Goal: Task Accomplishment & Management: Complete application form

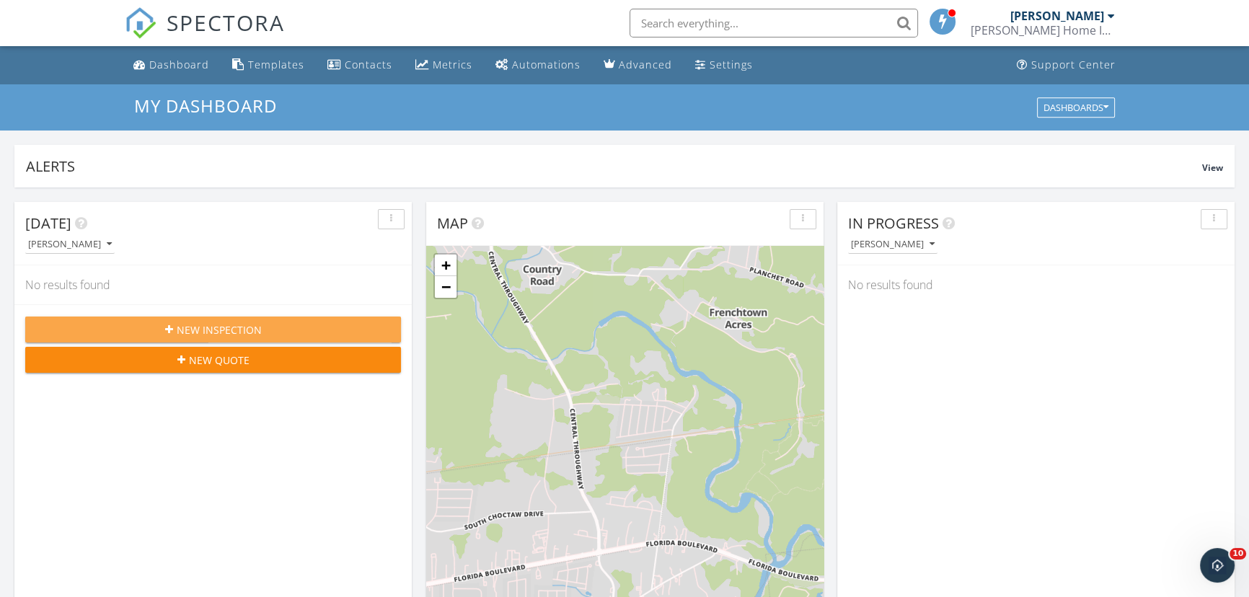
click at [214, 333] on span "New Inspection" at bounding box center [219, 329] width 85 height 15
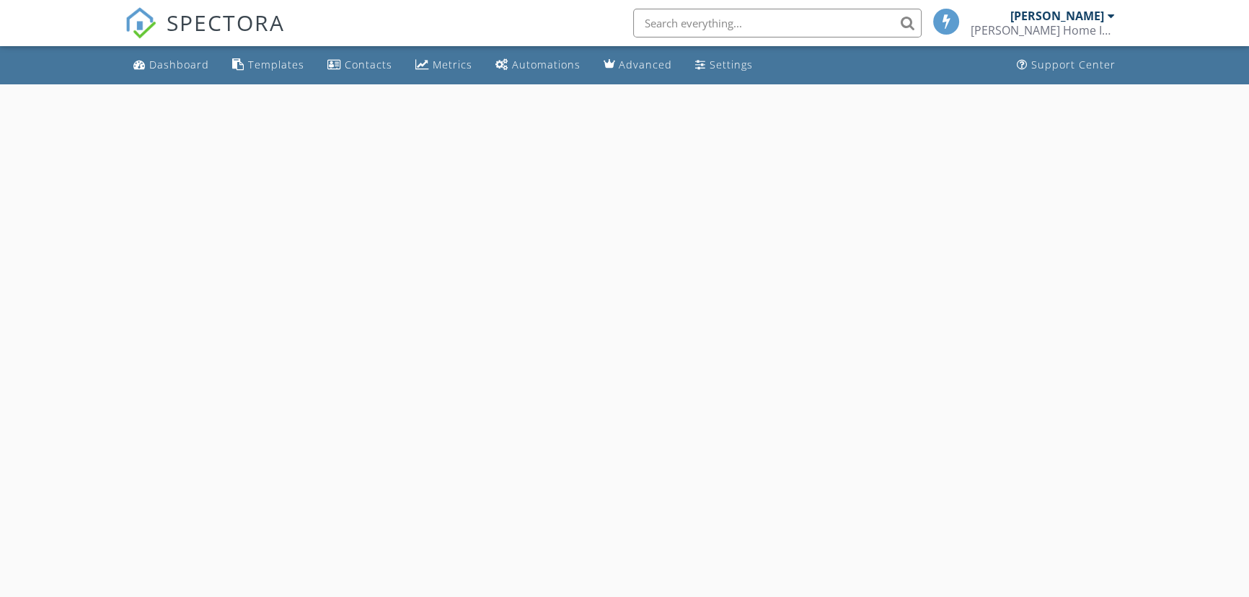
select select "8"
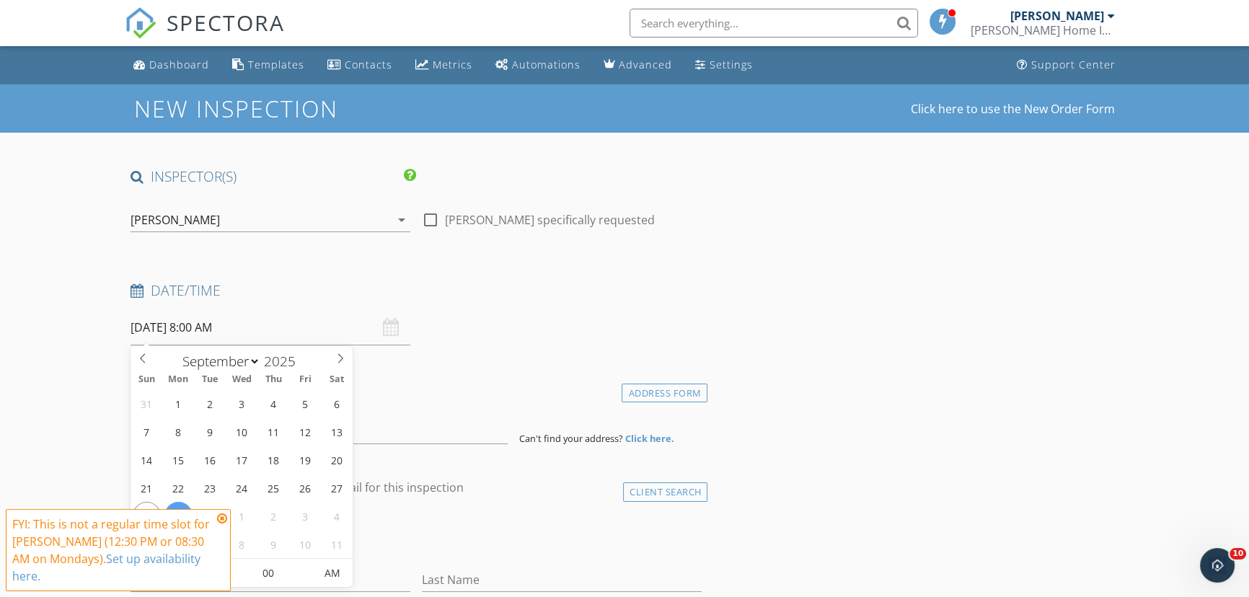
click at [209, 331] on input "09/29/2025 8:00 AM" at bounding box center [270, 327] width 280 height 35
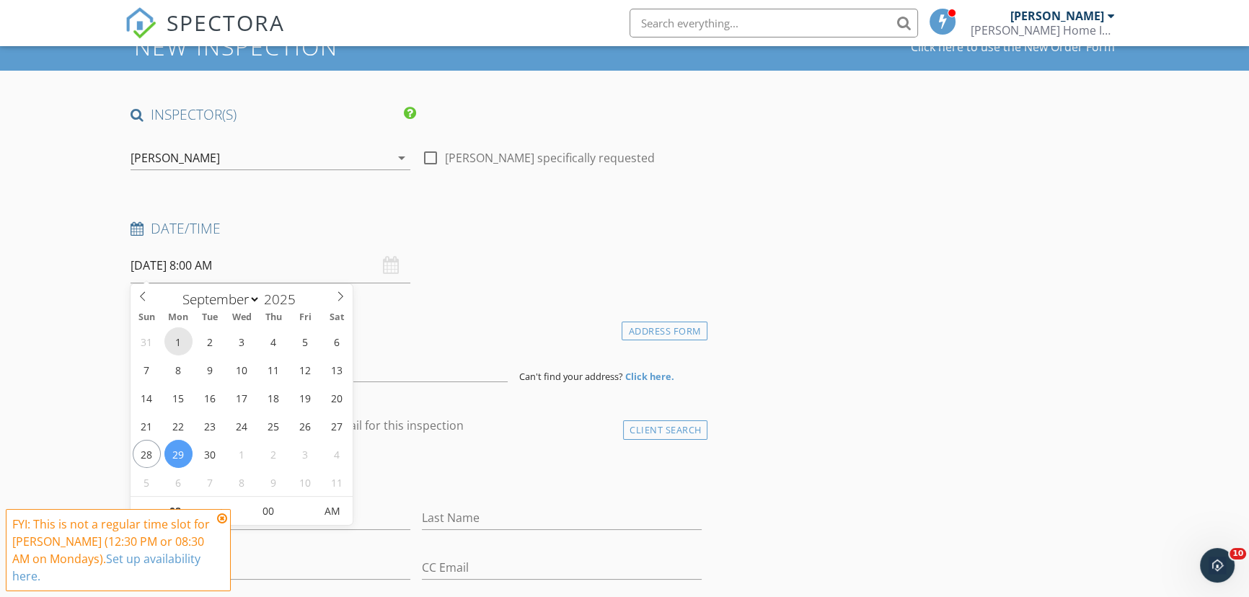
scroll to position [130, 0]
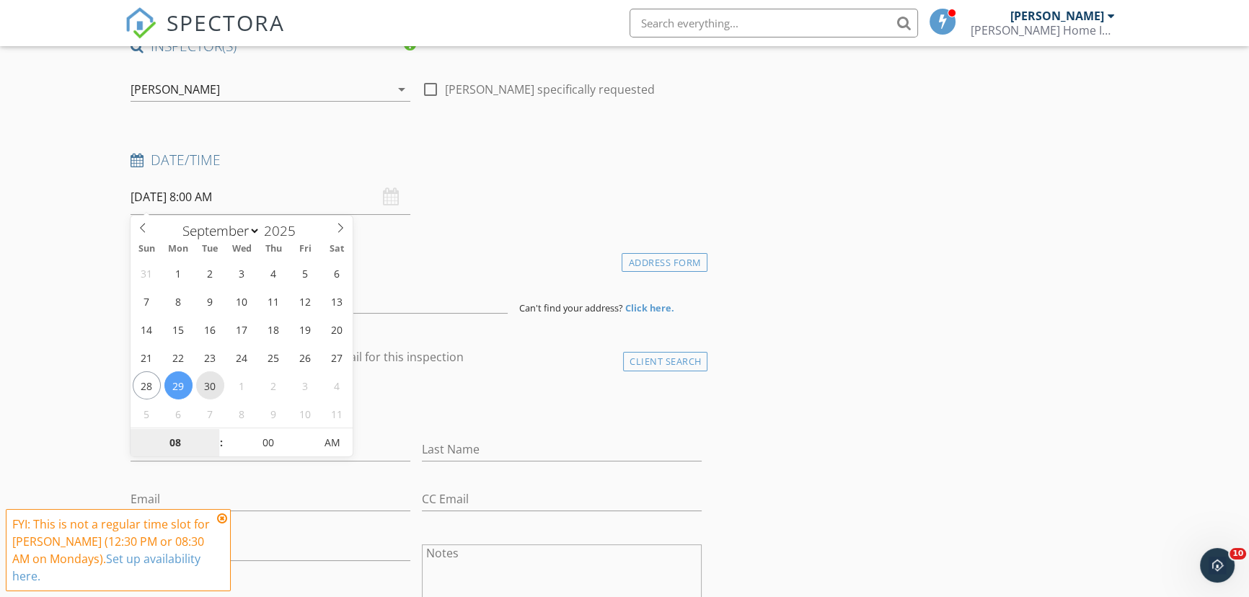
type input "09/30/2025 8:00 AM"
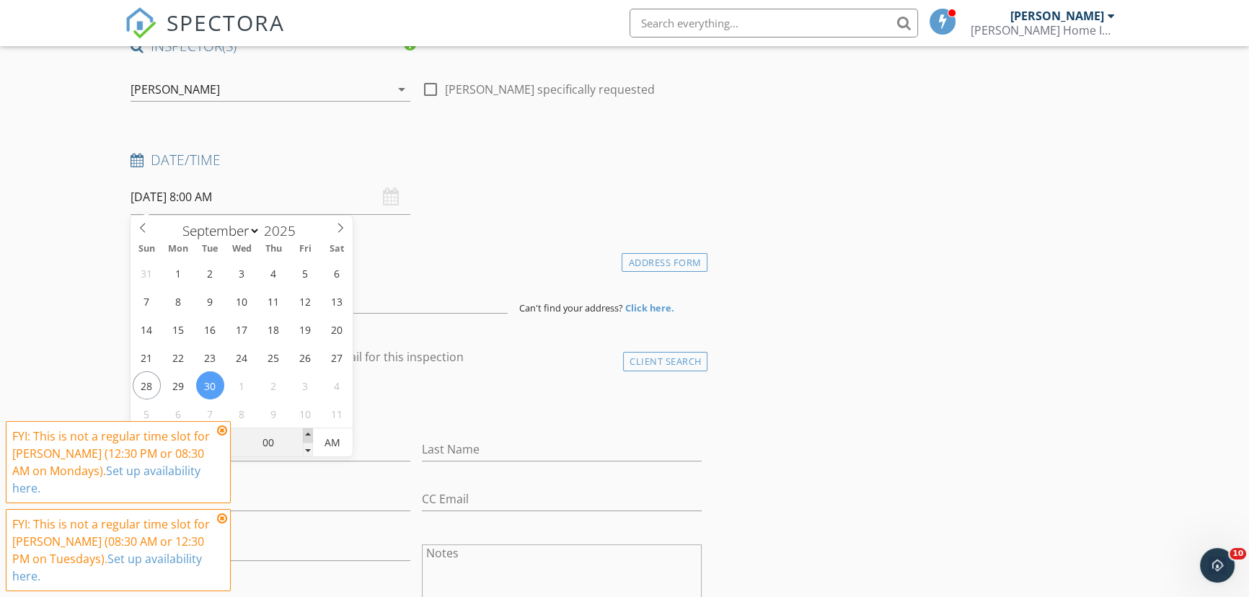
type input "05"
type input "09/30/2025 8:05 AM"
click at [309, 433] on span at bounding box center [308, 435] width 10 height 14
type input "10"
type input "09/30/2025 8:10 AM"
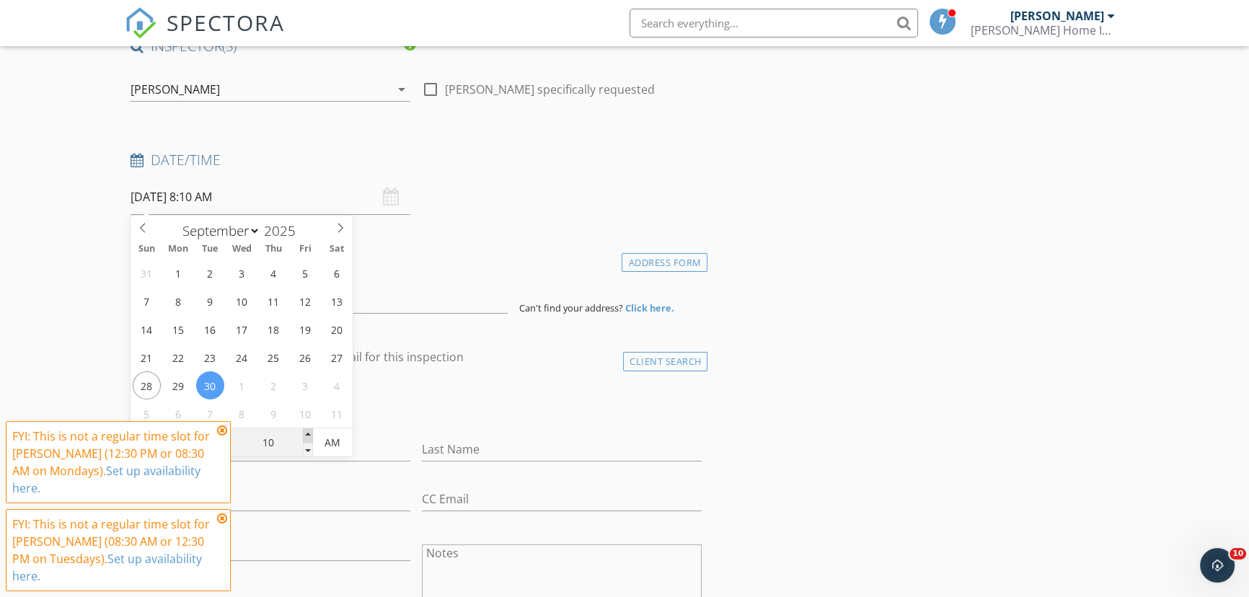
click at [309, 433] on span at bounding box center [308, 435] width 10 height 14
type input "15"
type input "09/30/2025 8:15 AM"
click at [309, 433] on span at bounding box center [308, 435] width 10 height 14
type input "20"
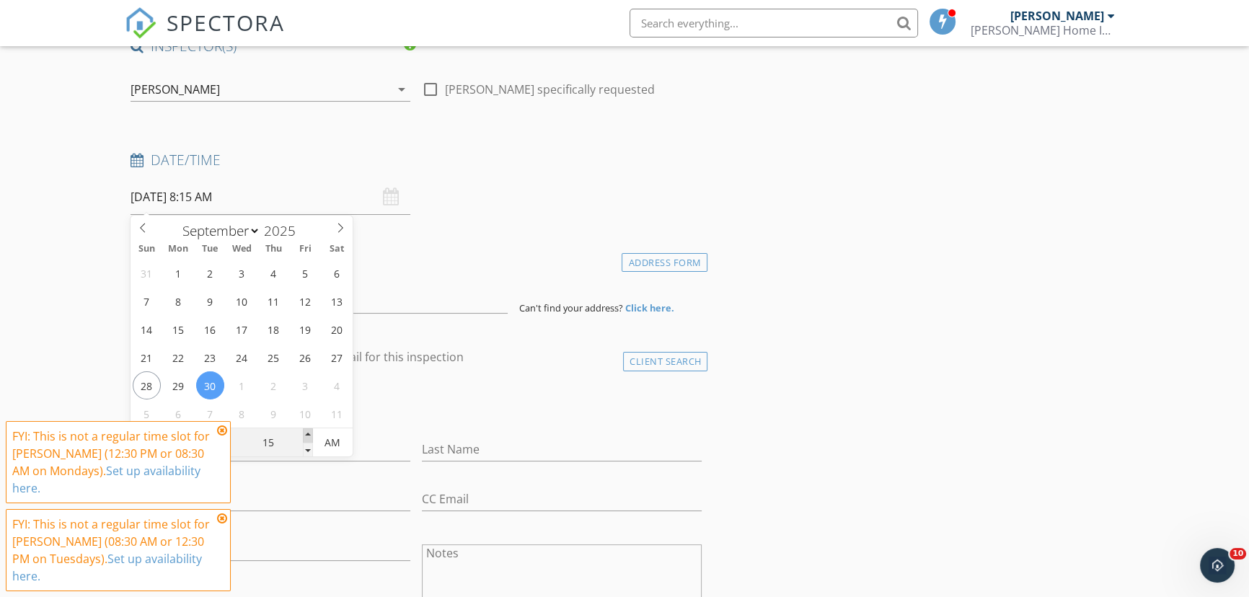
type input "09/30/2025 8:20 AM"
click at [309, 433] on span at bounding box center [308, 435] width 10 height 14
type input "25"
type input "09/30/2025 8:25 AM"
click at [309, 433] on span at bounding box center [308, 435] width 10 height 14
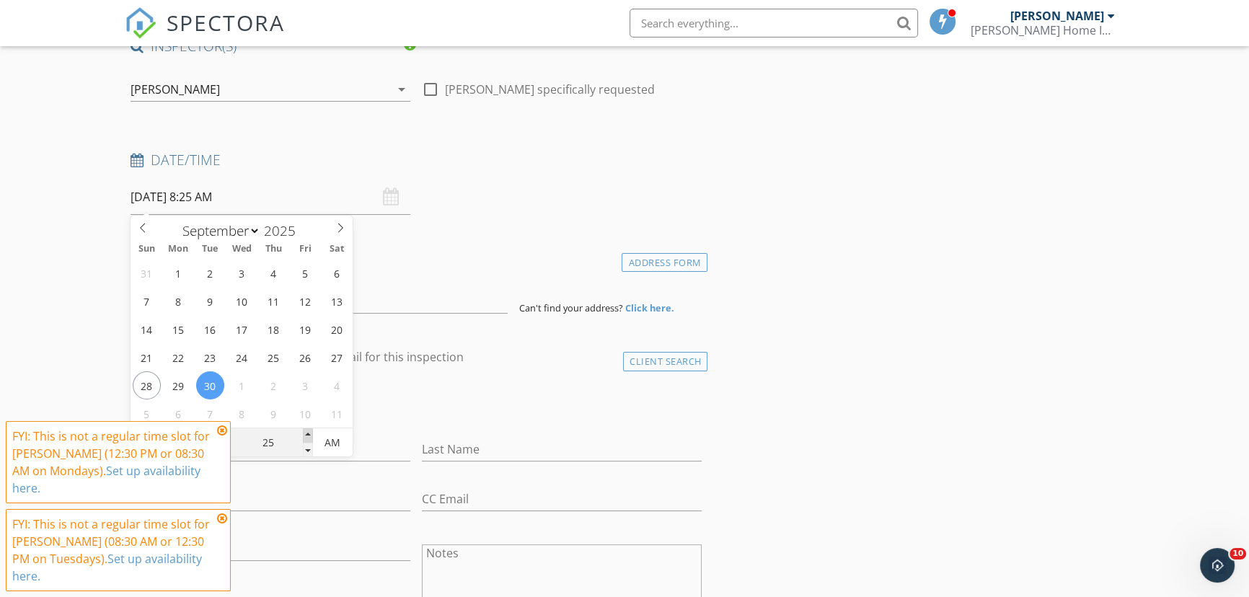
type input "30"
type input "09/30/2025 8:30 AM"
click at [309, 433] on span at bounding box center [308, 435] width 10 height 14
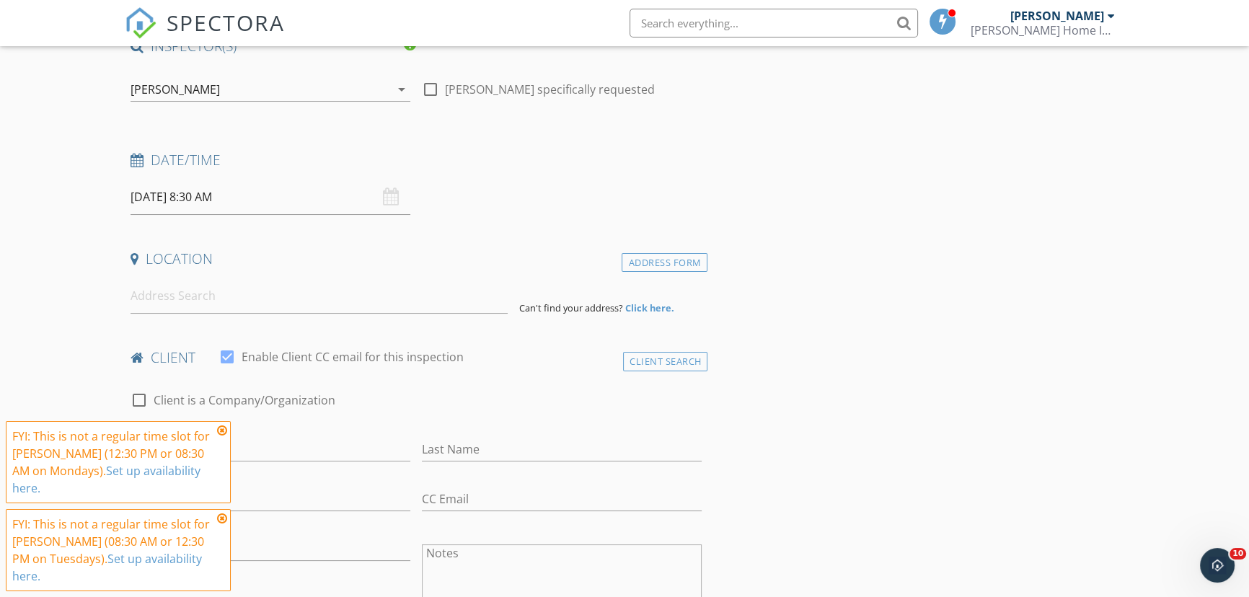
click at [224, 436] on icon at bounding box center [222, 431] width 10 height 12
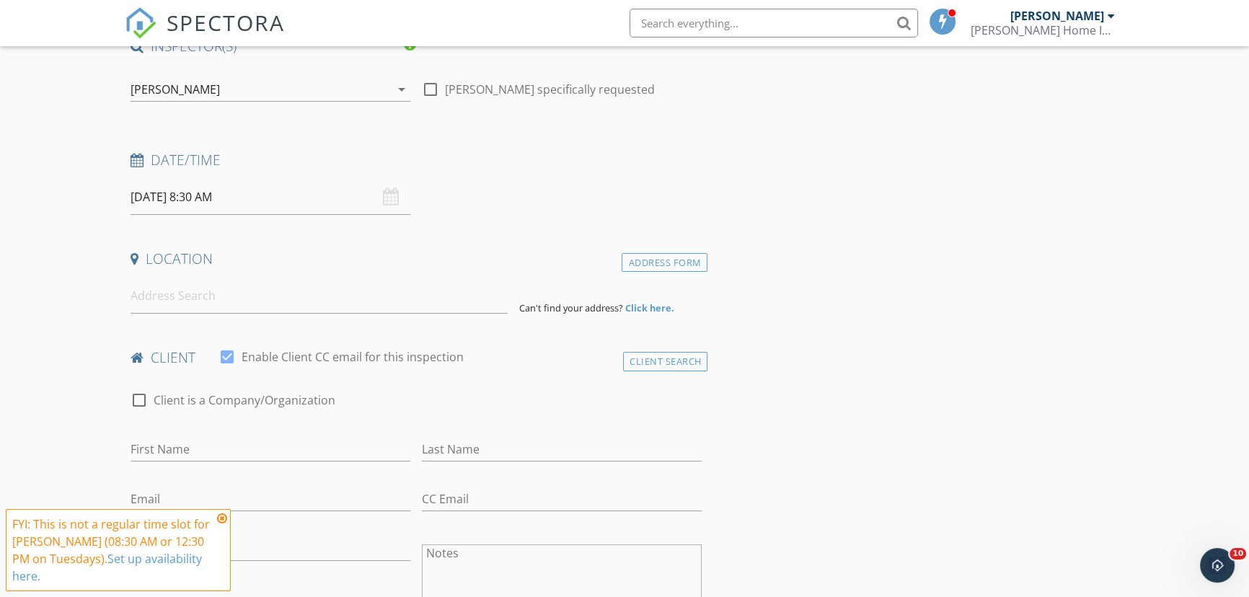
click at [221, 519] on icon at bounding box center [222, 519] width 10 height 12
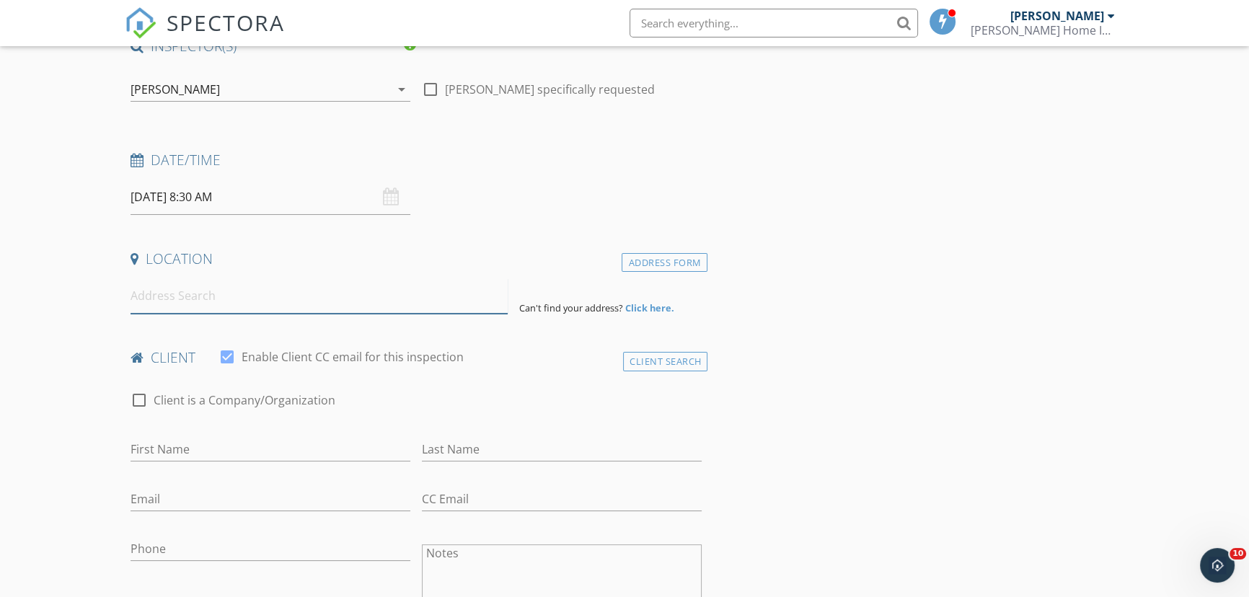
click at [187, 300] on input at bounding box center [318, 295] width 377 height 35
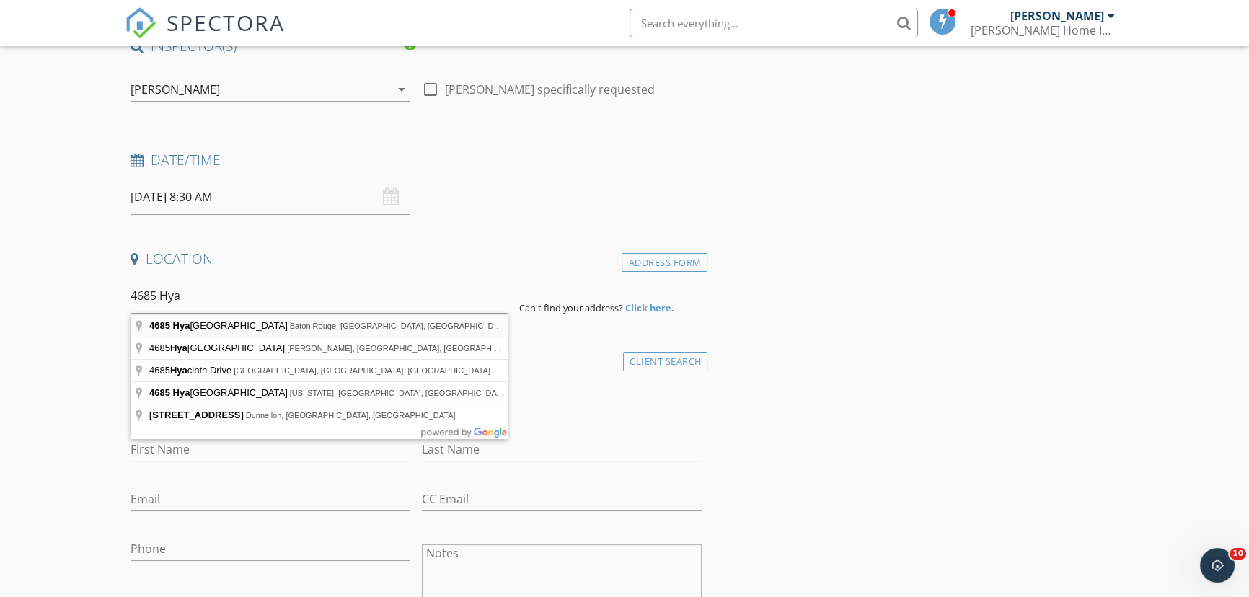
type input "4685 Hyacinth Avenue, Baton Rouge, LA, USA"
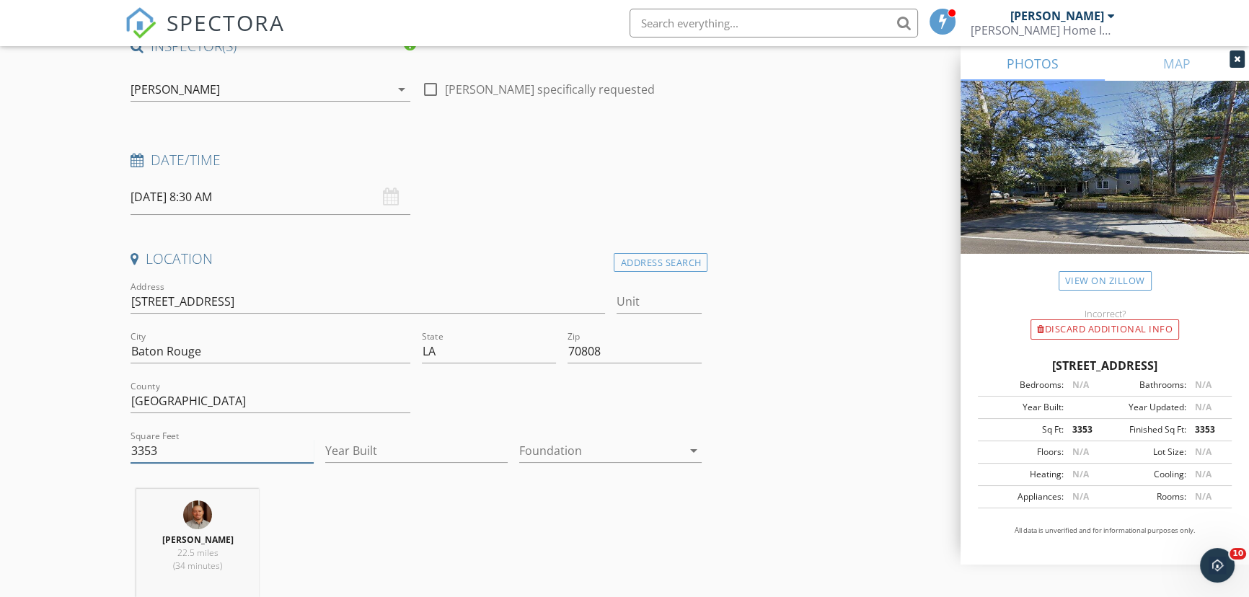
click at [164, 452] on input "3353" at bounding box center [221, 451] width 182 height 24
type input "3"
type input "3966"
click at [567, 451] on div at bounding box center [600, 450] width 162 height 23
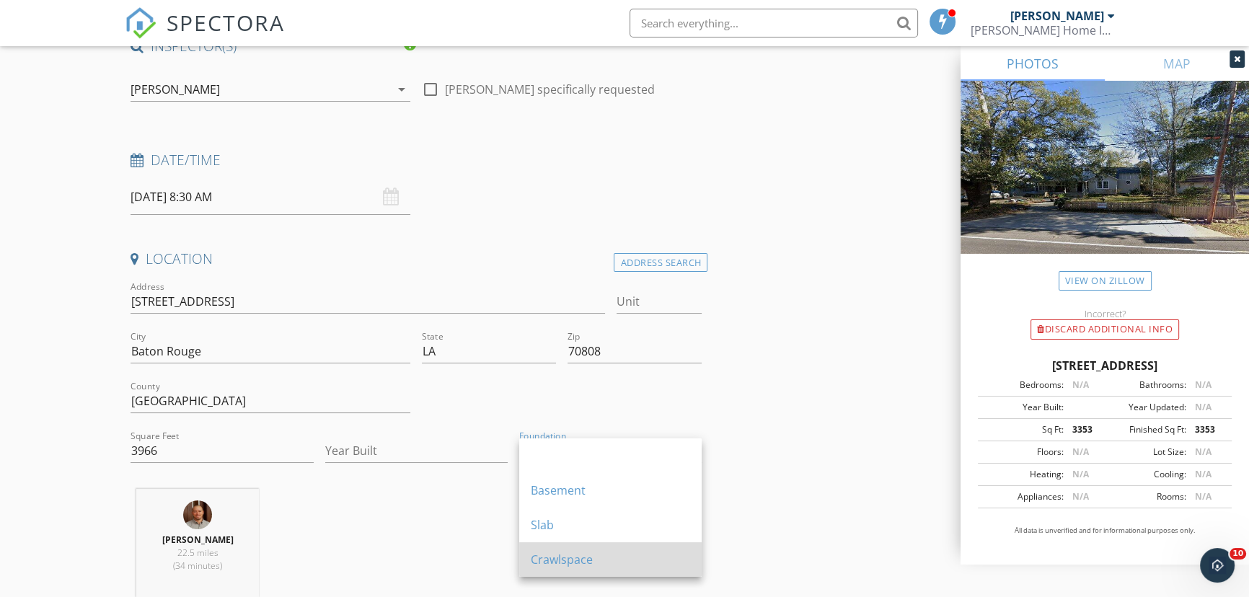
click at [560, 557] on div "Crawlspace" at bounding box center [610, 559] width 159 height 17
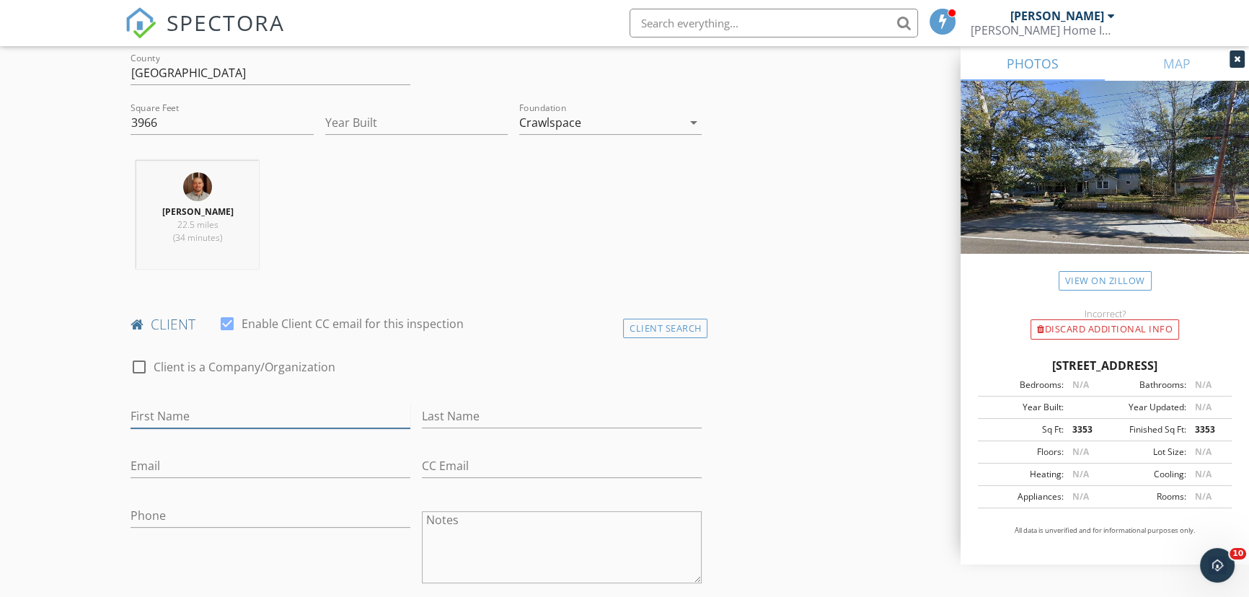
click at [161, 409] on input "First Name" at bounding box center [270, 416] width 280 height 24
type input "George"
click at [441, 414] on input "Last Name" at bounding box center [562, 416] width 280 height 24
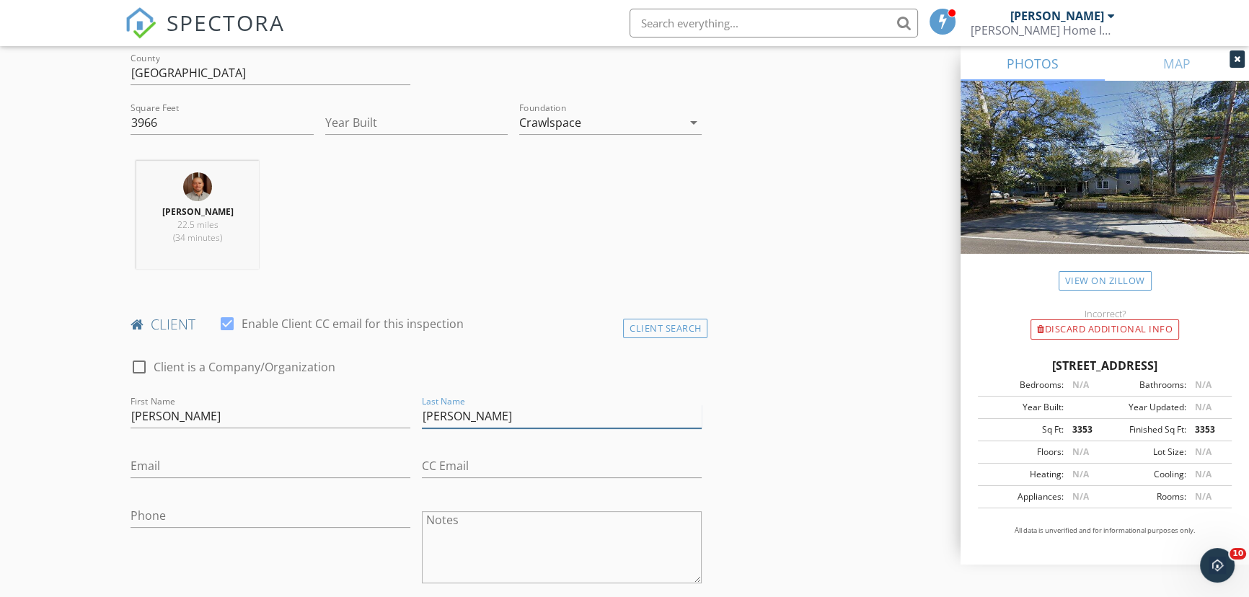
type input "Wright"
click at [140, 458] on input "Email" at bounding box center [270, 466] width 280 height 24
type input "gawright89@gmail.com"
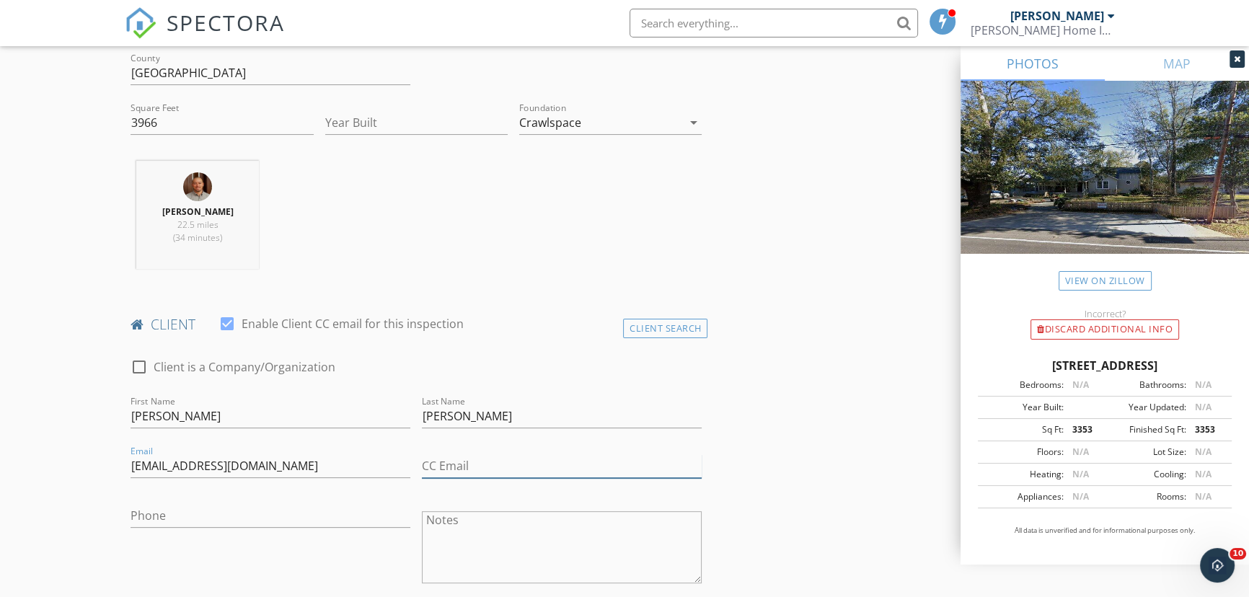
click at [444, 464] on input "CC Email" at bounding box center [562, 466] width 280 height 24
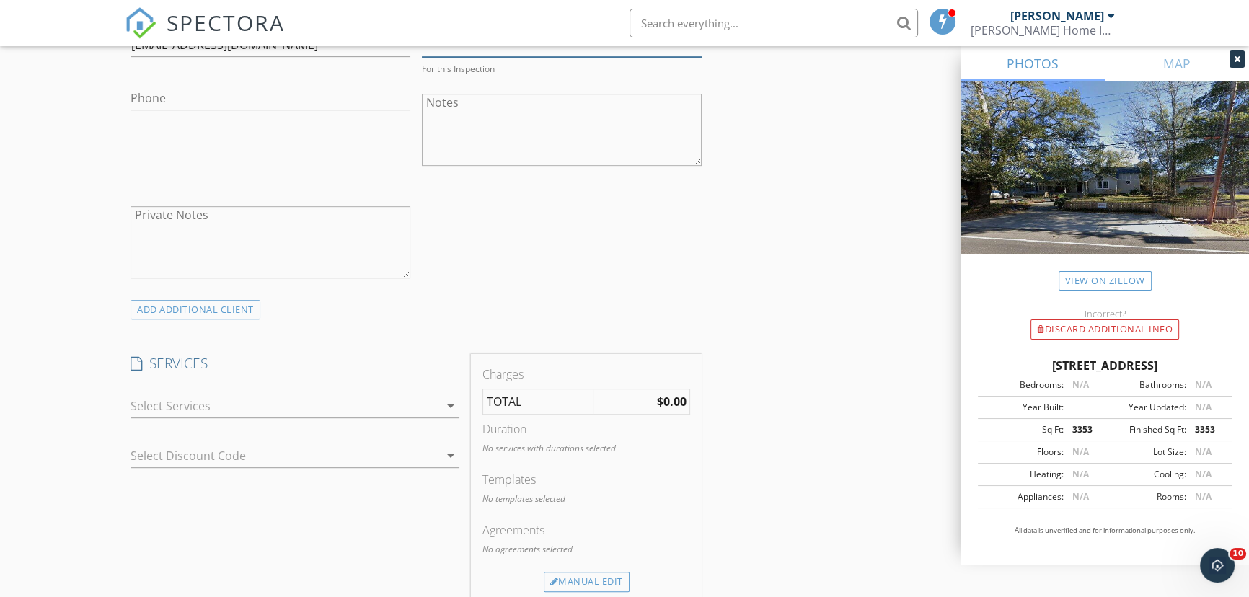
scroll to position [917, 0]
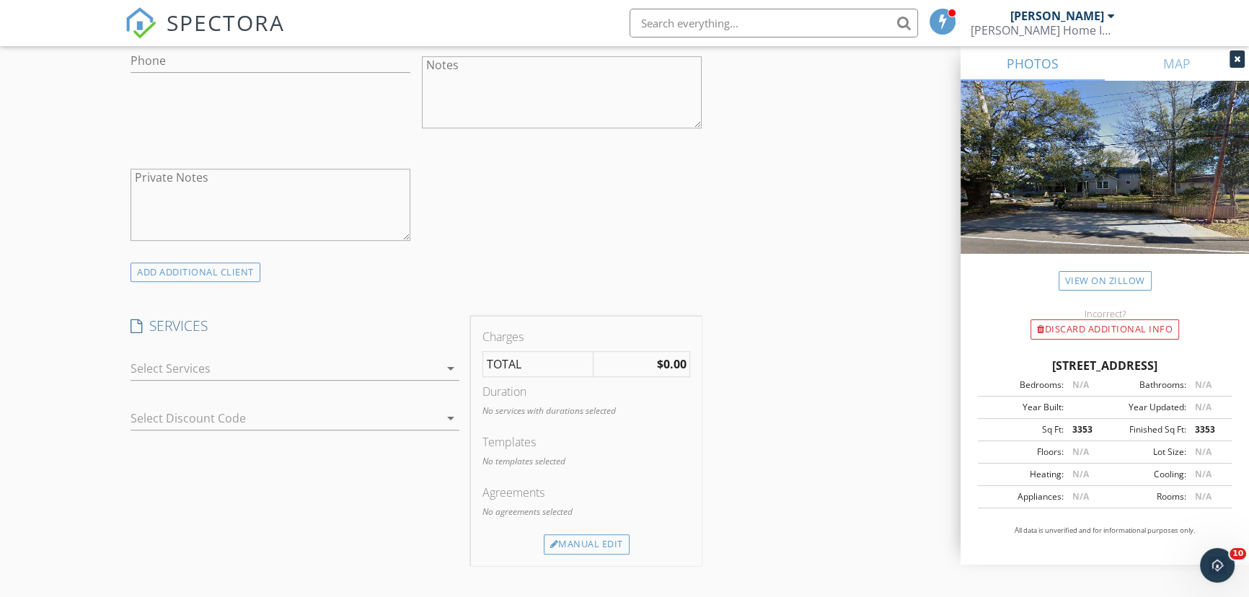
click at [195, 365] on div at bounding box center [284, 368] width 308 height 23
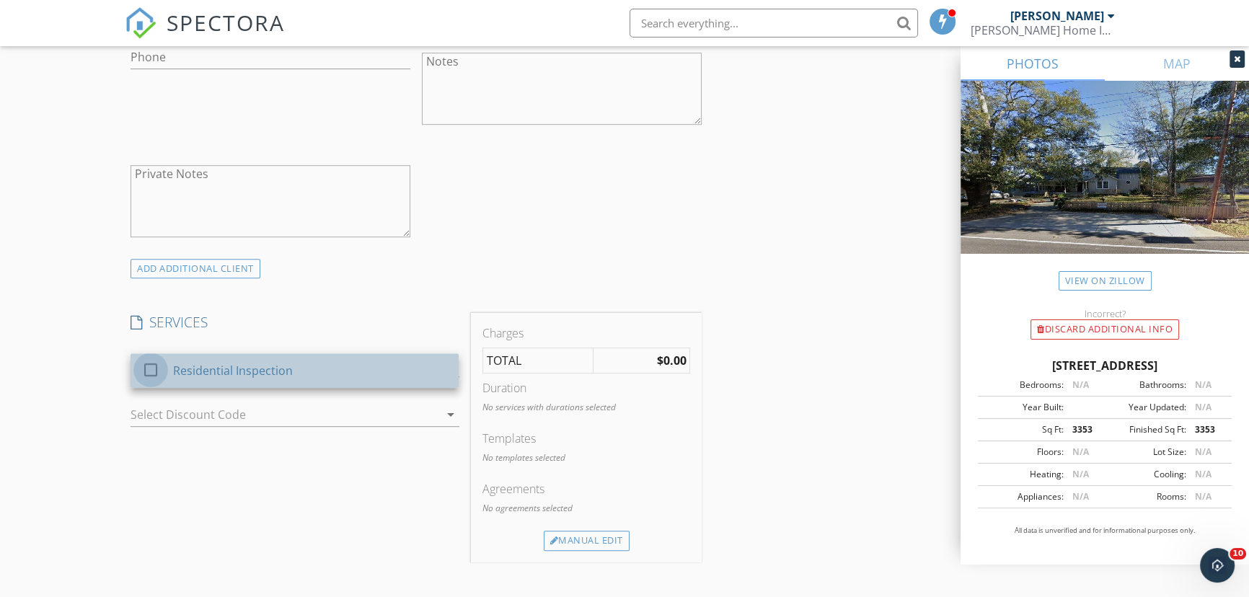
click at [152, 372] on div at bounding box center [150, 370] width 25 height 25
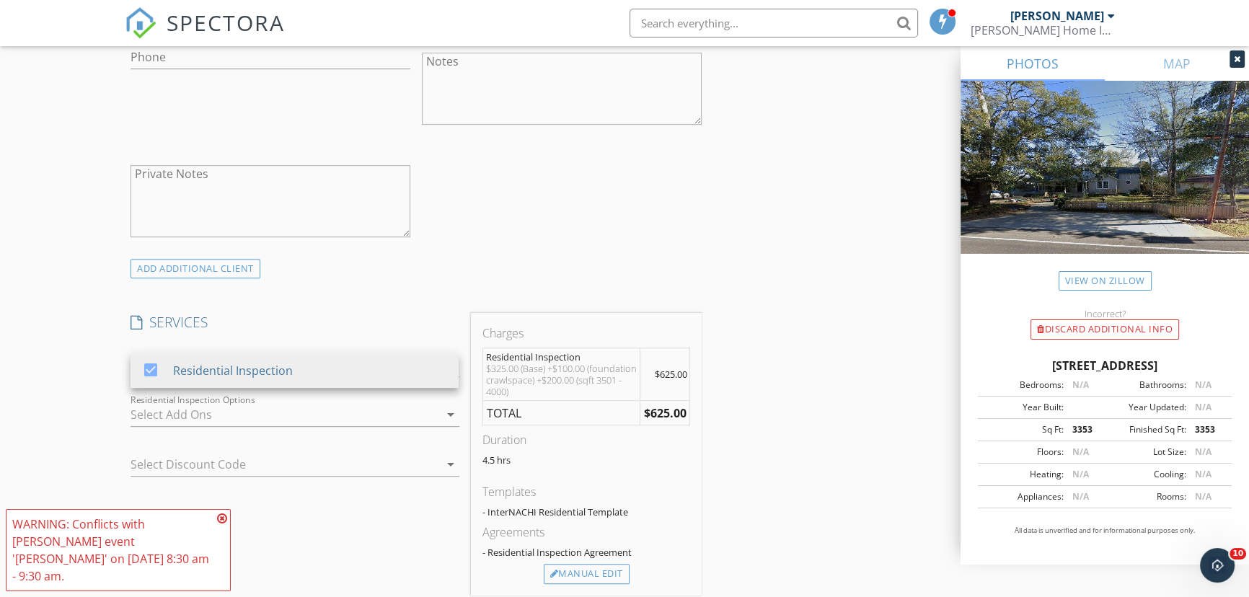
click at [221, 524] on icon at bounding box center [222, 519] width 10 height 12
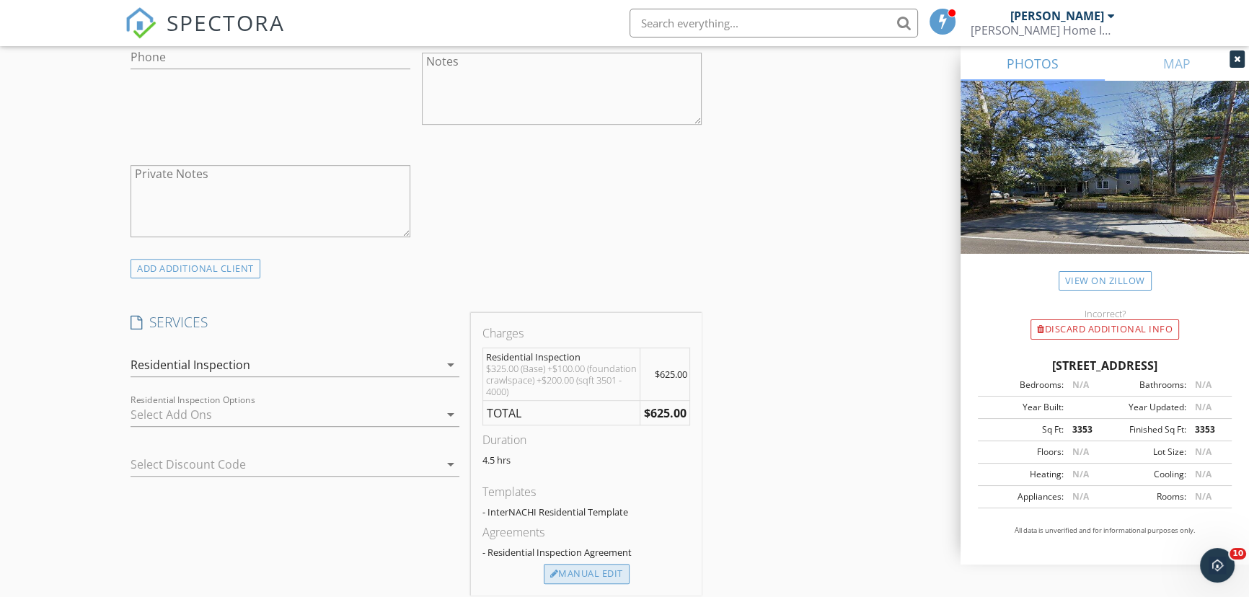
click at [589, 571] on div "Manual Edit" at bounding box center [587, 574] width 86 height 20
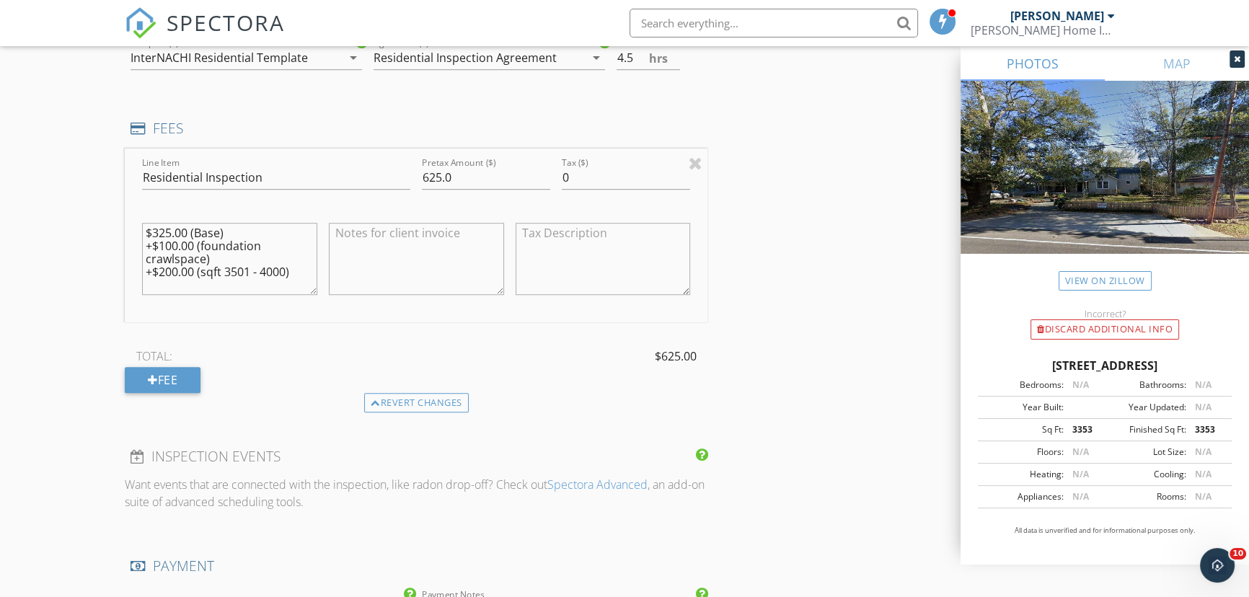
scroll to position [1179, 0]
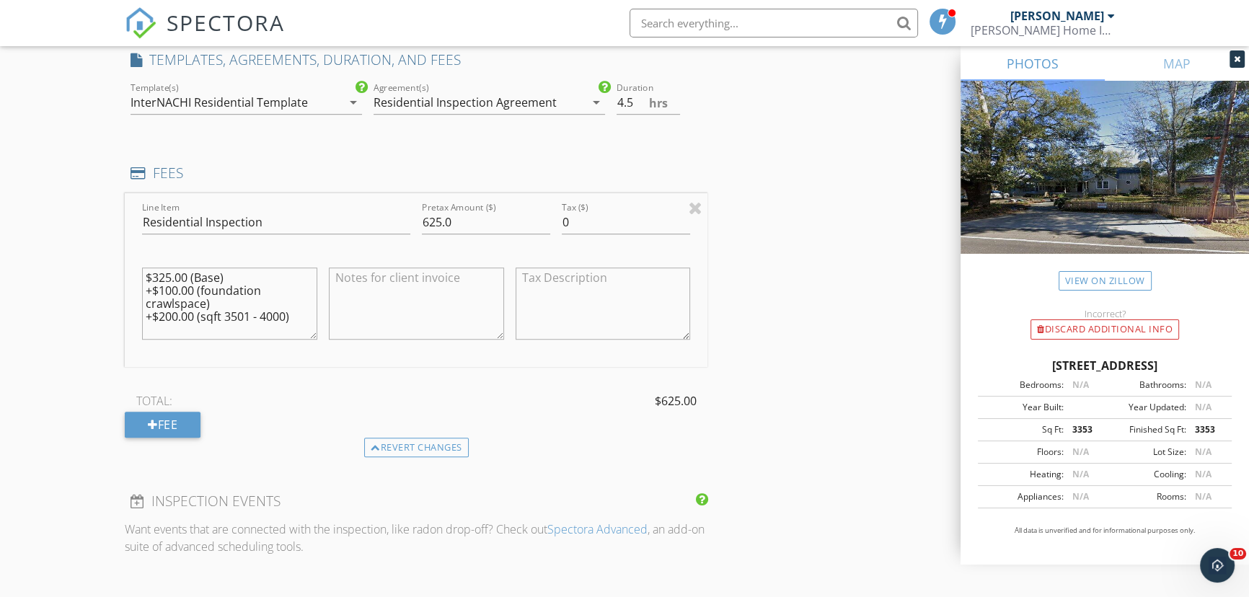
click at [180, 288] on textarea "$325.00 (Base) +$100.00 (foundation crawlspace) +$200.00 (sqft 3501 - 4000)" at bounding box center [229, 303] width 175 height 72
type textarea "$325.00 (Base) +$75.00 (foundation crawlspace) +$200.00 (sqft 3501 - 4000)"
click at [441, 220] on input "625.0" at bounding box center [486, 223] width 128 height 24
type input "600.0"
click at [153, 327] on textarea "$325.00 (Base) +$75.00 (foundation crawlspace) +$200.00 (sqft 3501 - 4000)" at bounding box center [229, 303] width 175 height 72
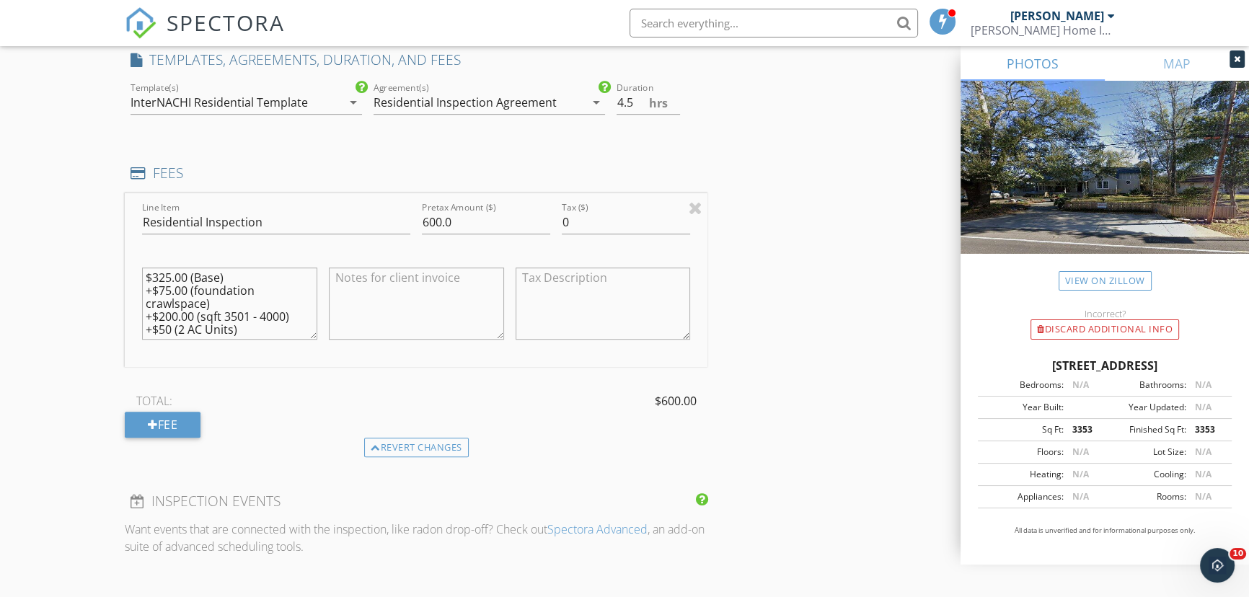
type textarea "$325.00 (Base) +$75.00 (foundation crawlspace) +$200.00 (sqft 3501 - 4000) +$50…"
click at [441, 221] on input "600.0" at bounding box center [486, 223] width 128 height 24
type input "650.0"
click at [61, 248] on div "New Inspection Click here to use the New Order Form INSPECTOR(S) check_box Kell…" at bounding box center [624, 274] width 1249 height 2738
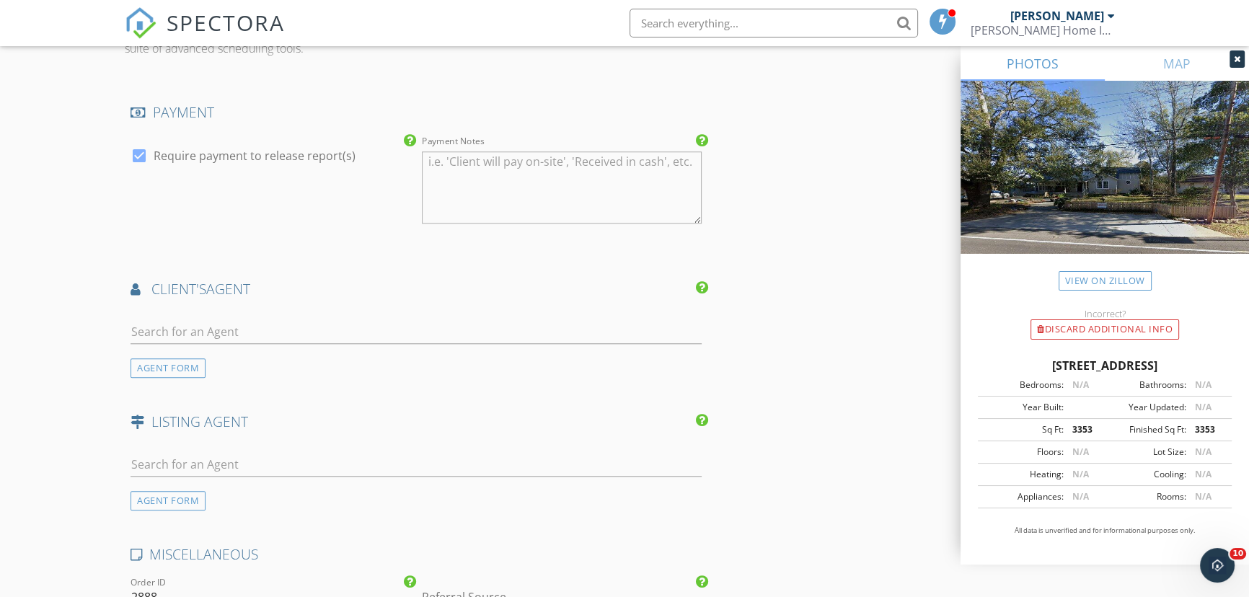
scroll to position [1703, 0]
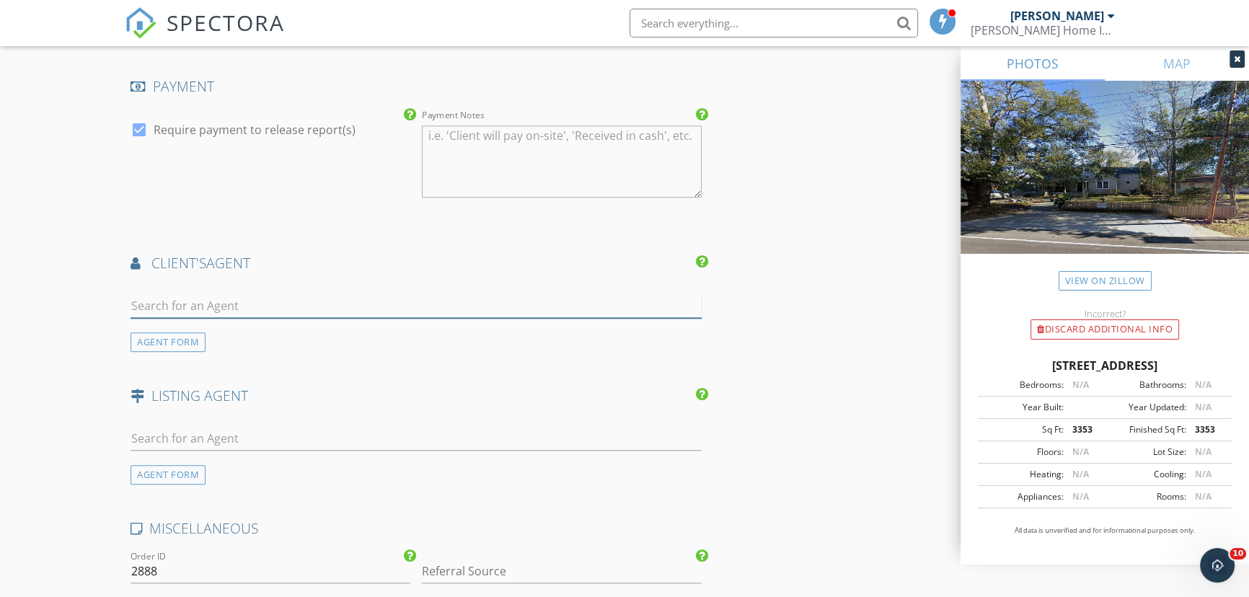
click at [183, 309] on input "text" at bounding box center [415, 306] width 571 height 24
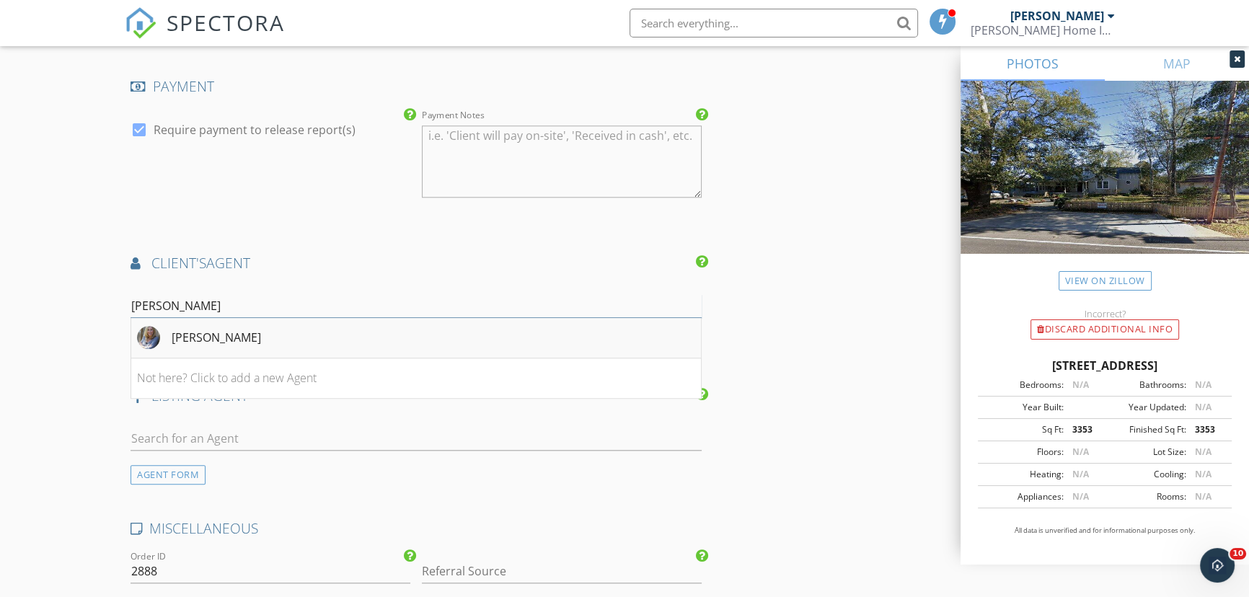
type input "krista"
click at [183, 339] on div "Krista Rawlins" at bounding box center [216, 337] width 89 height 17
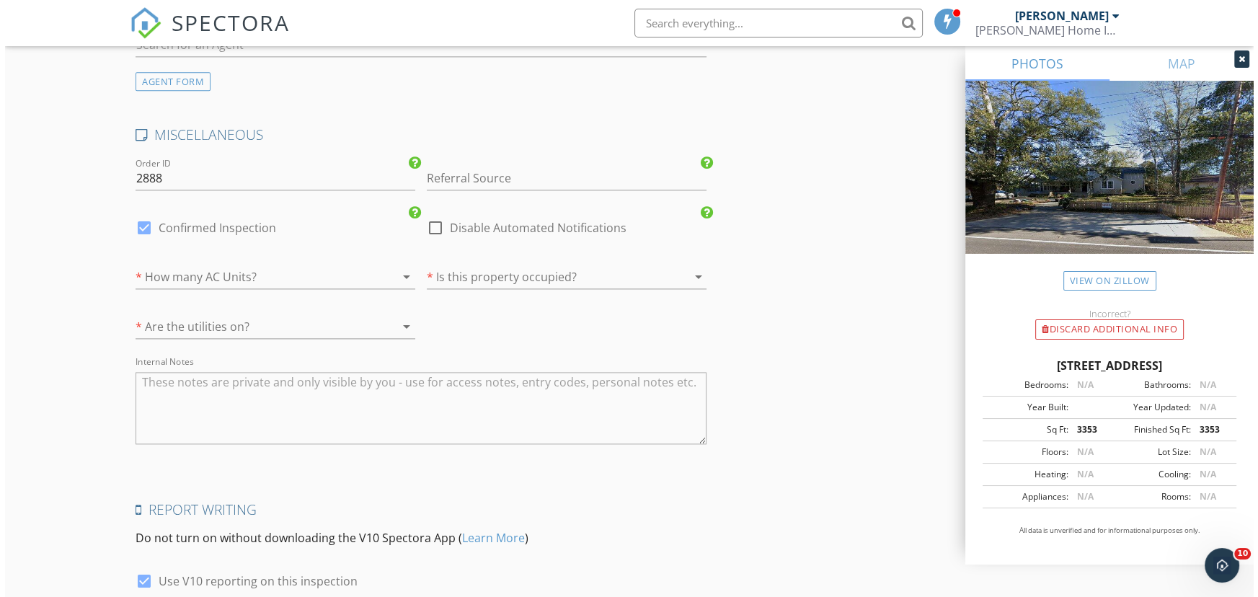
scroll to position [2551, 0]
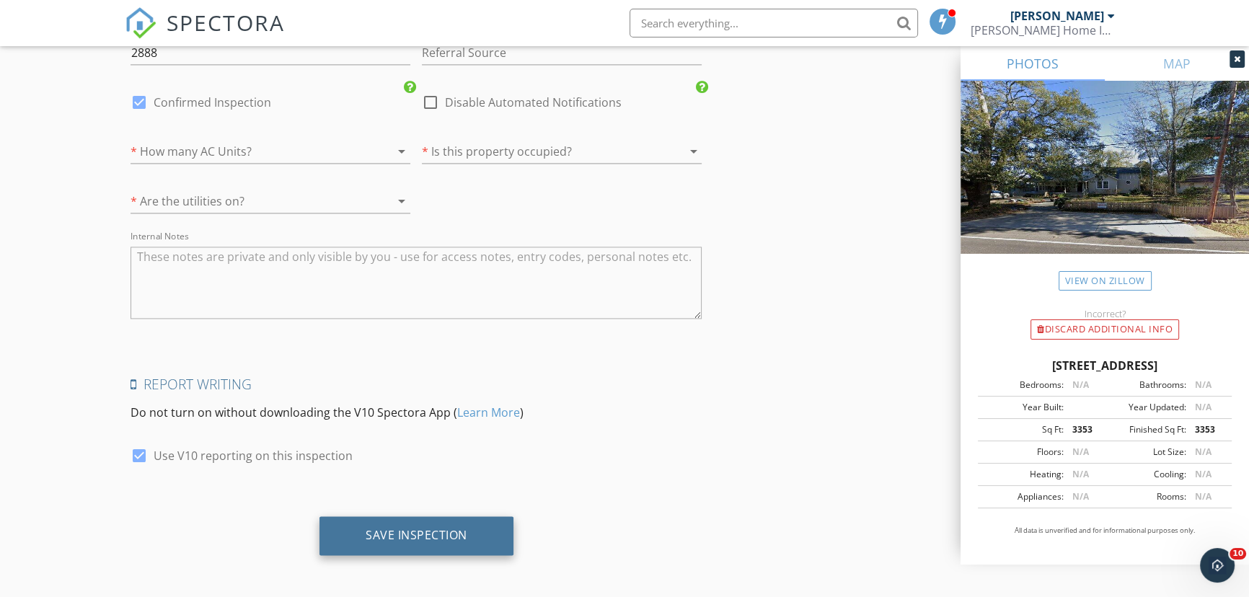
click at [402, 533] on div "Save Inspection" at bounding box center [416, 535] width 102 height 14
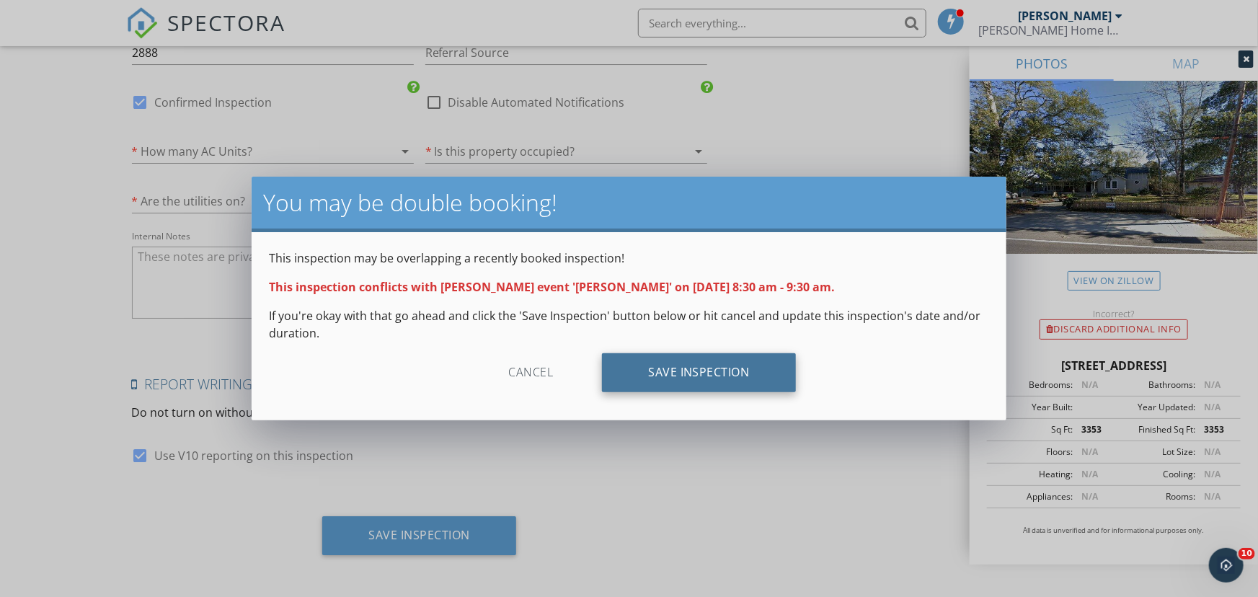
click at [714, 360] on div "Save Inspection" at bounding box center [699, 372] width 194 height 39
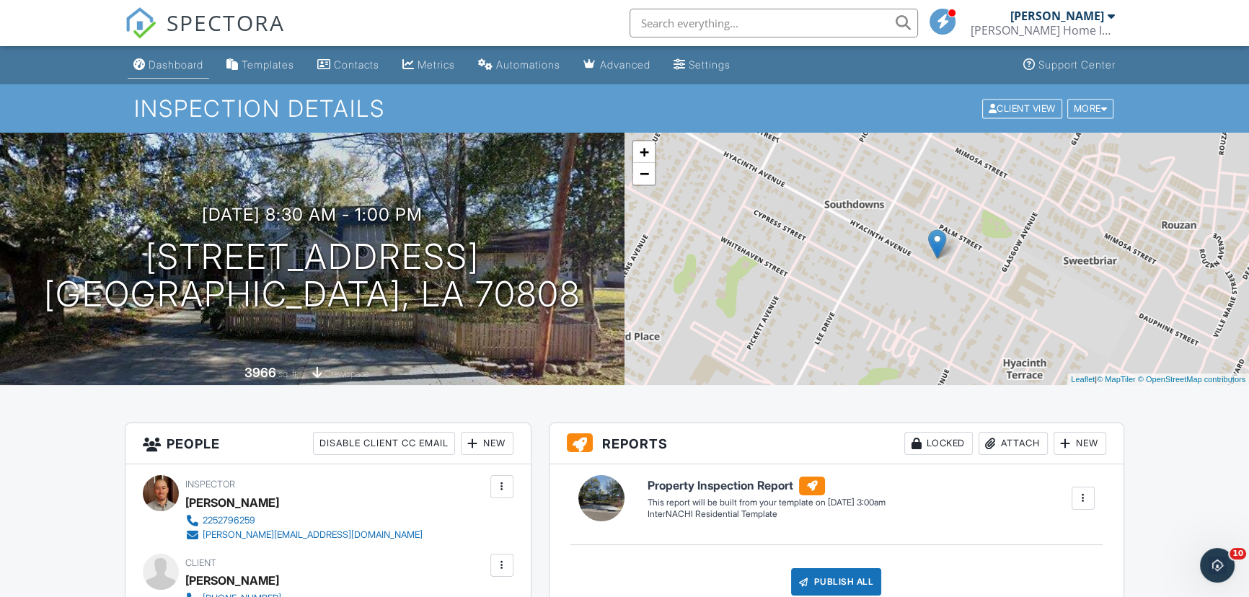
click at [197, 65] on div "Dashboard" at bounding box center [176, 64] width 55 height 12
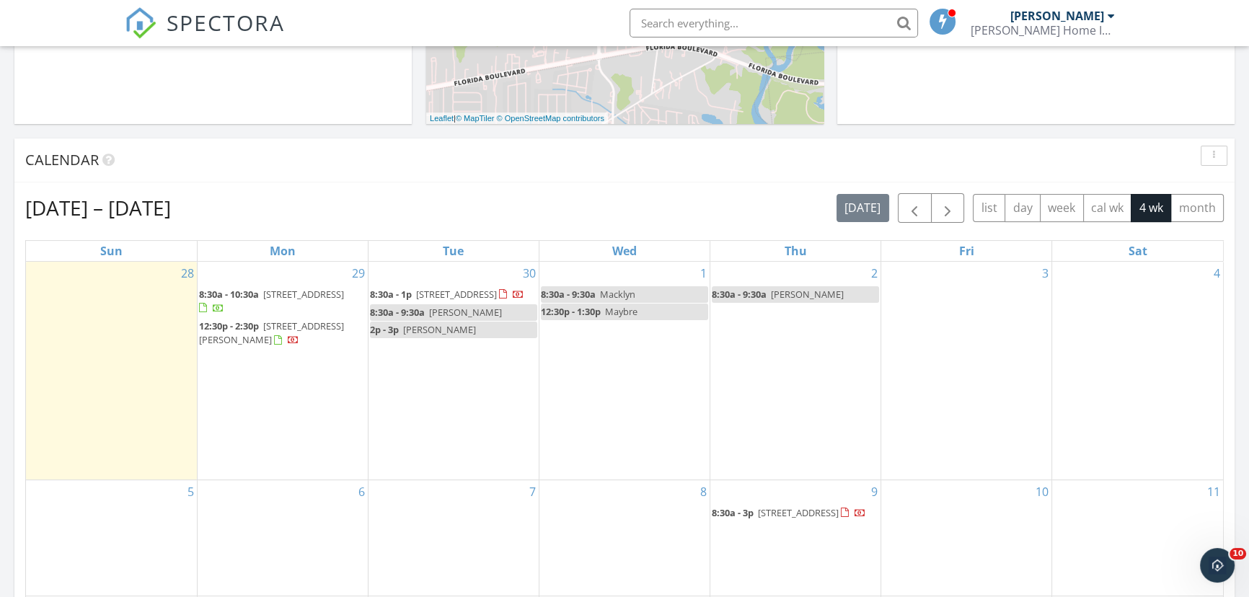
scroll to position [524, 0]
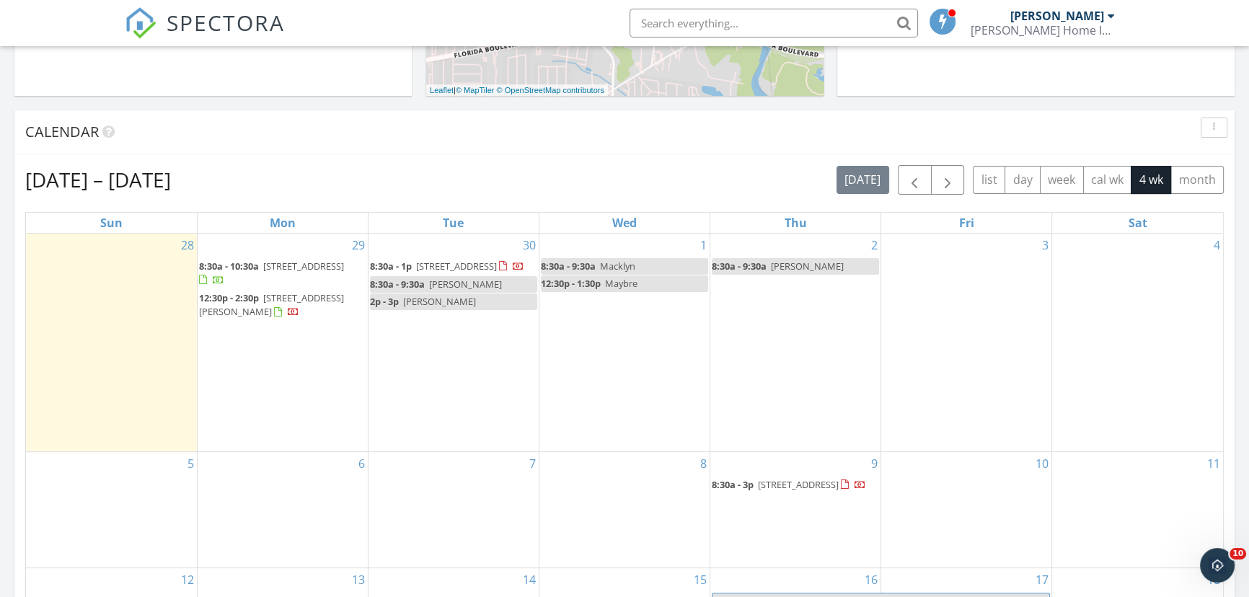
click at [483, 293] on link "8:30a - 9:30a [PERSON_NAME]" at bounding box center [453, 284] width 167 height 17
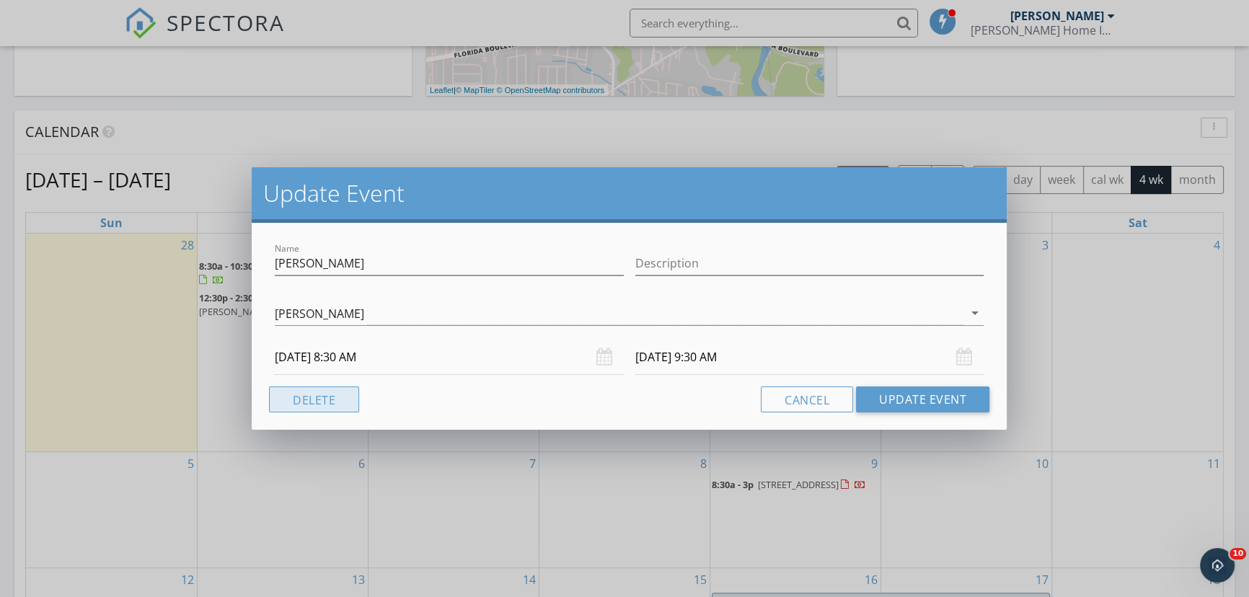
click at [316, 396] on button "Delete" at bounding box center [314, 399] width 90 height 26
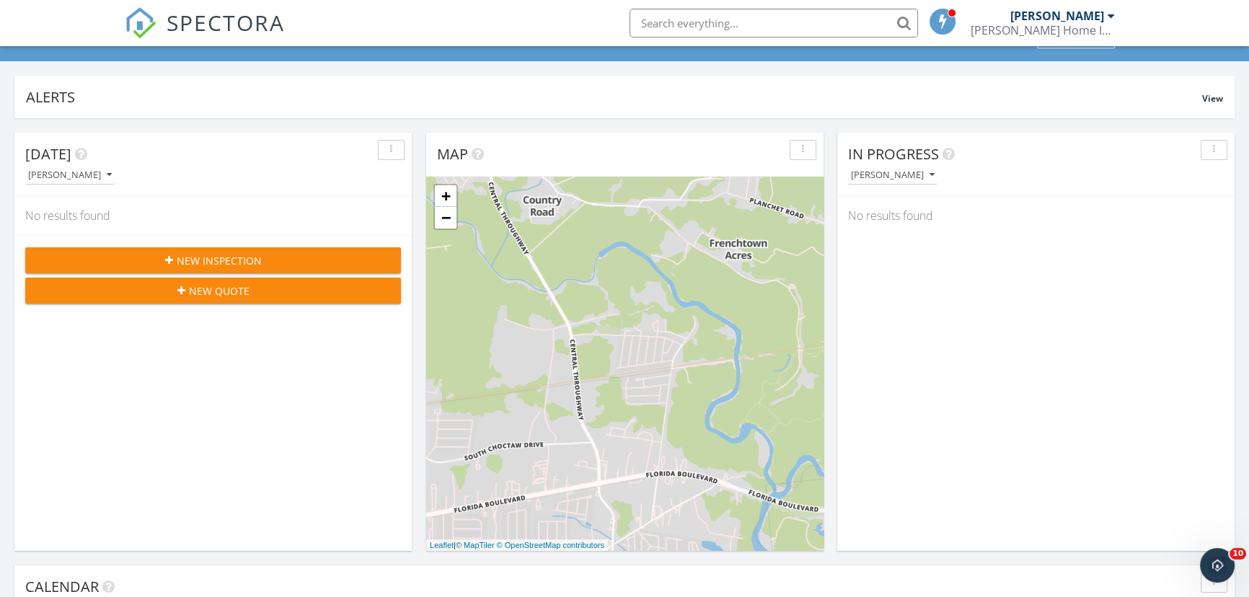
scroll to position [0, 0]
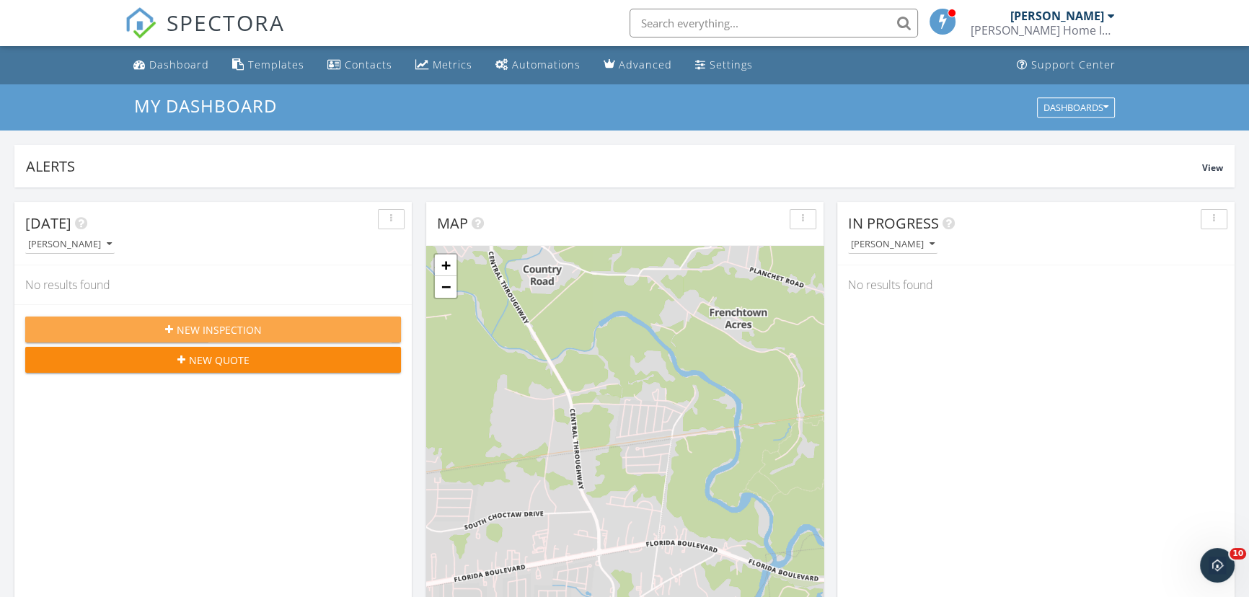
click at [234, 324] on span "New Inspection" at bounding box center [219, 329] width 85 height 15
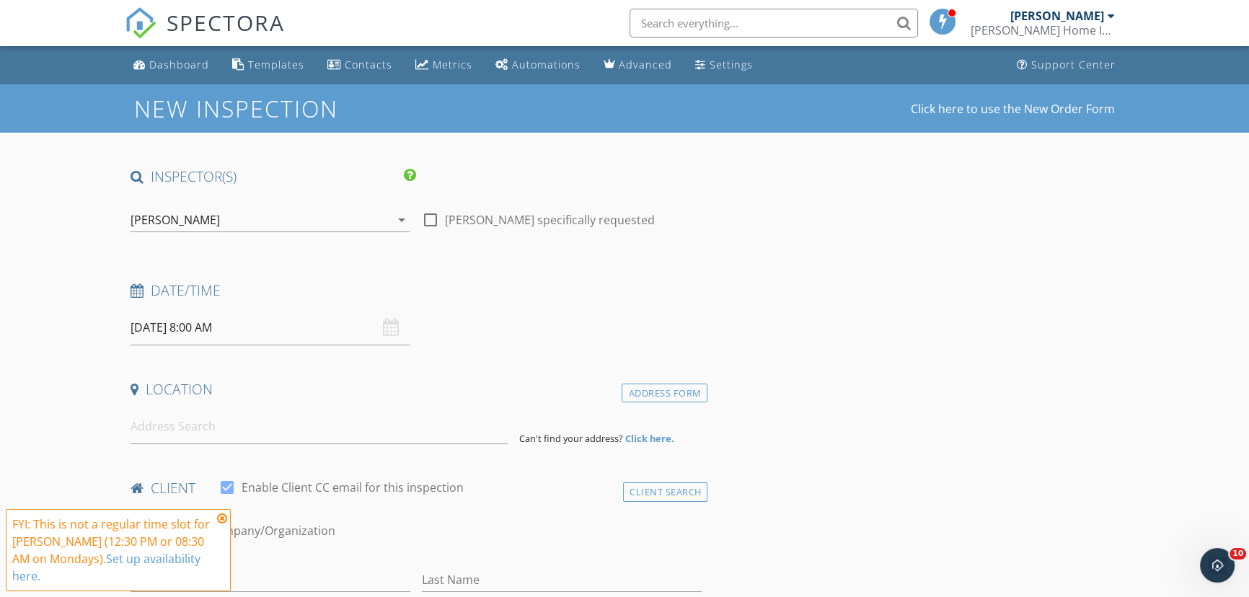
click at [199, 328] on input "[DATE] 8:00 AM" at bounding box center [270, 327] width 280 height 35
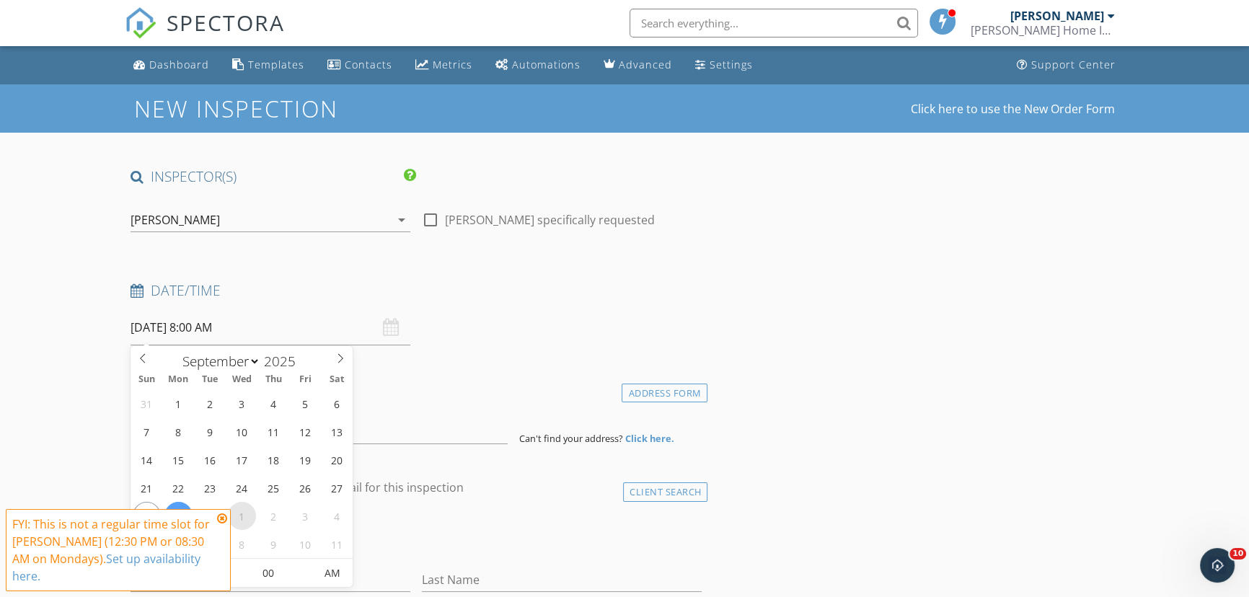
select select "9"
type input "10/01/2025 8:00 AM"
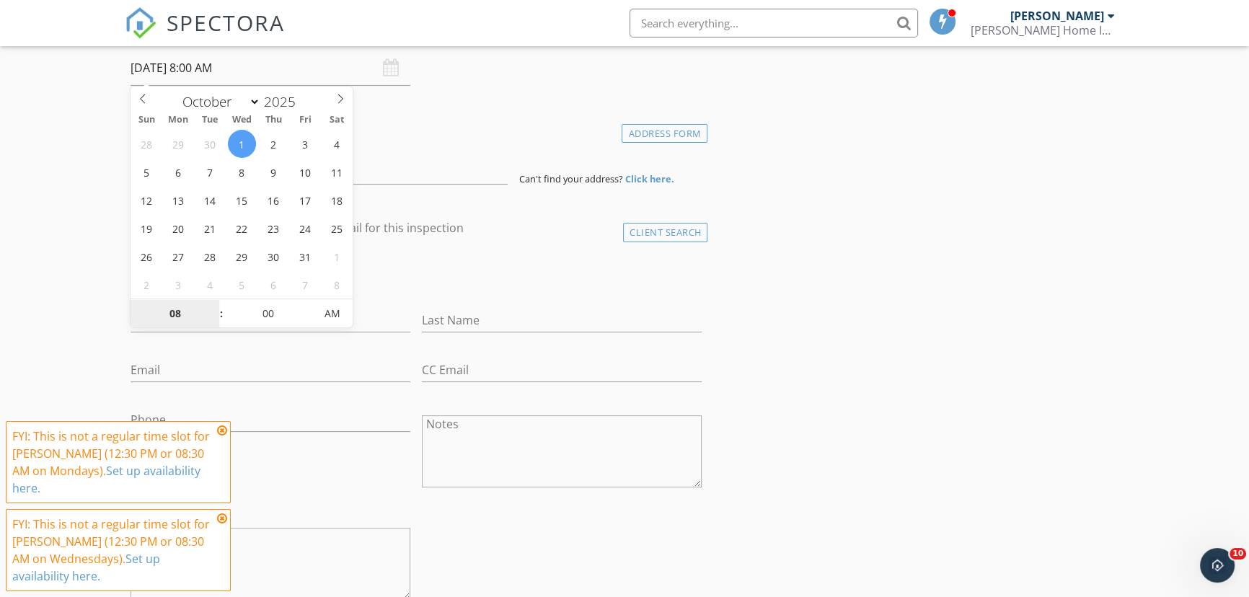
scroll to position [262, 0]
type input "09"
type input "10/01/2025 9:00 AM"
click at [213, 303] on span at bounding box center [214, 304] width 10 height 14
type input "10"
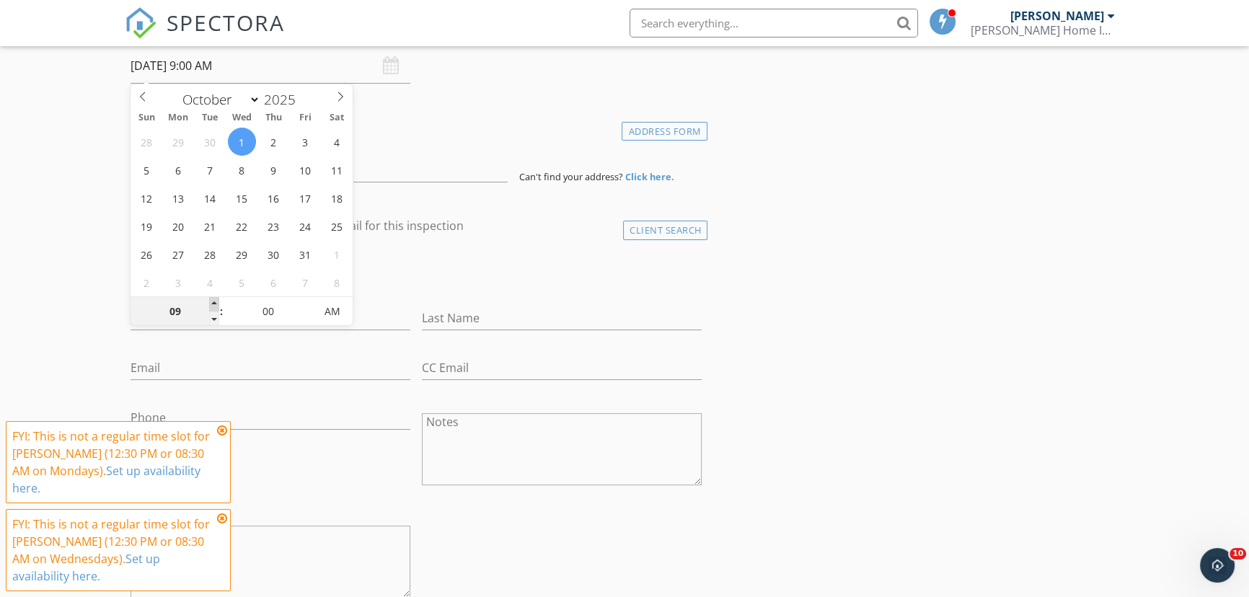
type input "10/01/2025 10:00 AM"
click at [213, 302] on span at bounding box center [214, 304] width 10 height 14
type input "11"
type input "10/01/2025 11:00 AM"
click at [213, 302] on span at bounding box center [214, 304] width 10 height 14
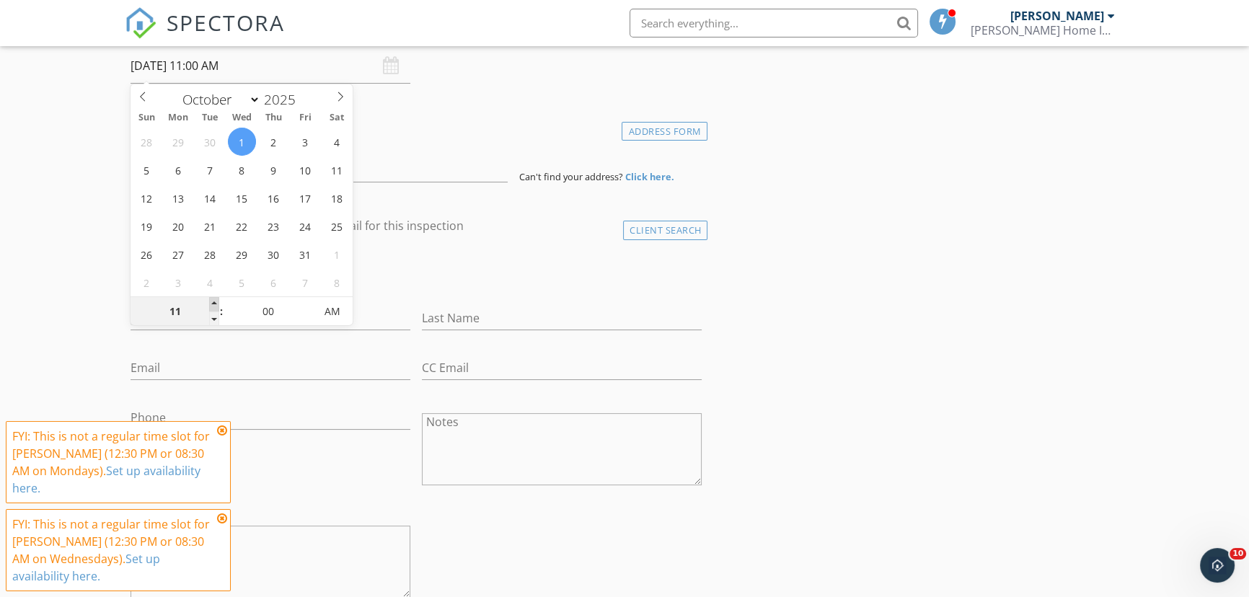
type input "12"
type input "10/01/2025 12:00 PM"
click at [213, 302] on span at bounding box center [214, 304] width 10 height 14
type input "05"
type input "10/01/2025 12:05 PM"
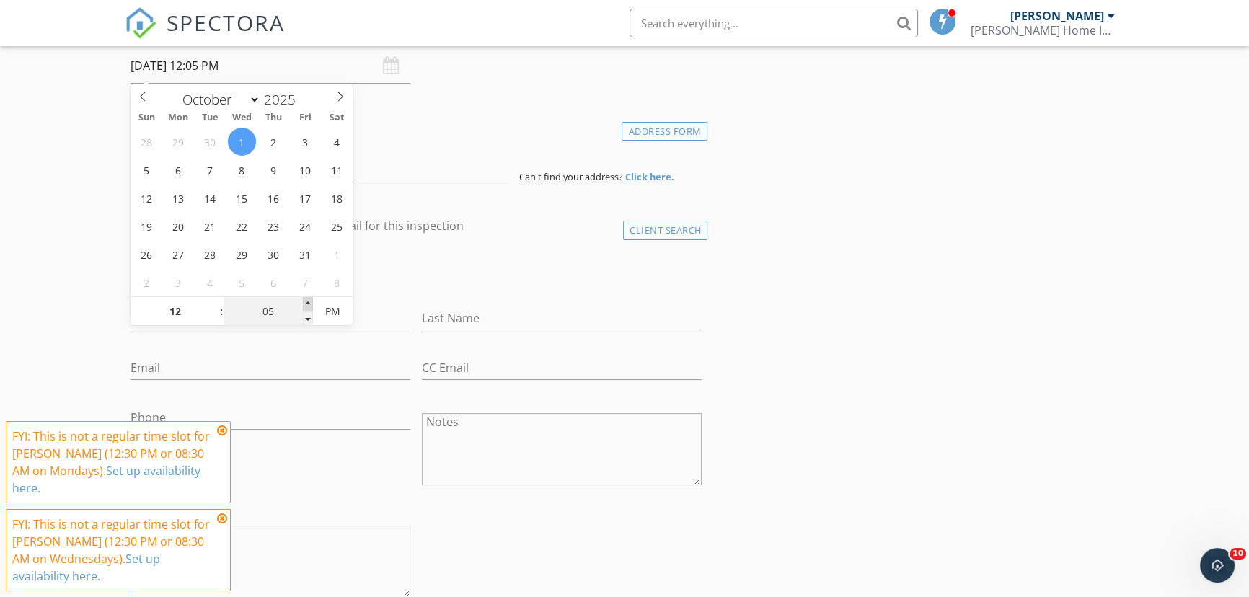
click at [304, 301] on span at bounding box center [308, 304] width 10 height 14
type input "10"
type input "10/01/2025 12:10 PM"
click at [304, 301] on span at bounding box center [308, 304] width 10 height 14
type input "15"
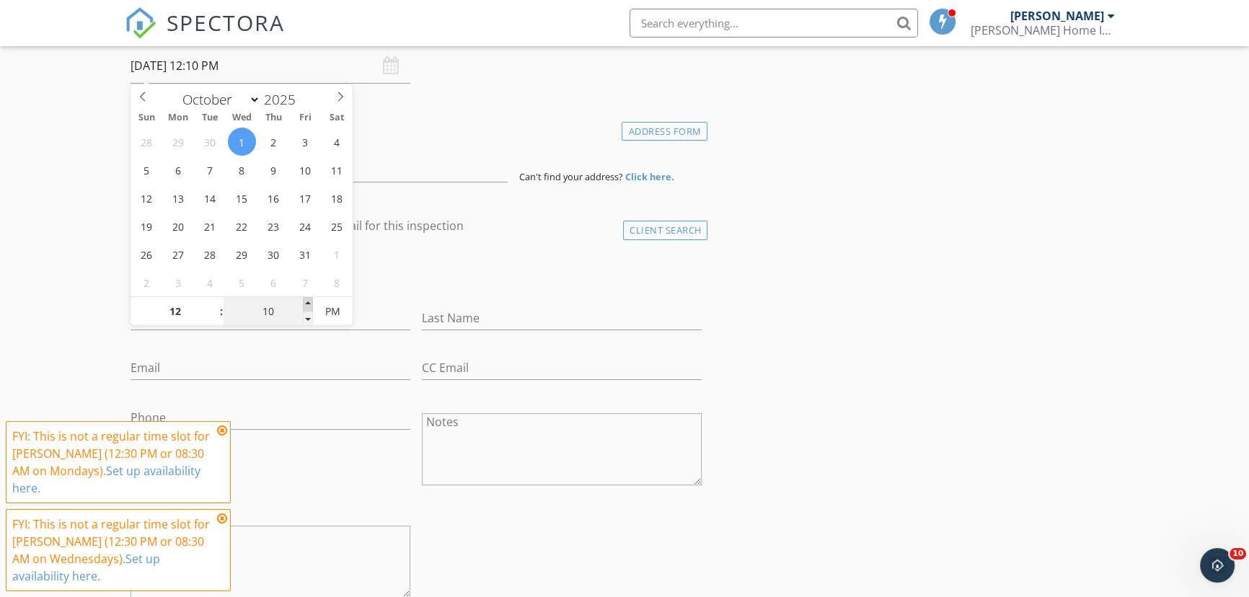
type input "10/01/2025 12:15 PM"
click at [304, 301] on span at bounding box center [308, 304] width 10 height 14
type input "20"
type input "10/01/2025 12:20 PM"
click at [304, 301] on span at bounding box center [308, 304] width 10 height 14
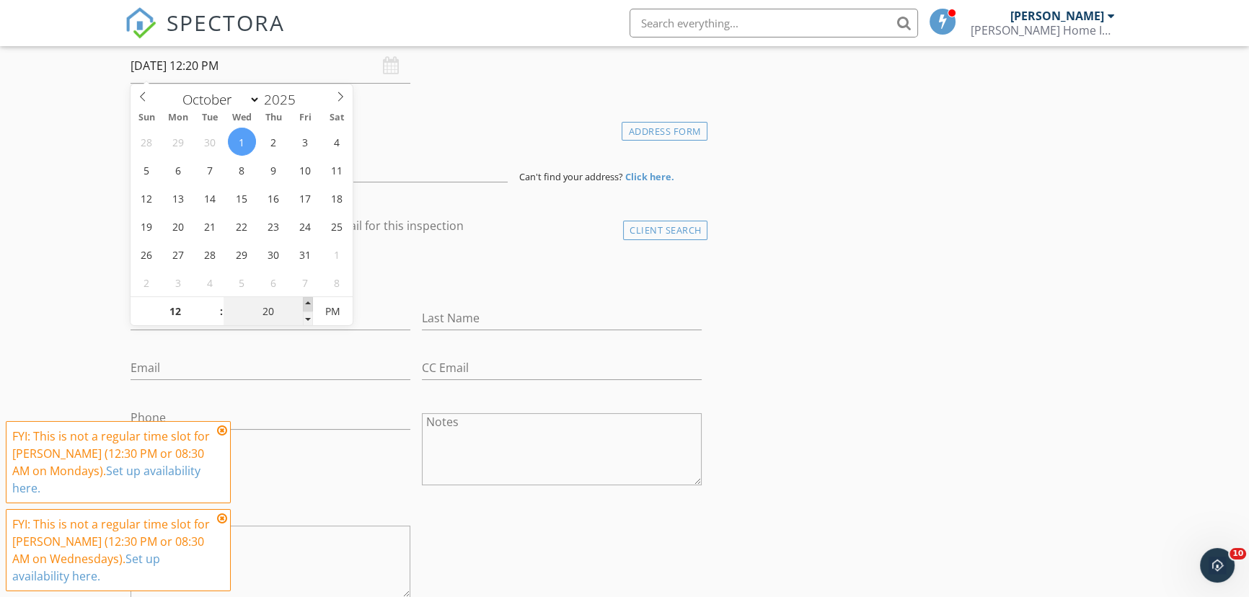
type input "25"
type input "10/01/2025 12:25 PM"
click at [304, 301] on span at bounding box center [308, 304] width 10 height 14
type input "30"
type input "[DATE] 12:30 PM"
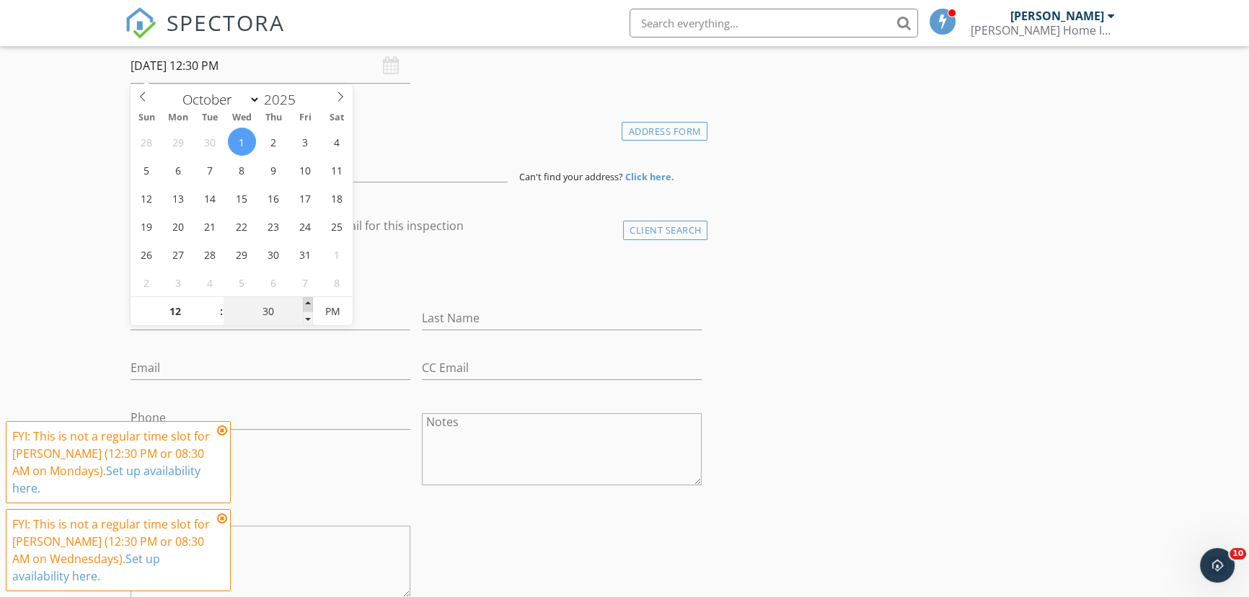
click at [304, 301] on span at bounding box center [308, 304] width 10 height 14
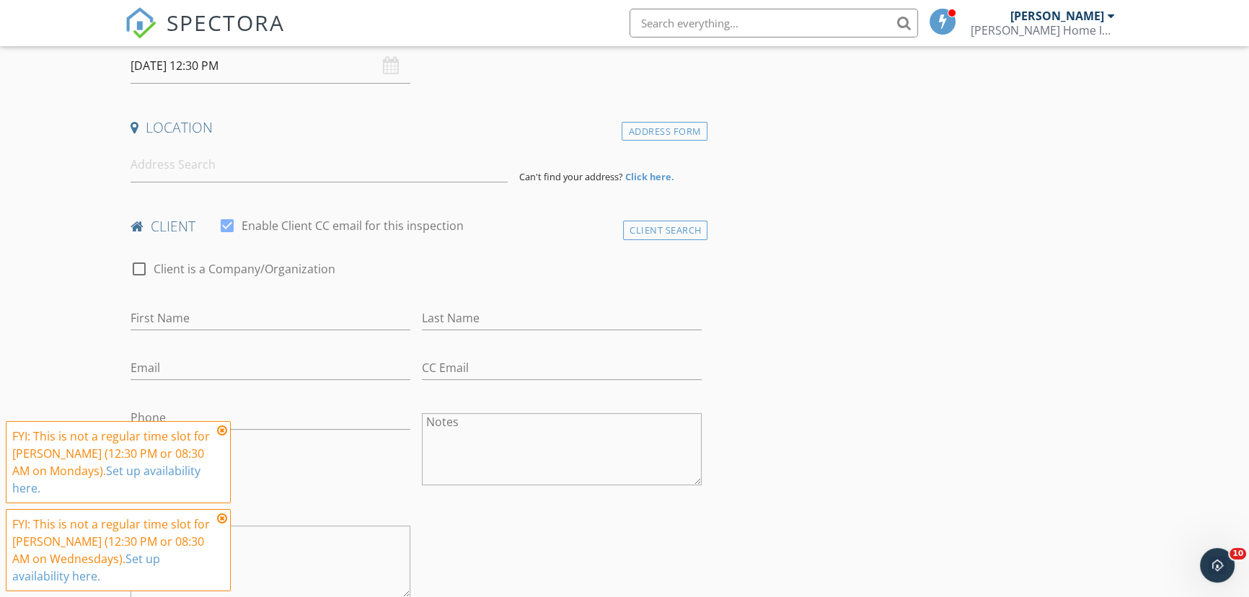
click at [221, 436] on icon at bounding box center [222, 431] width 10 height 12
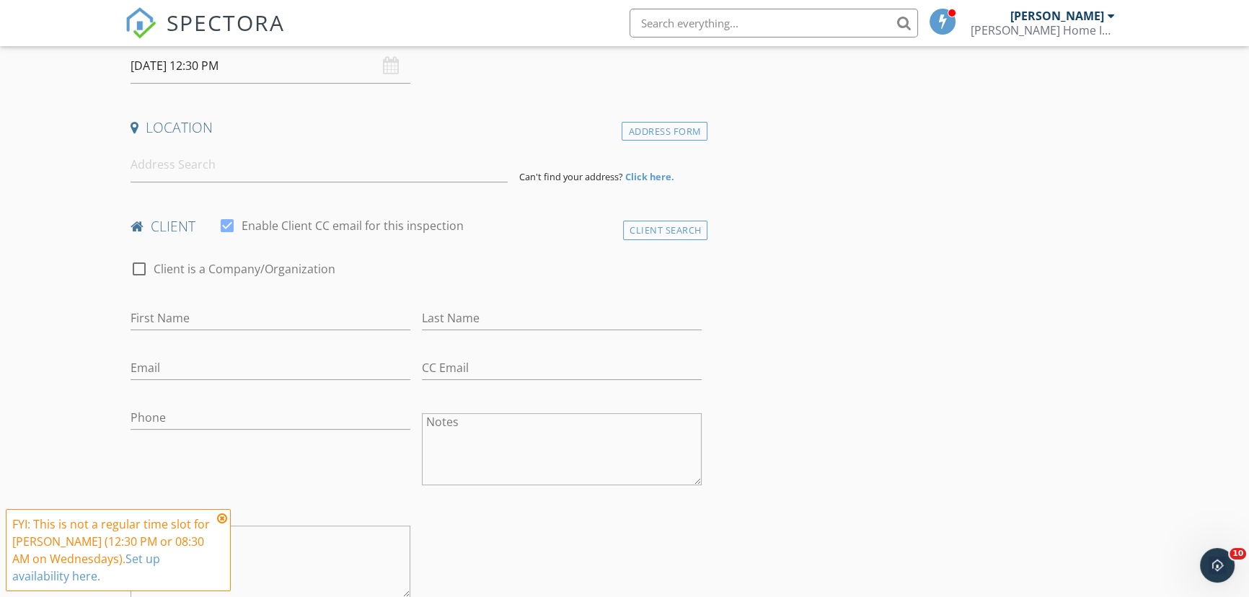
click at [223, 513] on icon at bounding box center [222, 519] width 10 height 12
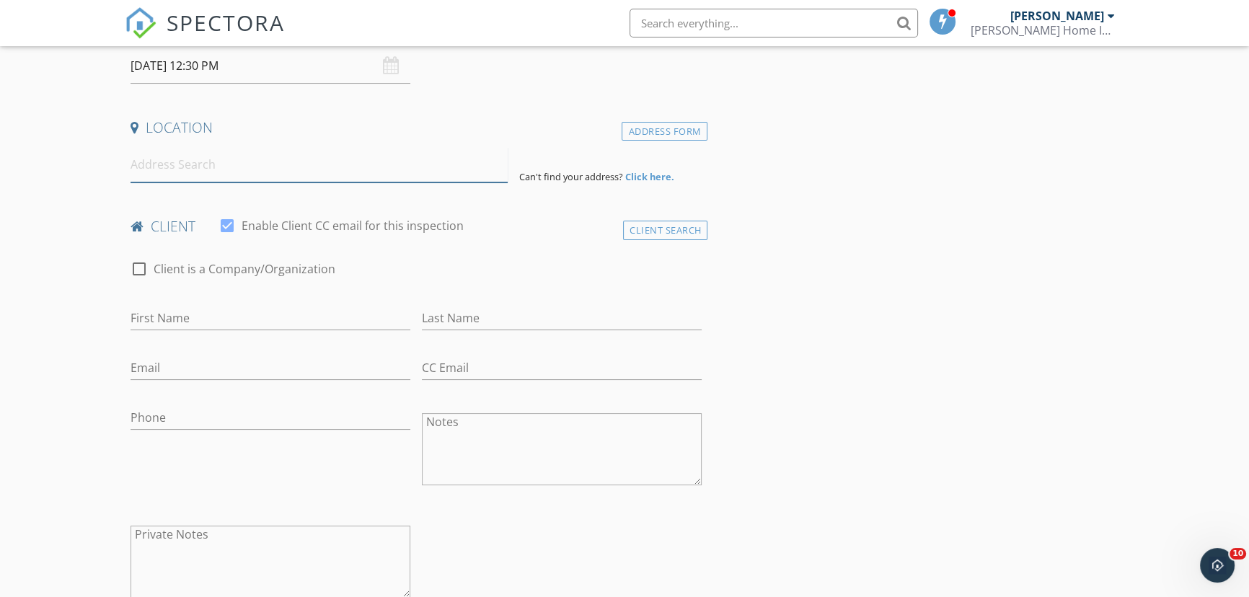
click at [174, 168] on input at bounding box center [318, 164] width 377 height 35
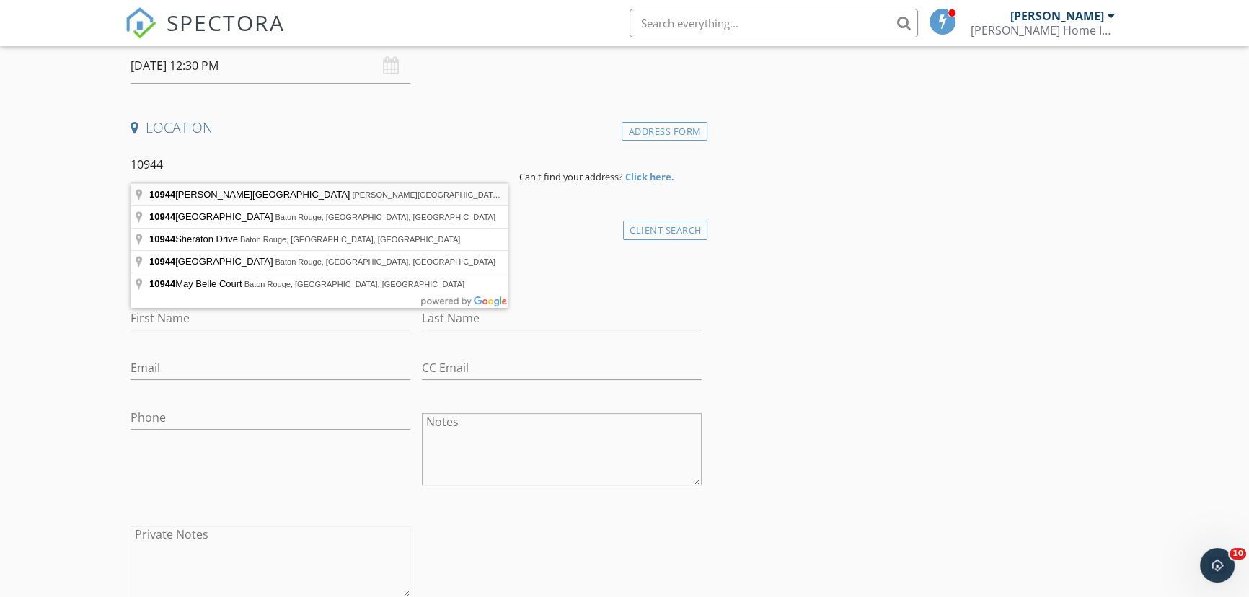
type input "10944 Monroe Perkins Road, Denham Springs, LA, USA"
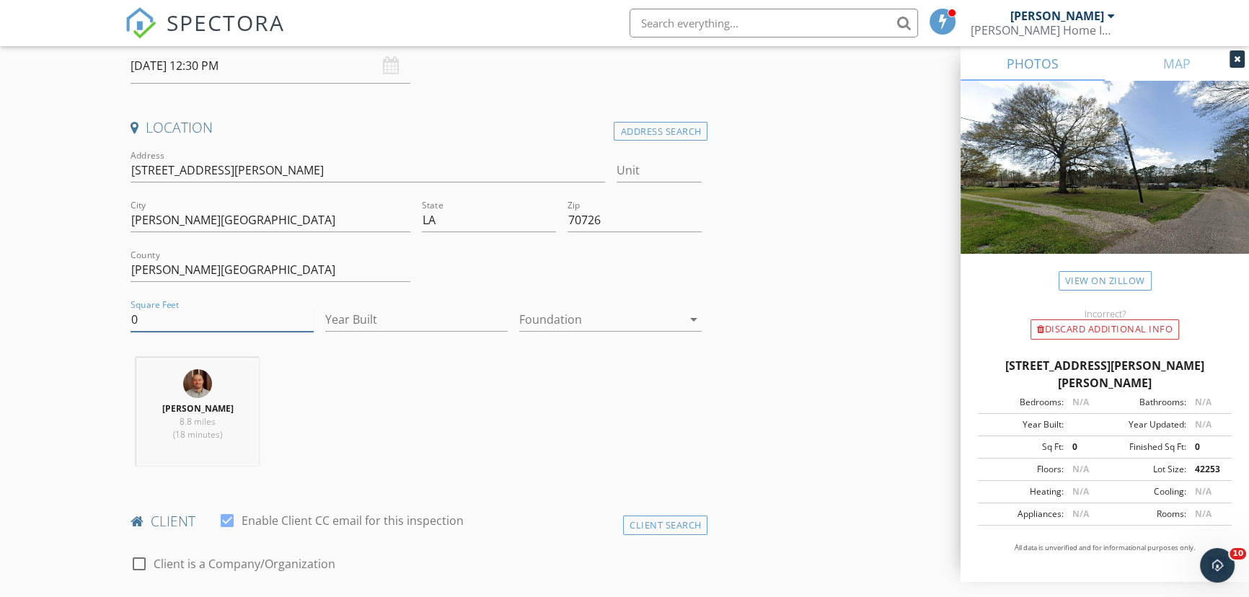
click at [142, 316] on input "0" at bounding box center [221, 320] width 182 height 24
type input "2356"
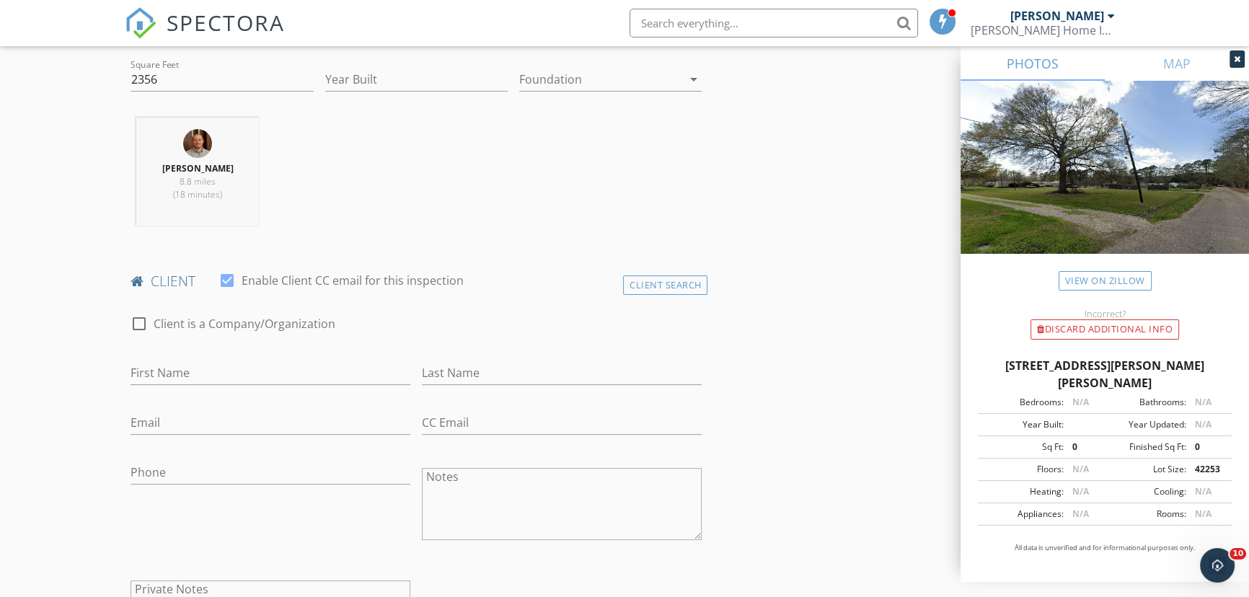
scroll to position [524, 0]
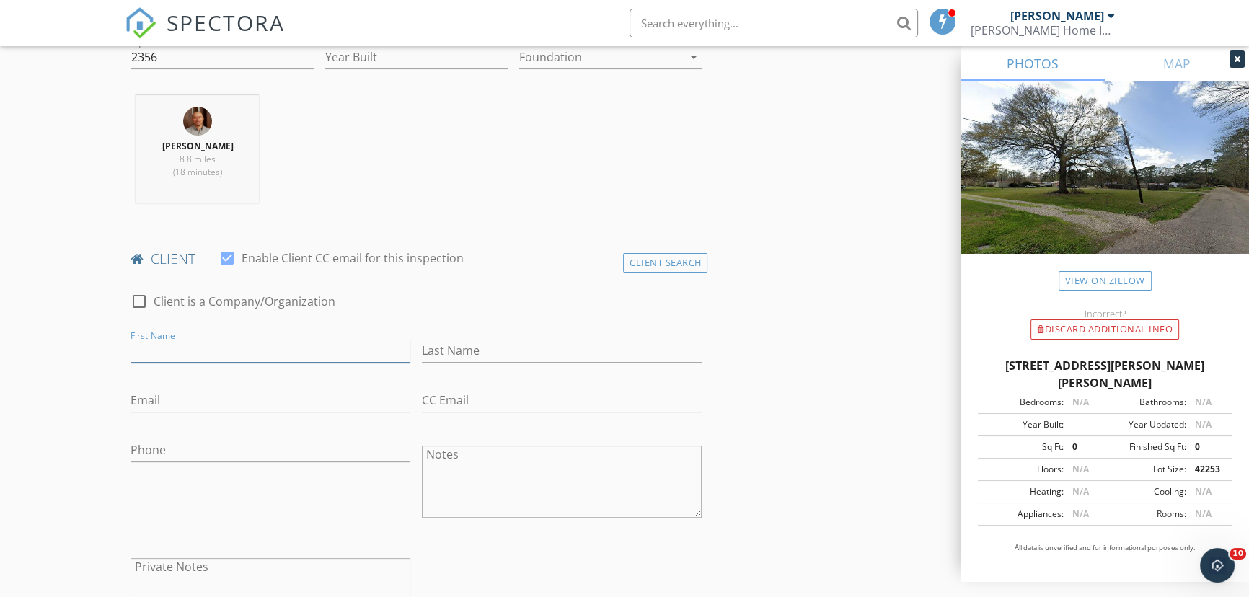
click at [155, 347] on input "First Name" at bounding box center [270, 351] width 280 height 24
type input "Indya"
click at [439, 350] on input "Last Name" at bounding box center [562, 351] width 280 height 24
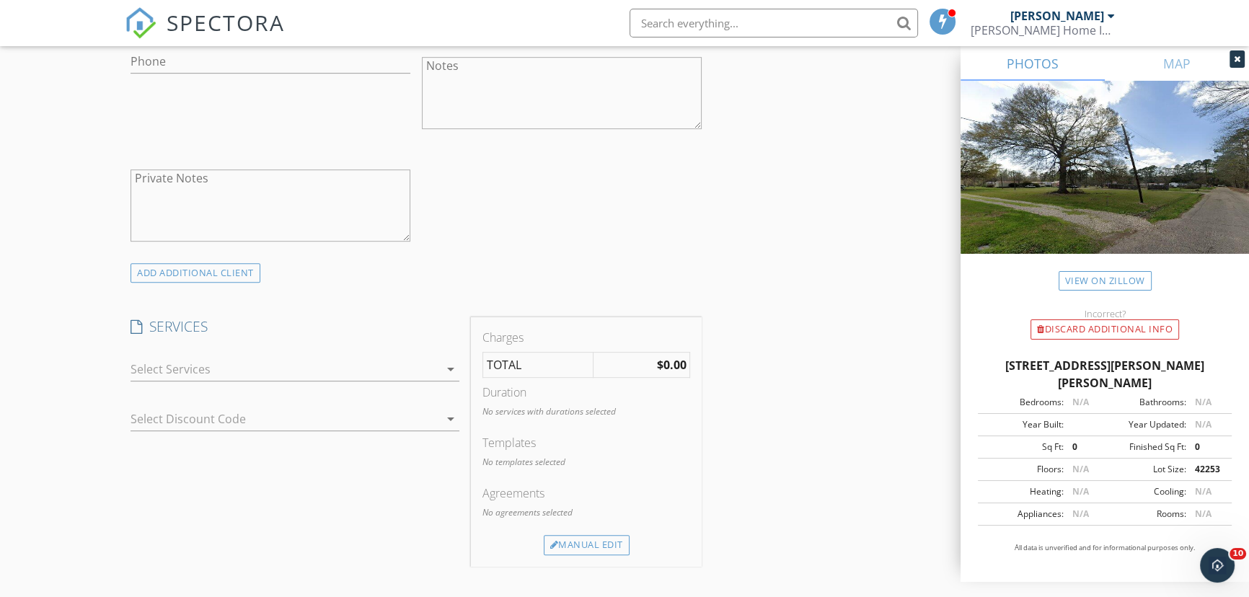
scroll to position [917, 0]
type input "Jackson"
click at [263, 369] on div at bounding box center [284, 364] width 308 height 23
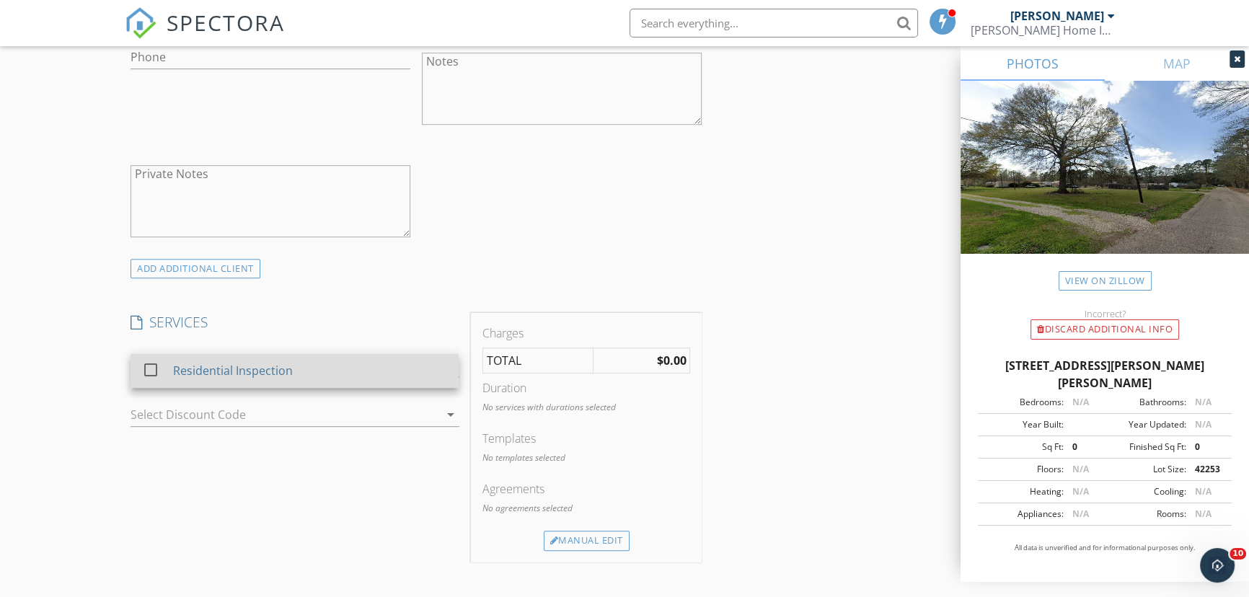
click at [154, 365] on div at bounding box center [150, 370] width 25 height 25
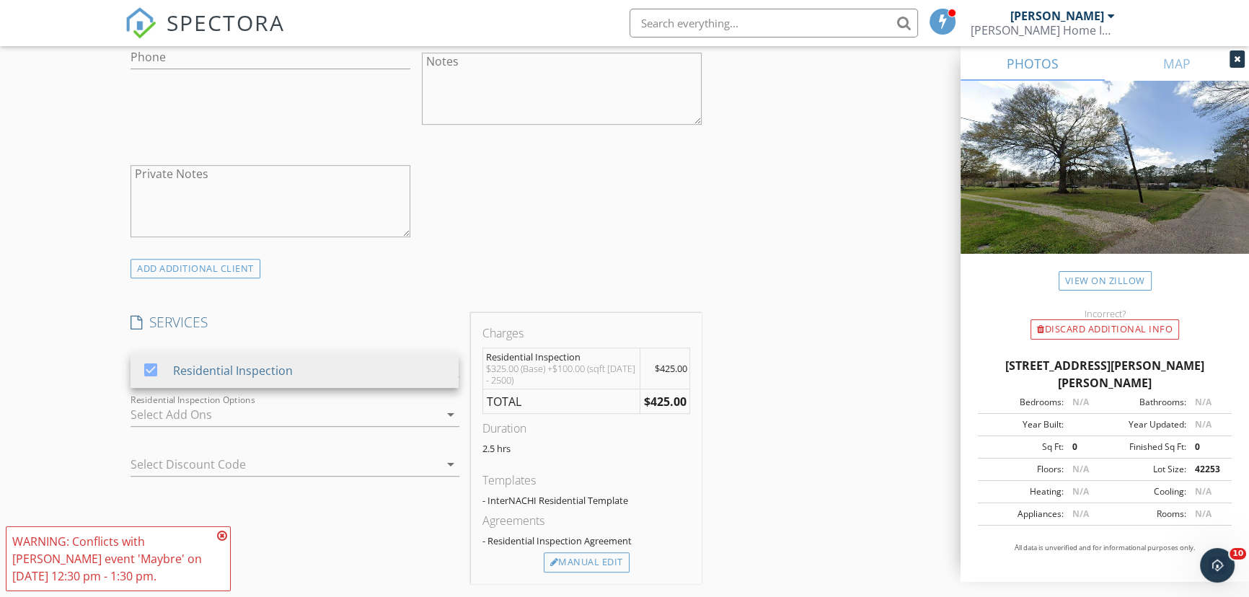
click at [223, 533] on icon at bounding box center [222, 536] width 10 height 12
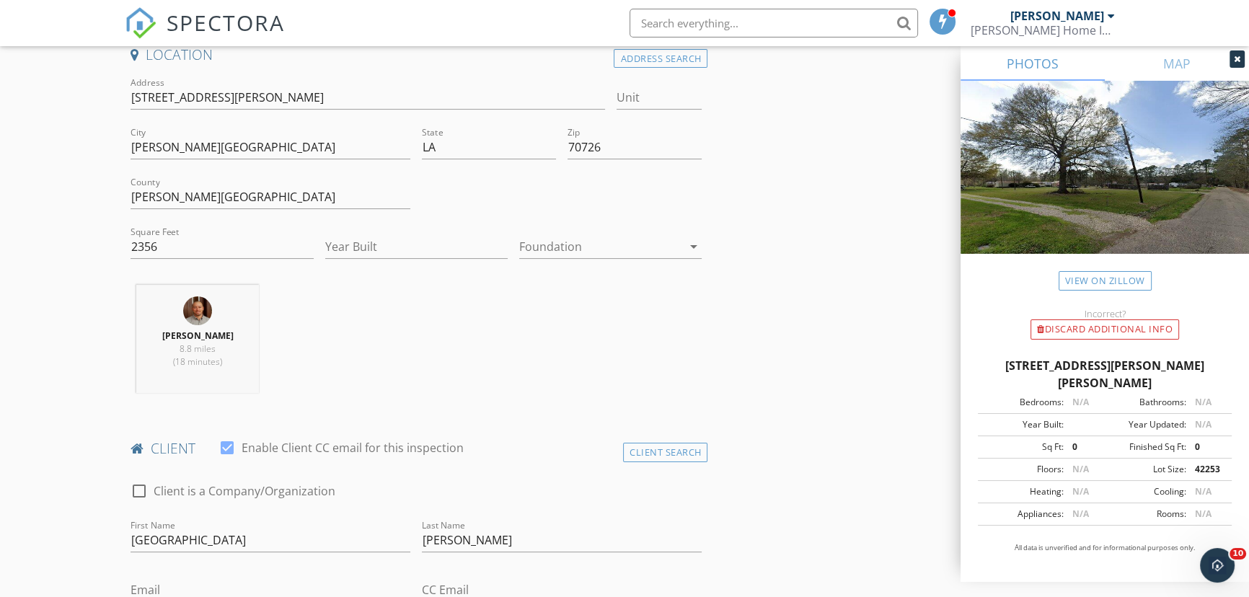
scroll to position [327, 0]
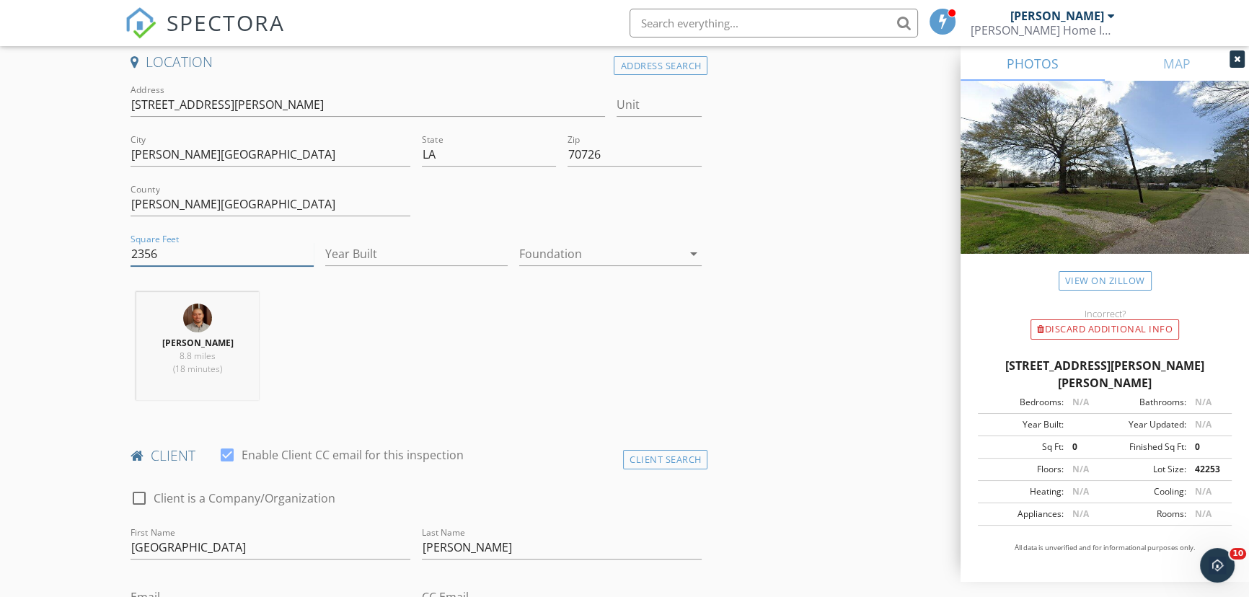
click at [170, 252] on input "2356" at bounding box center [221, 254] width 182 height 24
type input "2"
type input "2000"
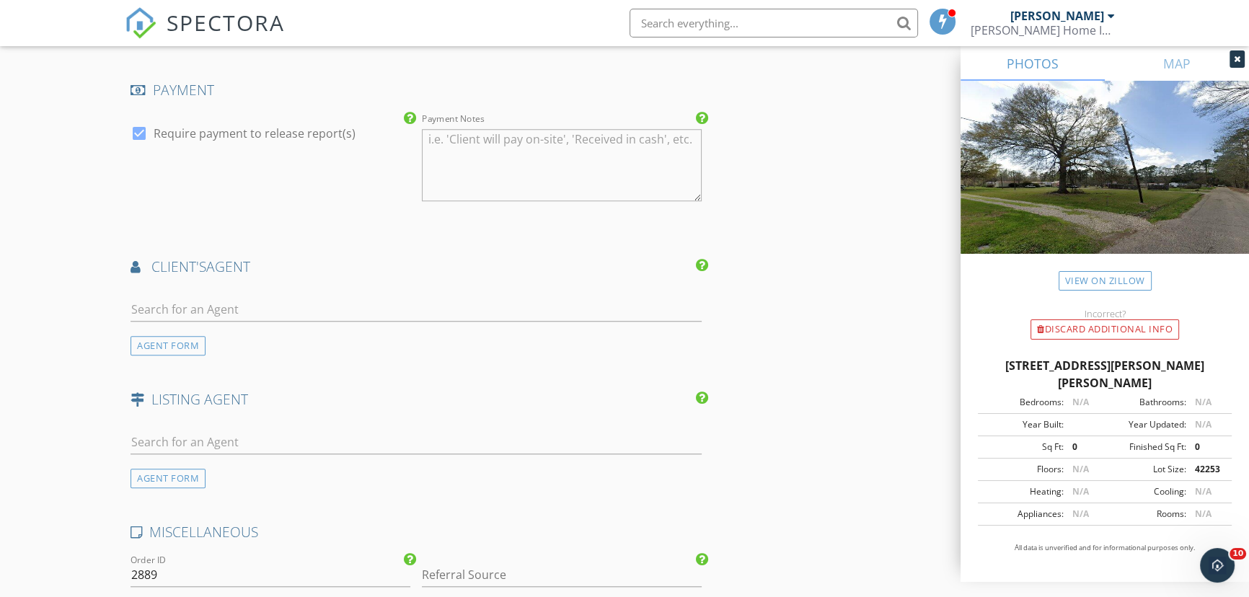
scroll to position [1572, 0]
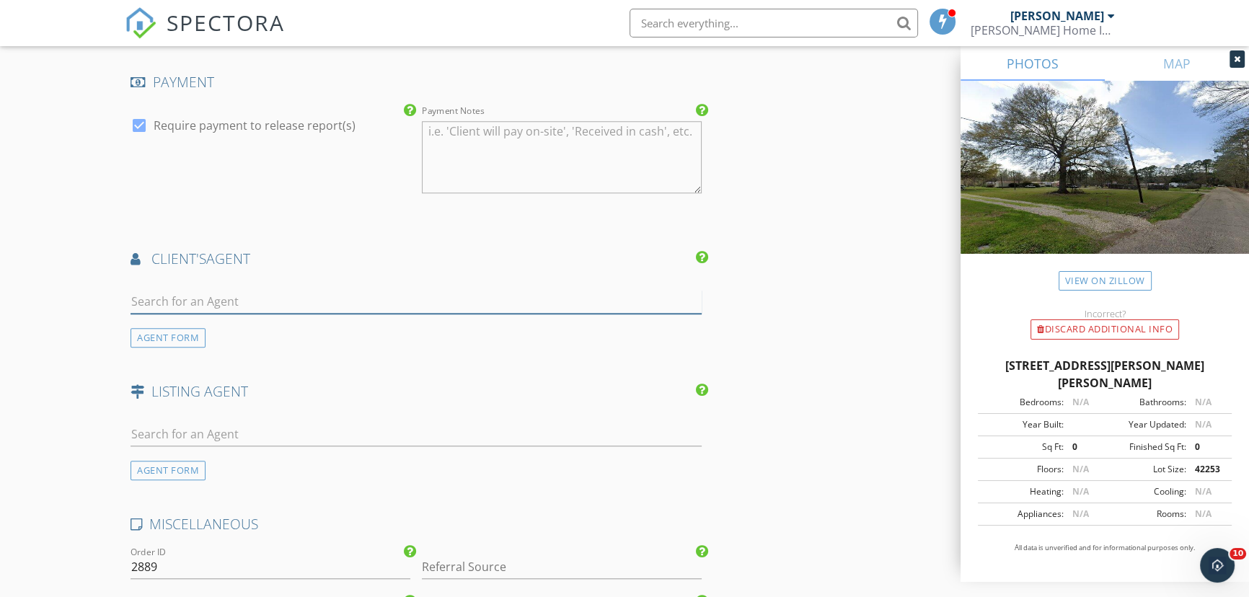
click at [146, 302] on input "text" at bounding box center [415, 302] width 571 height 24
type input "ashley"
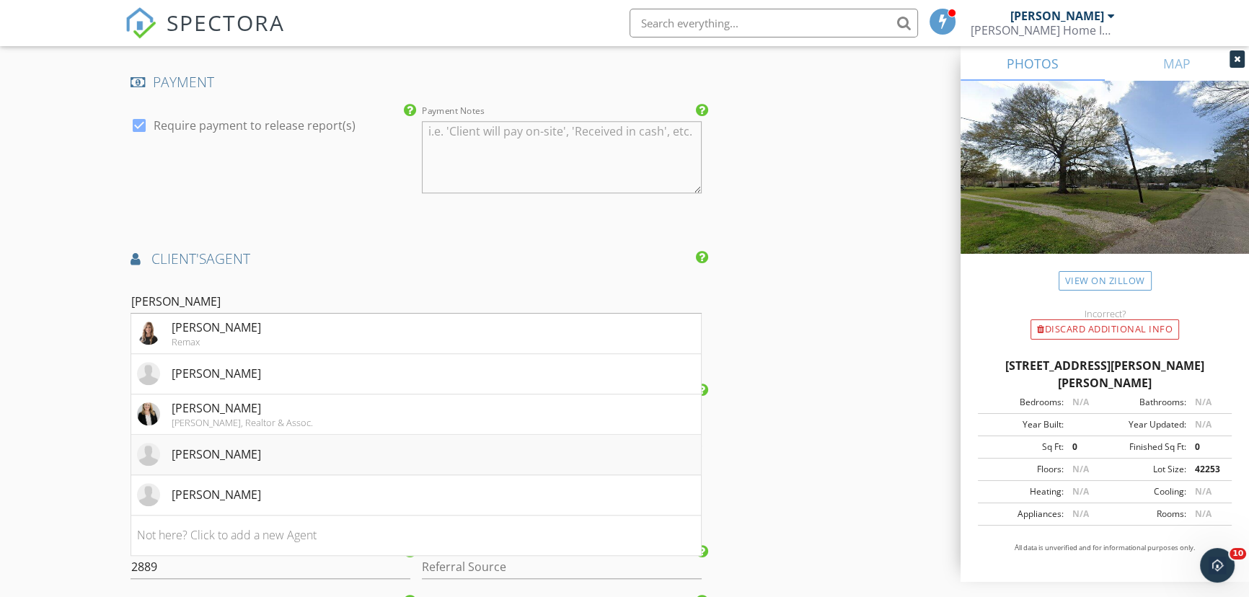
click at [212, 454] on div "Ashley Mabry" at bounding box center [216, 454] width 89 height 17
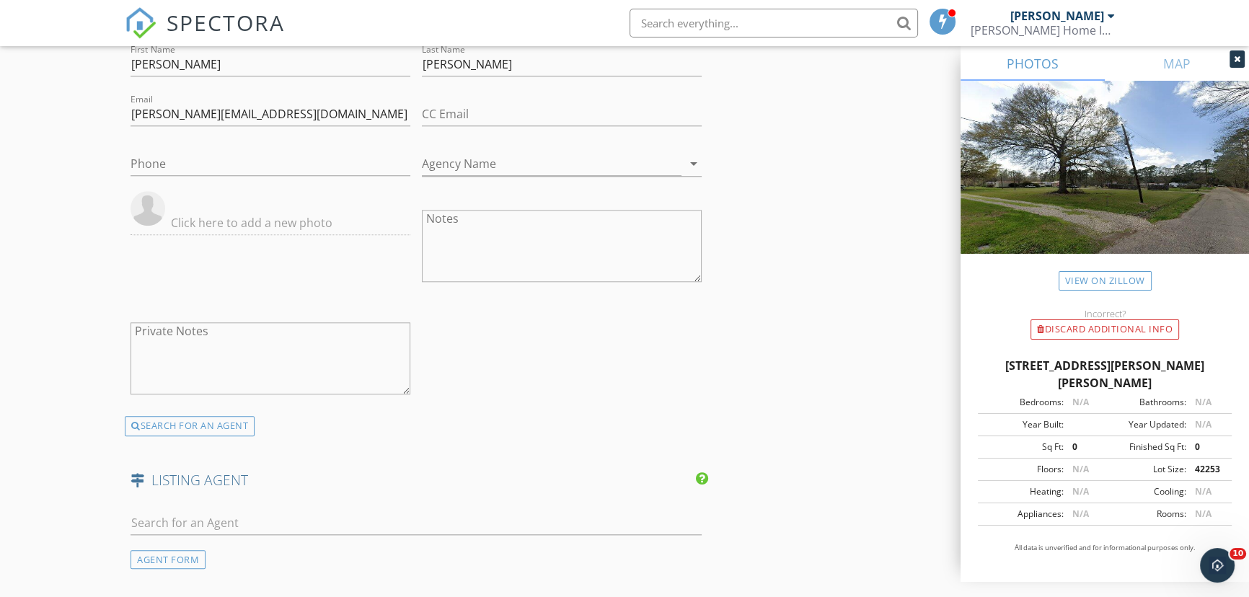
scroll to position [1835, 0]
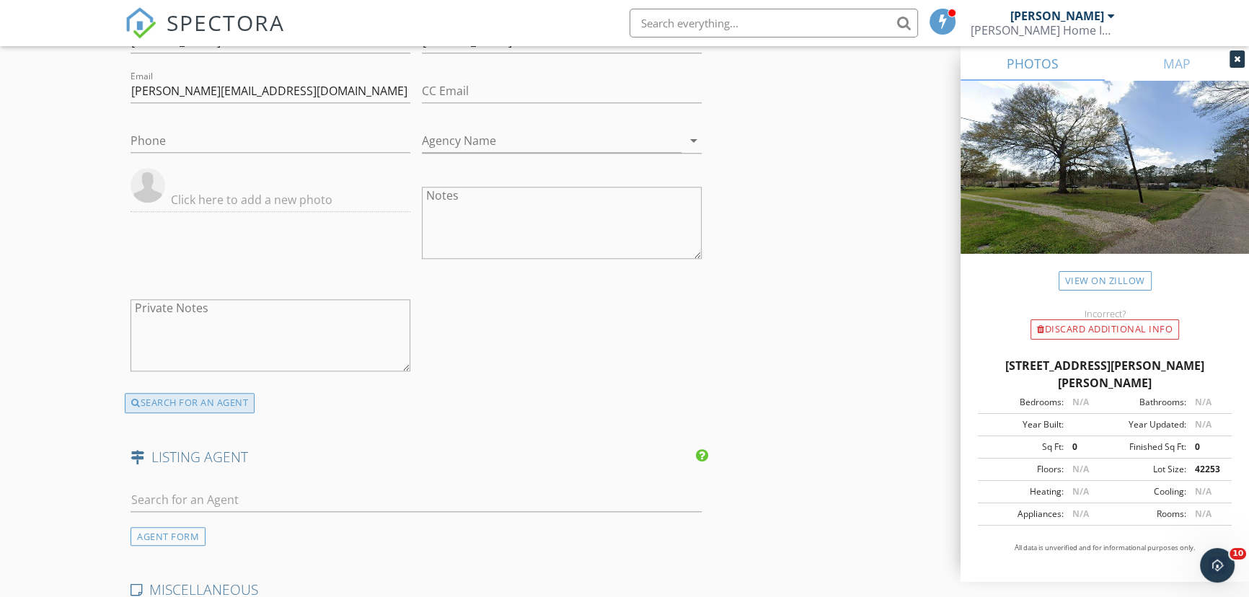
click at [200, 402] on div "SEARCH FOR AN AGENT" at bounding box center [190, 403] width 130 height 20
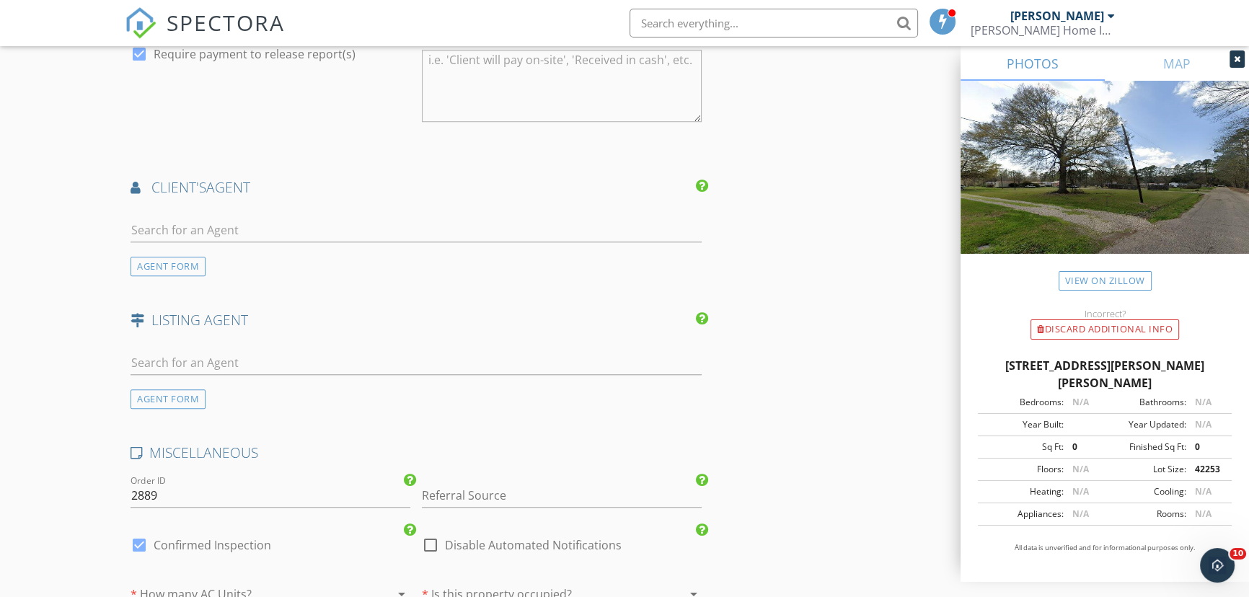
scroll to position [1638, 0]
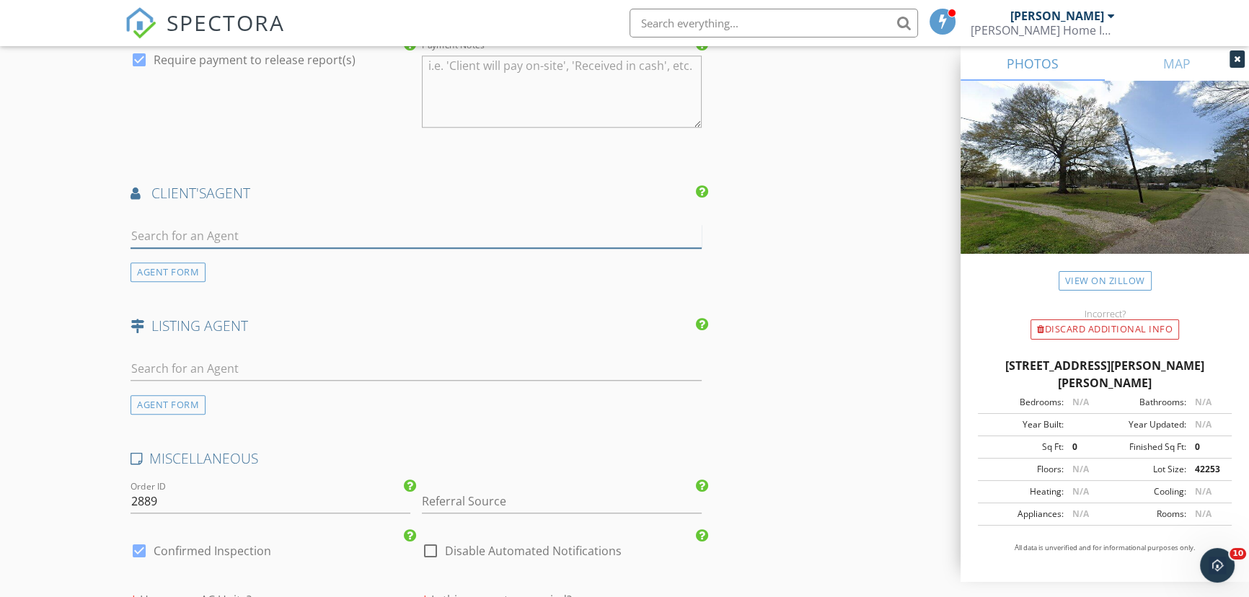
click at [156, 234] on input "text" at bounding box center [415, 236] width 571 height 24
type input "ashley"
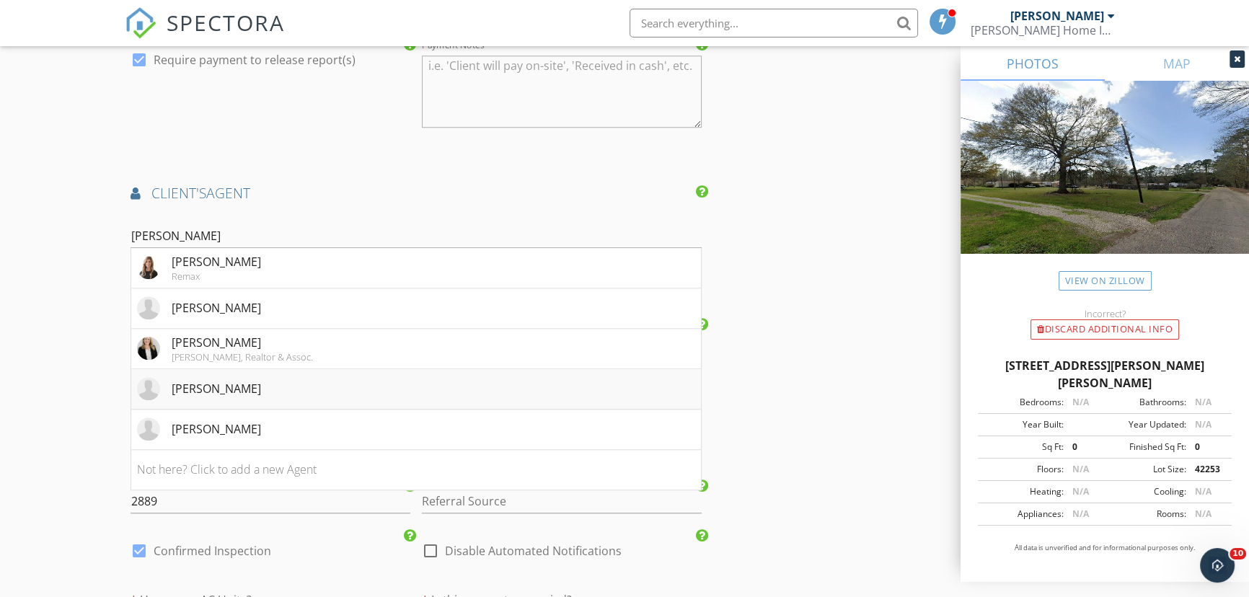
click at [221, 388] on div "Ashley Mabry" at bounding box center [216, 388] width 89 height 17
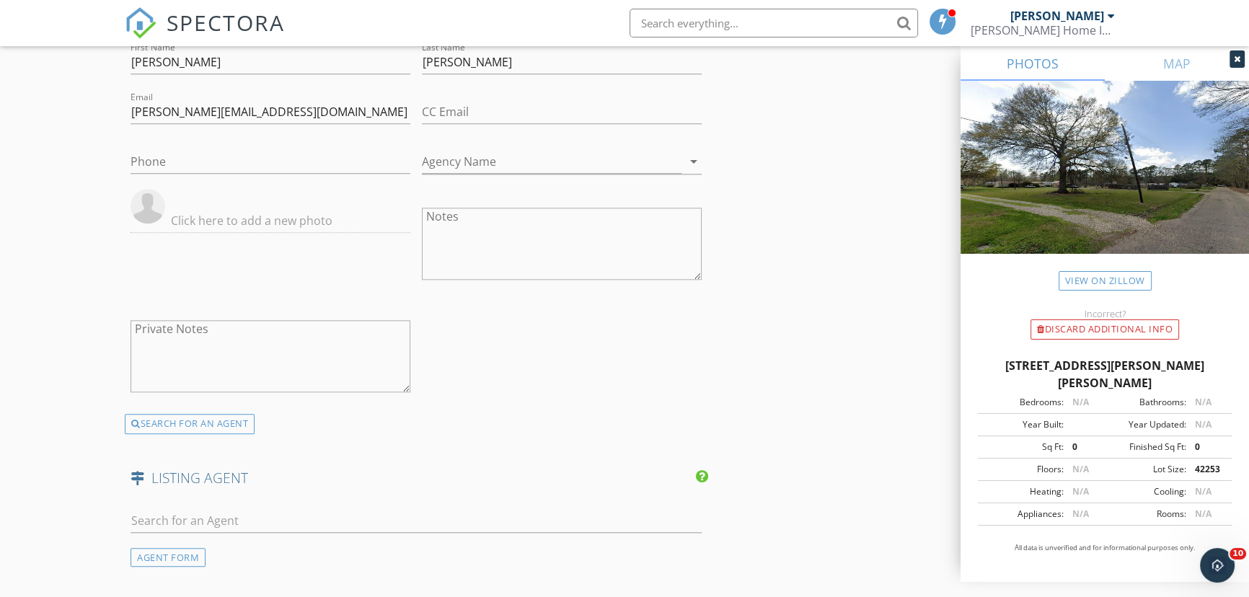
scroll to position [1835, 0]
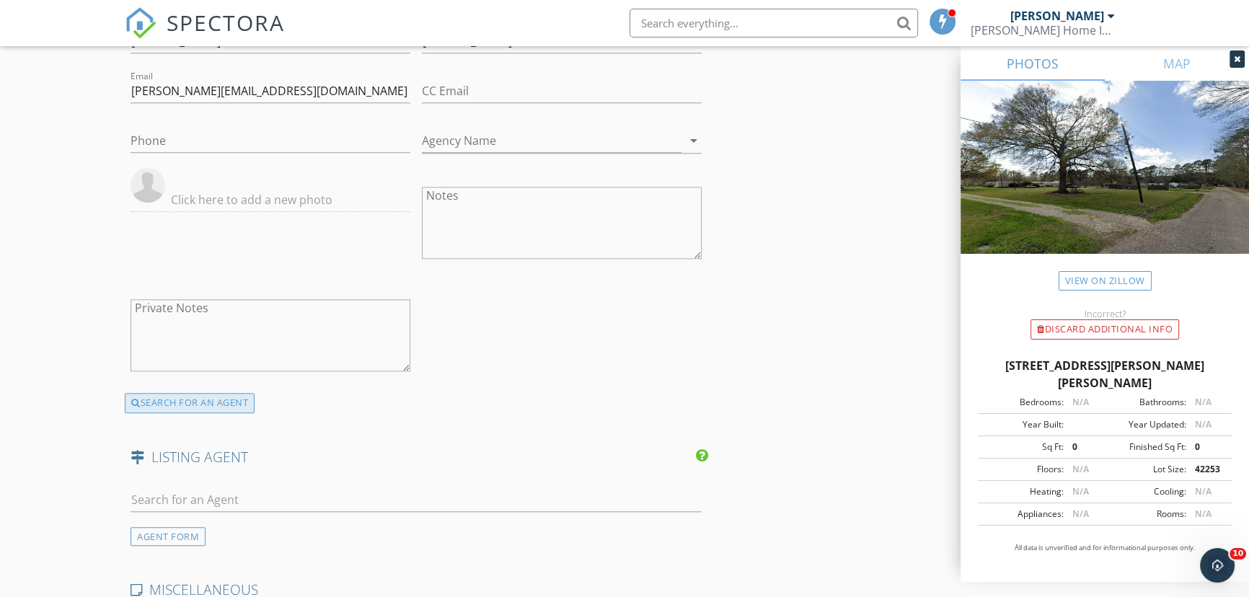
click at [175, 399] on div "SEARCH FOR AN AGENT" at bounding box center [190, 403] width 130 height 20
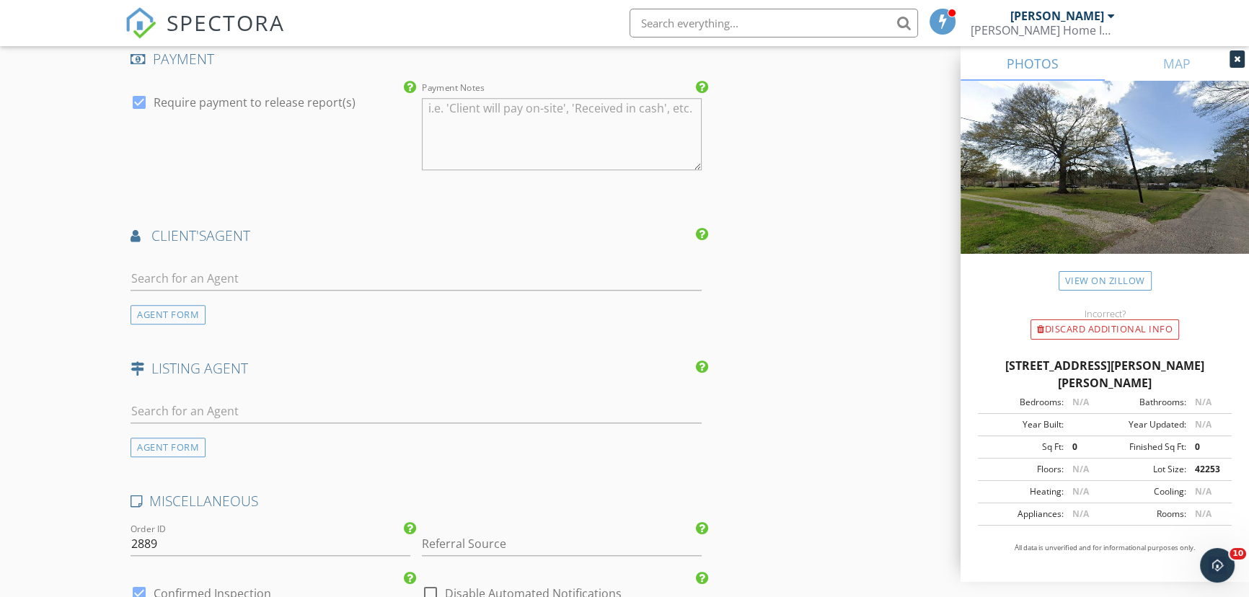
scroll to position [1572, 0]
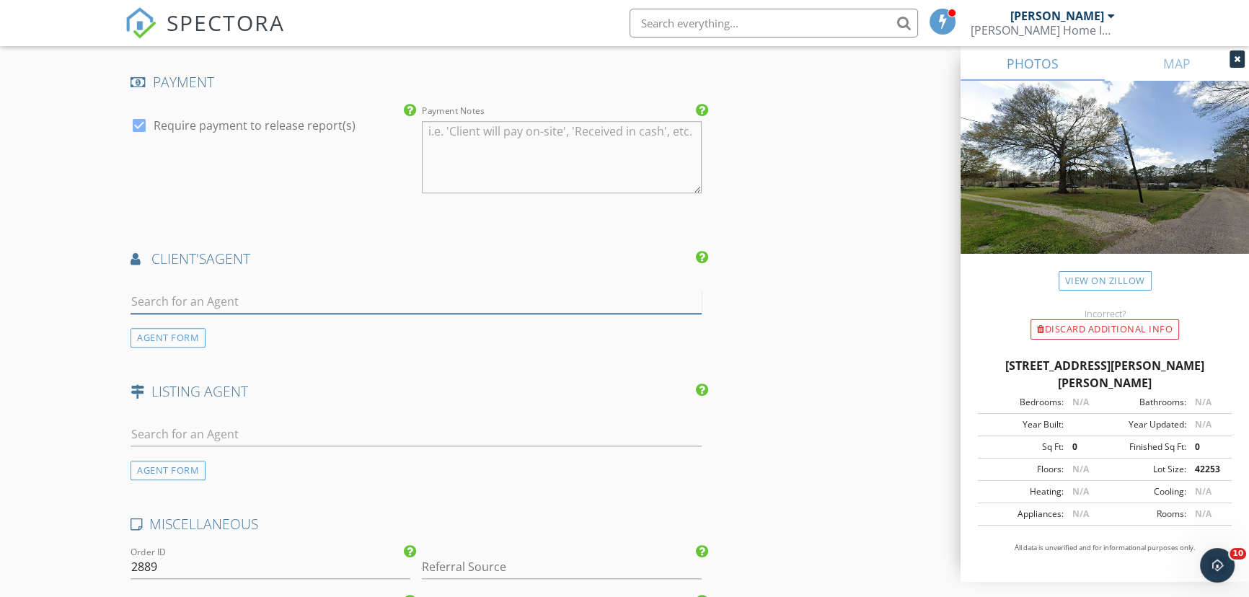
click at [170, 296] on input "text" at bounding box center [415, 302] width 571 height 24
type input "ashley"
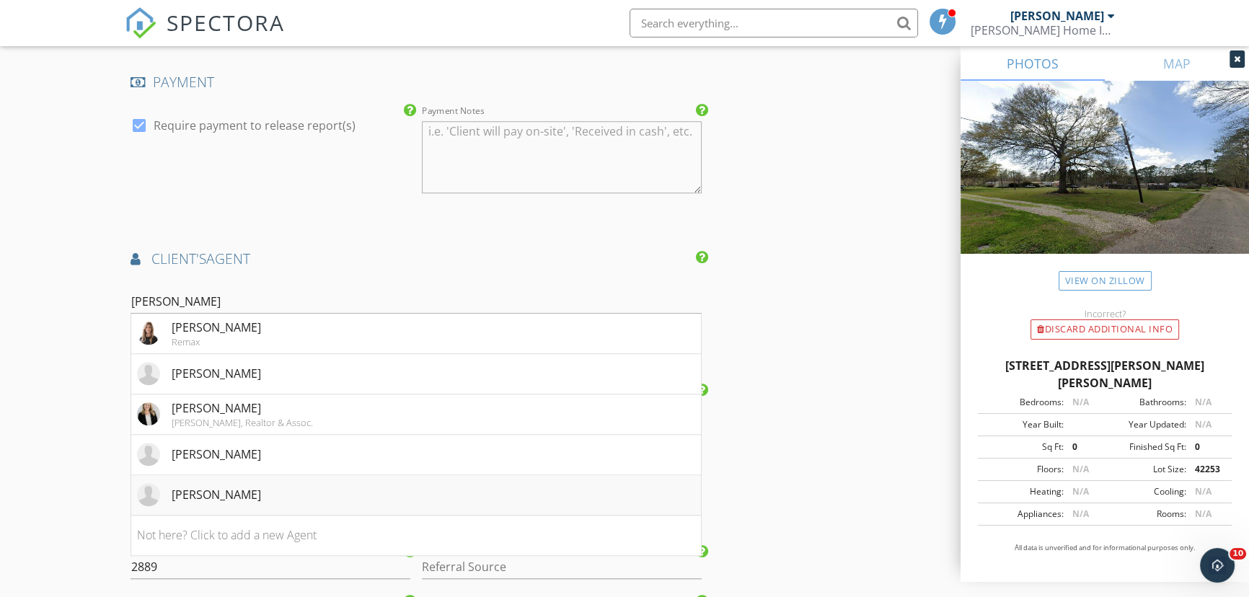
click at [220, 490] on div "Ashley Mabry" at bounding box center [216, 494] width 89 height 17
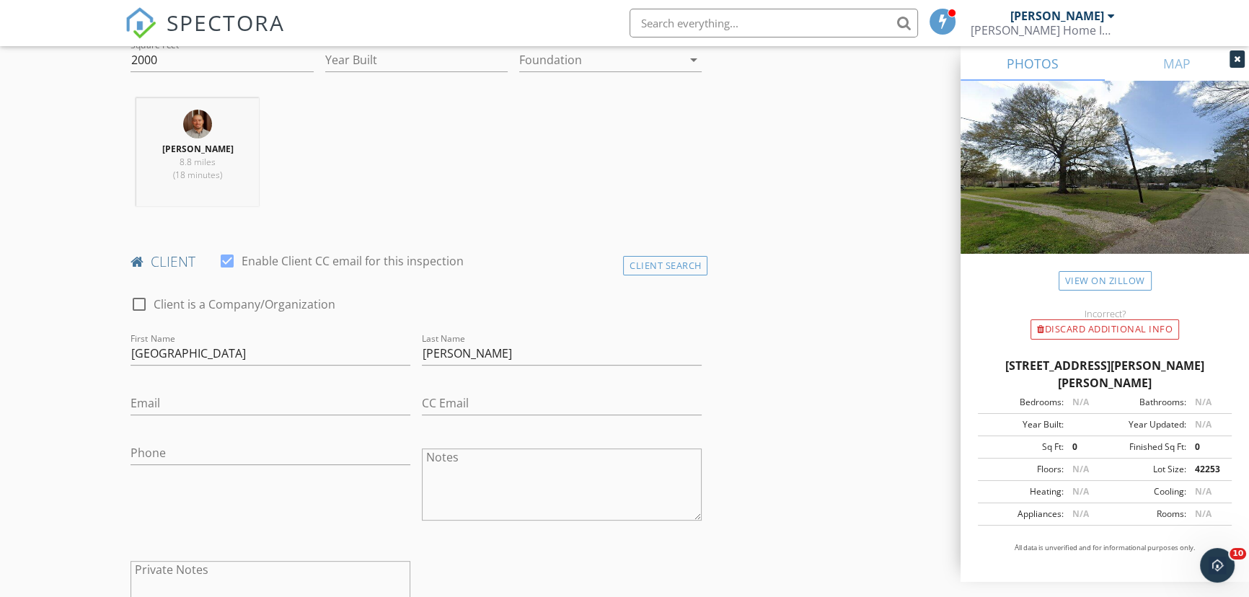
scroll to position [580, 0]
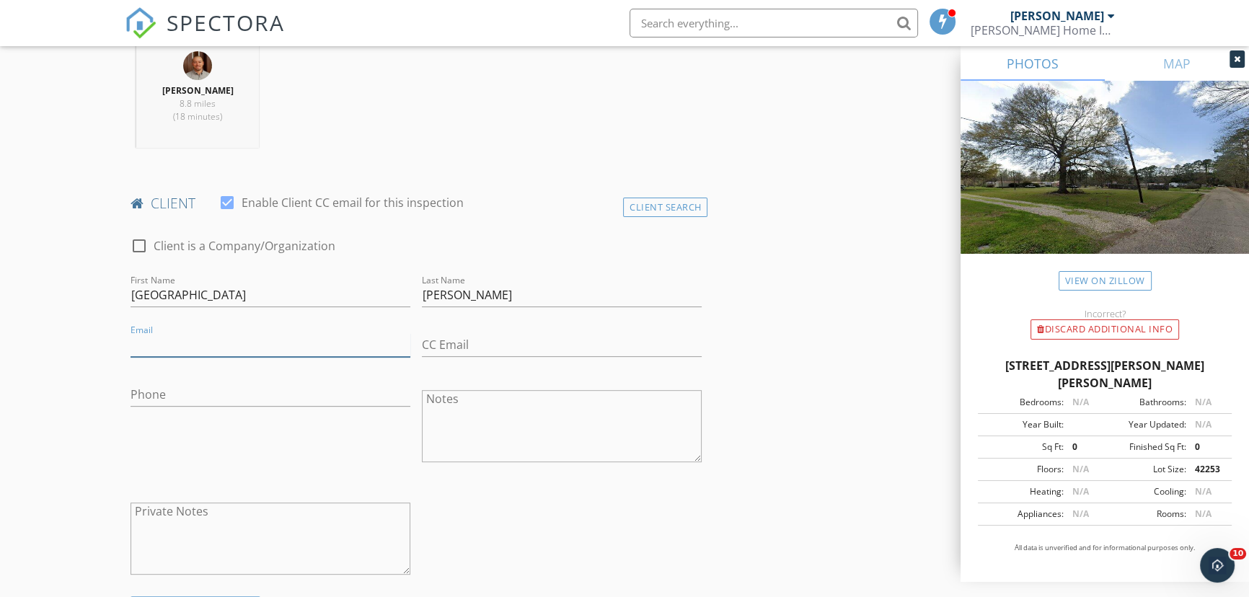
click at [153, 351] on input "Email" at bounding box center [270, 345] width 280 height 24
type input "indya632@gmail.com"
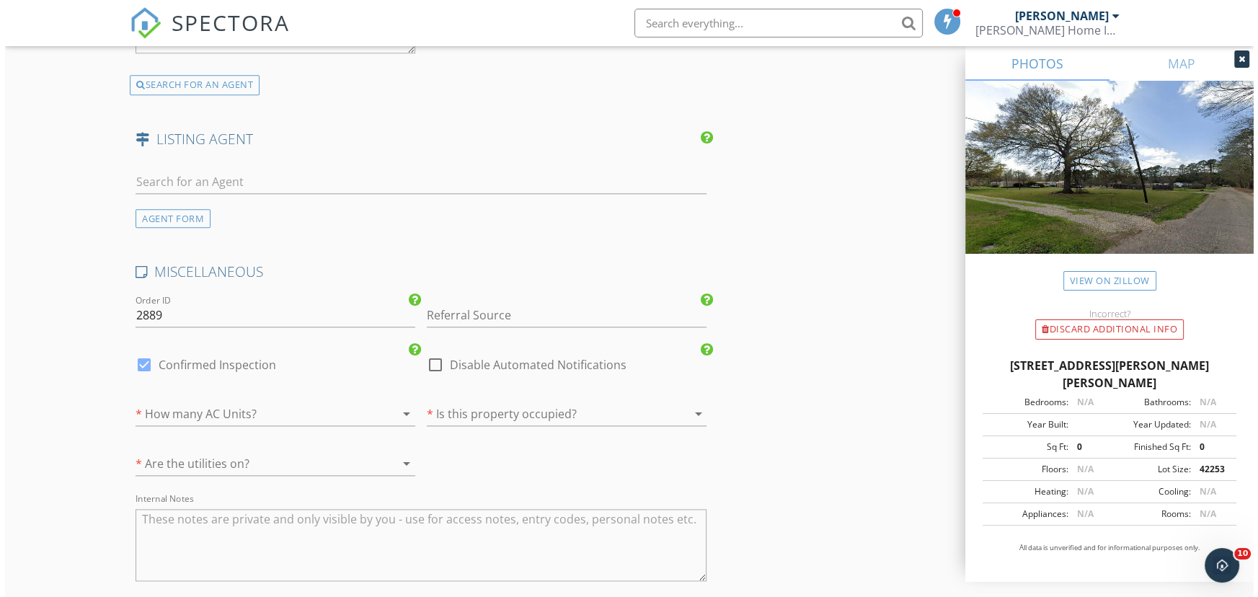
scroll to position [2415, 0]
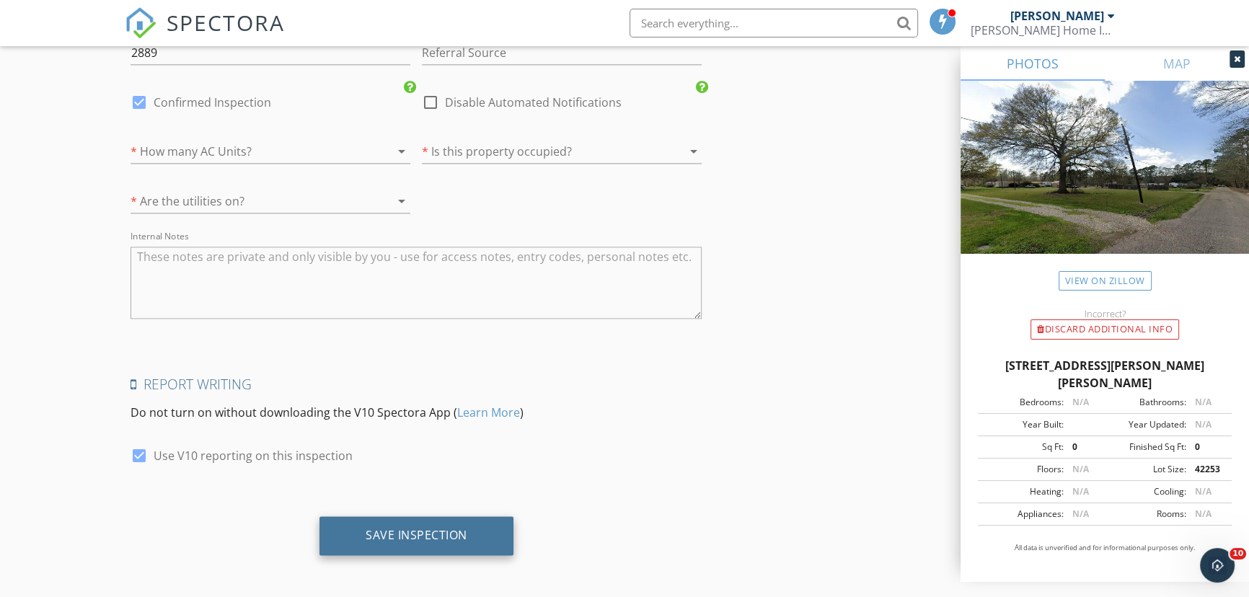
click at [419, 537] on div "Save Inspection" at bounding box center [416, 535] width 102 height 14
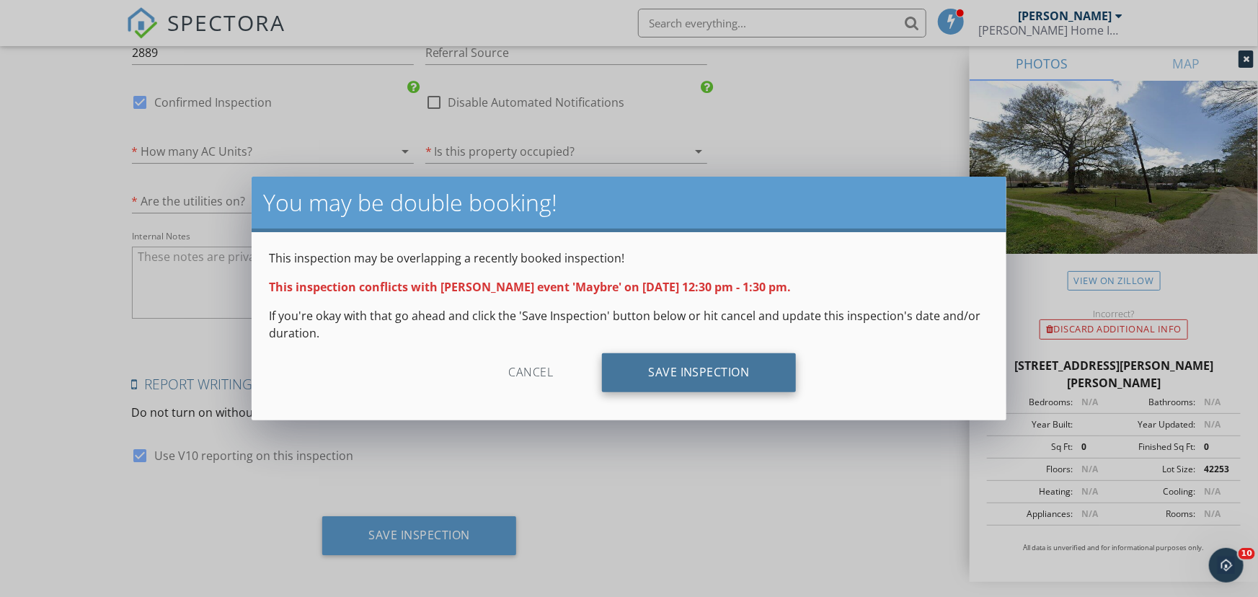
click at [662, 376] on div "Save Inspection" at bounding box center [699, 372] width 194 height 39
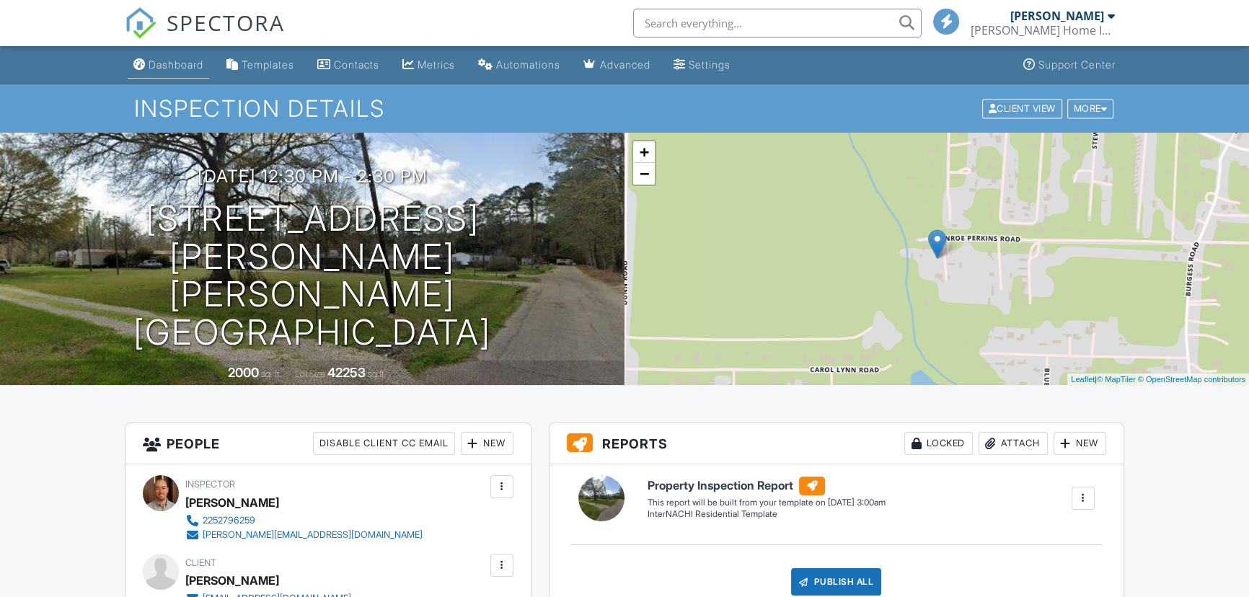
click at [177, 58] on div "Dashboard" at bounding box center [176, 64] width 55 height 12
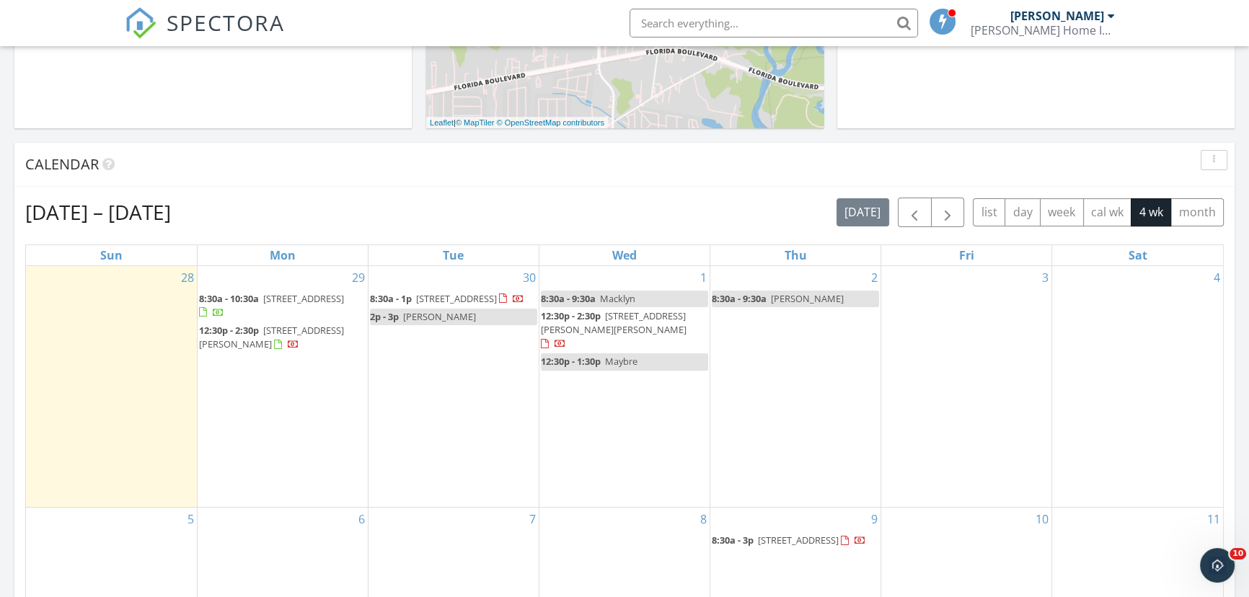
scroll to position [524, 0]
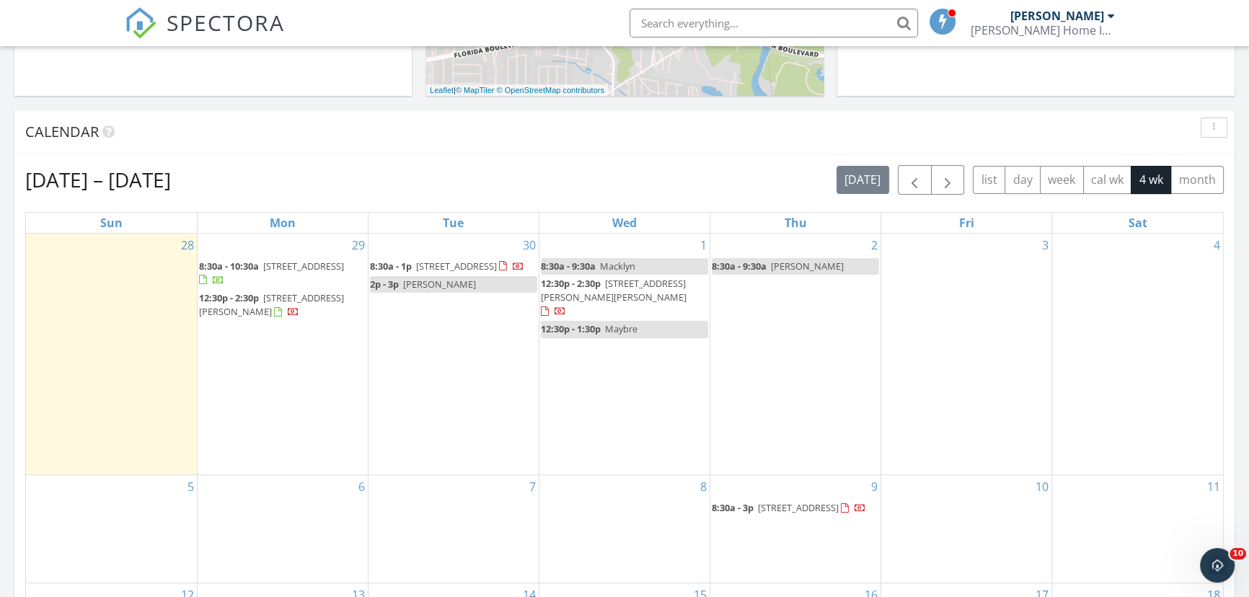
click at [651, 321] on link "12:30p - 1:30p Maybre" at bounding box center [624, 329] width 167 height 17
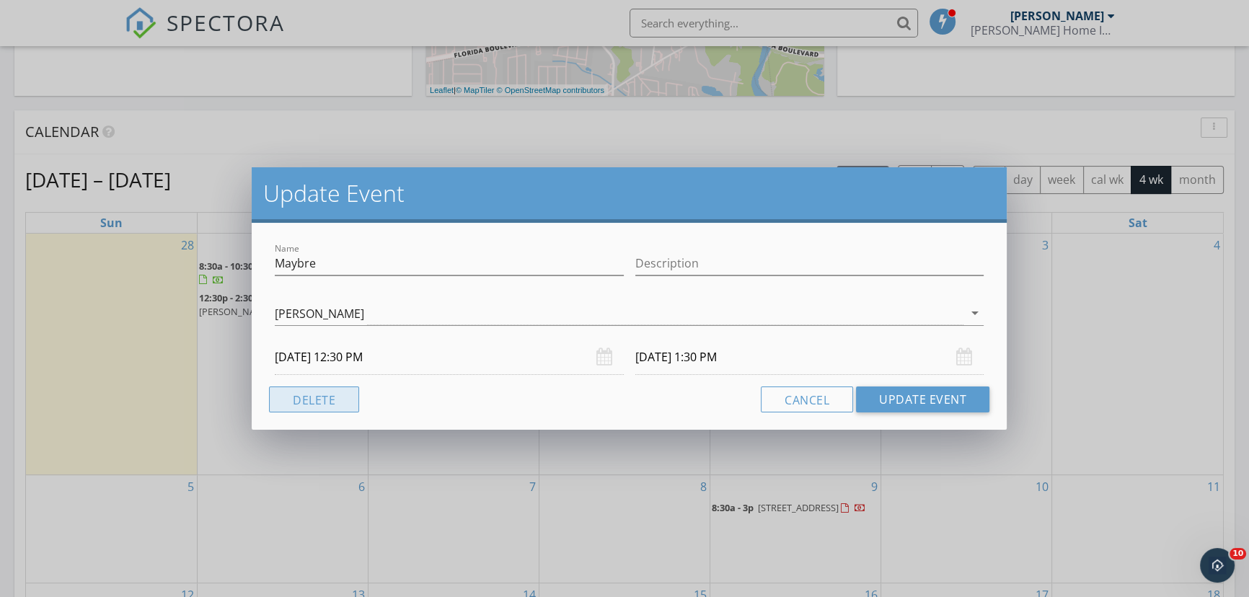
click at [335, 391] on button "Delete" at bounding box center [314, 399] width 90 height 26
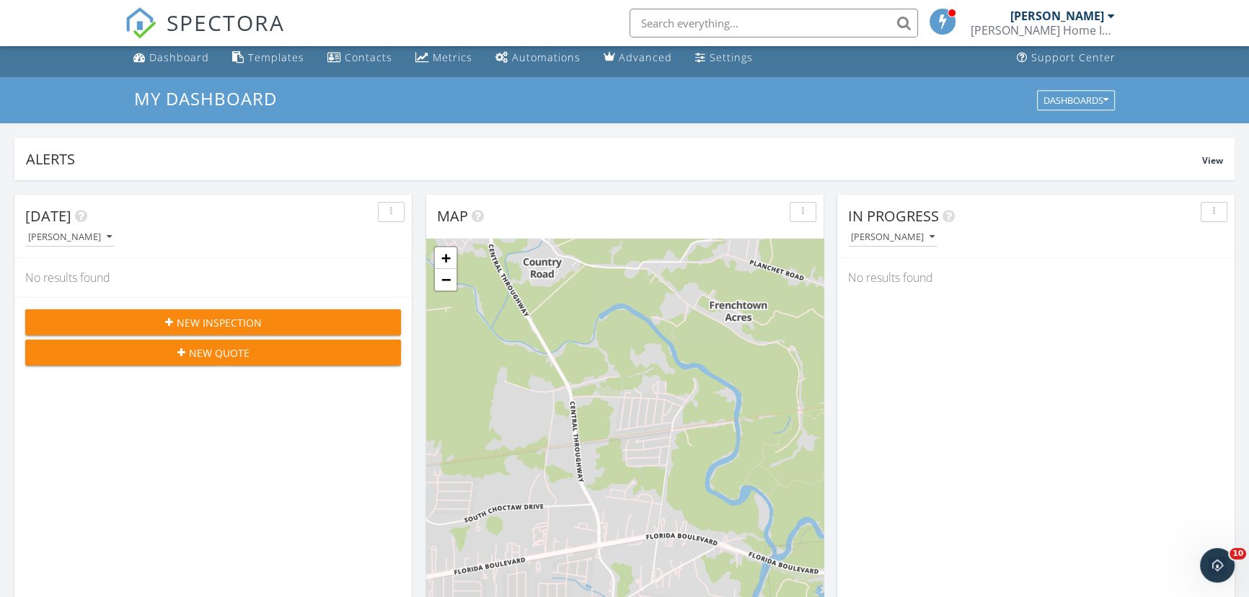
scroll to position [0, 0]
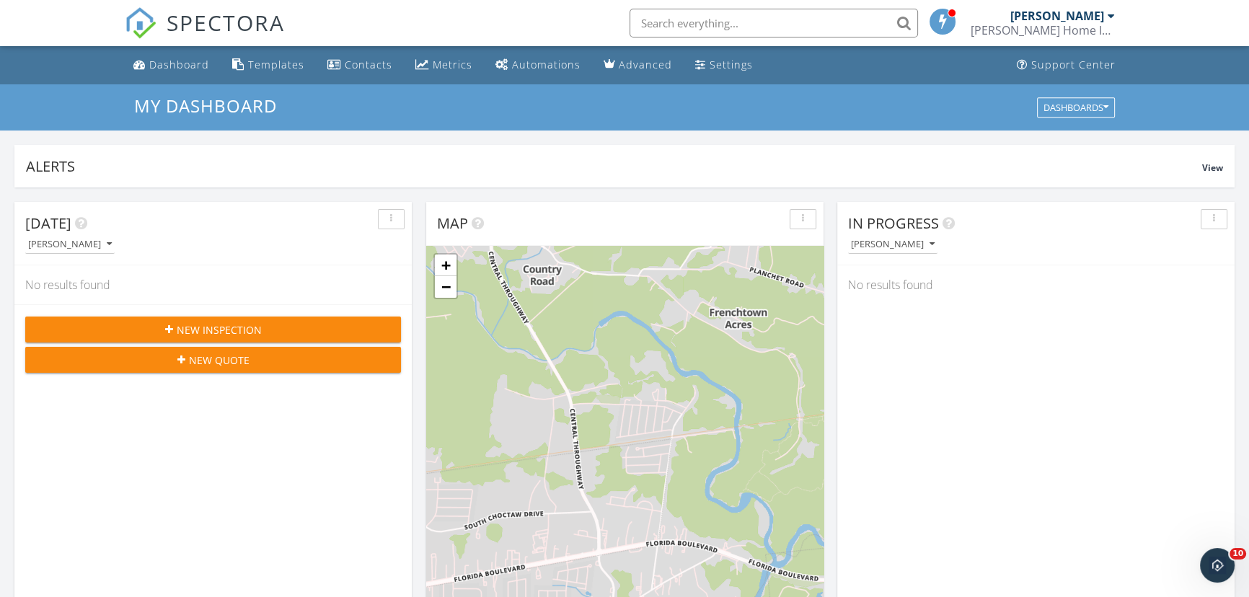
click at [221, 327] on span "New Inspection" at bounding box center [219, 329] width 85 height 15
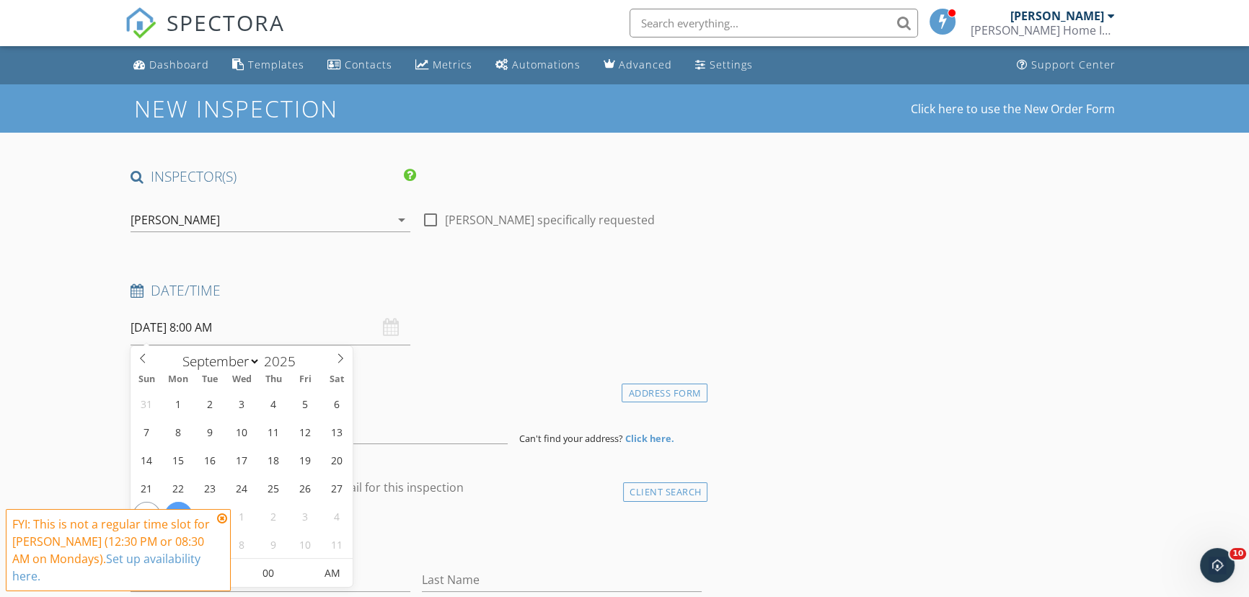
click at [184, 326] on input "[DATE] 8:00 AM" at bounding box center [270, 327] width 280 height 35
select select "9"
type input "[DATE] 8:00 AM"
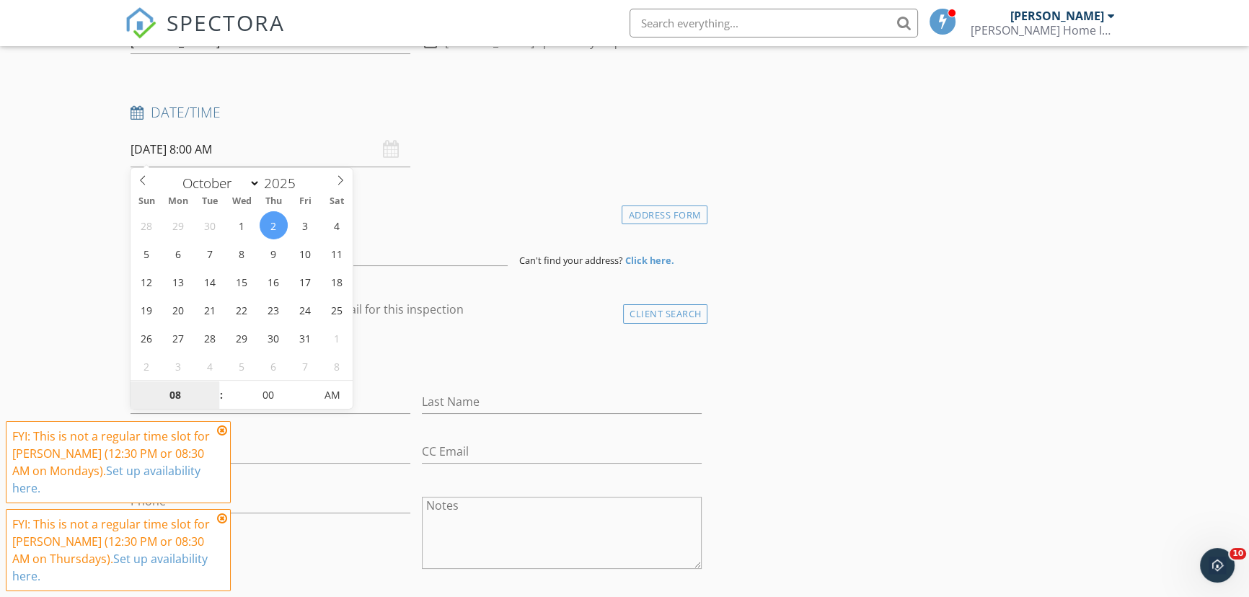
scroll to position [196, 0]
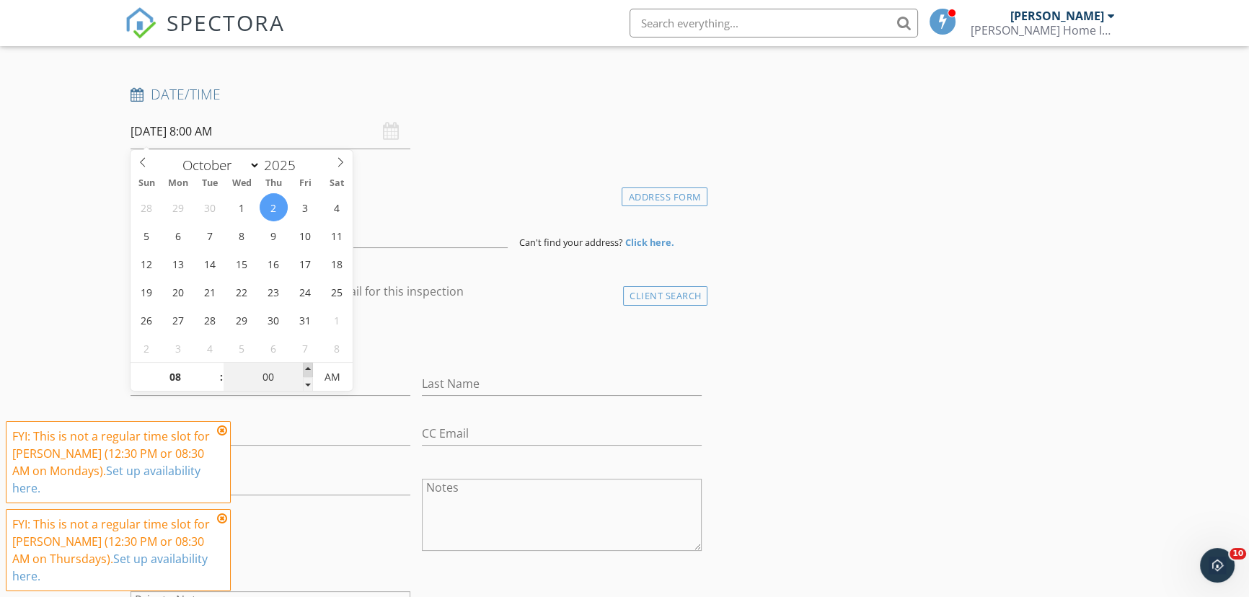
type input "05"
type input "10/02/2025 8:05 AM"
click at [306, 365] on span at bounding box center [308, 370] width 10 height 14
type input "10"
type input "10/02/2025 8:10 AM"
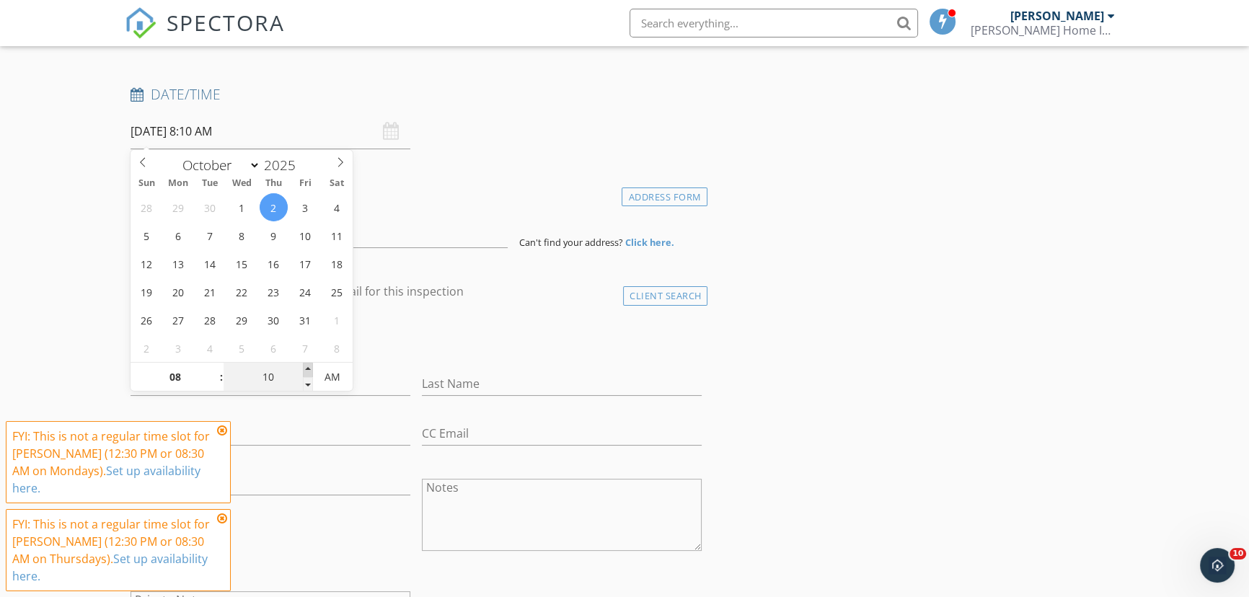
click at [306, 365] on span at bounding box center [308, 370] width 10 height 14
type input "15"
type input "10/02/2025 8:15 AM"
click at [306, 365] on span at bounding box center [308, 370] width 10 height 14
type input "20"
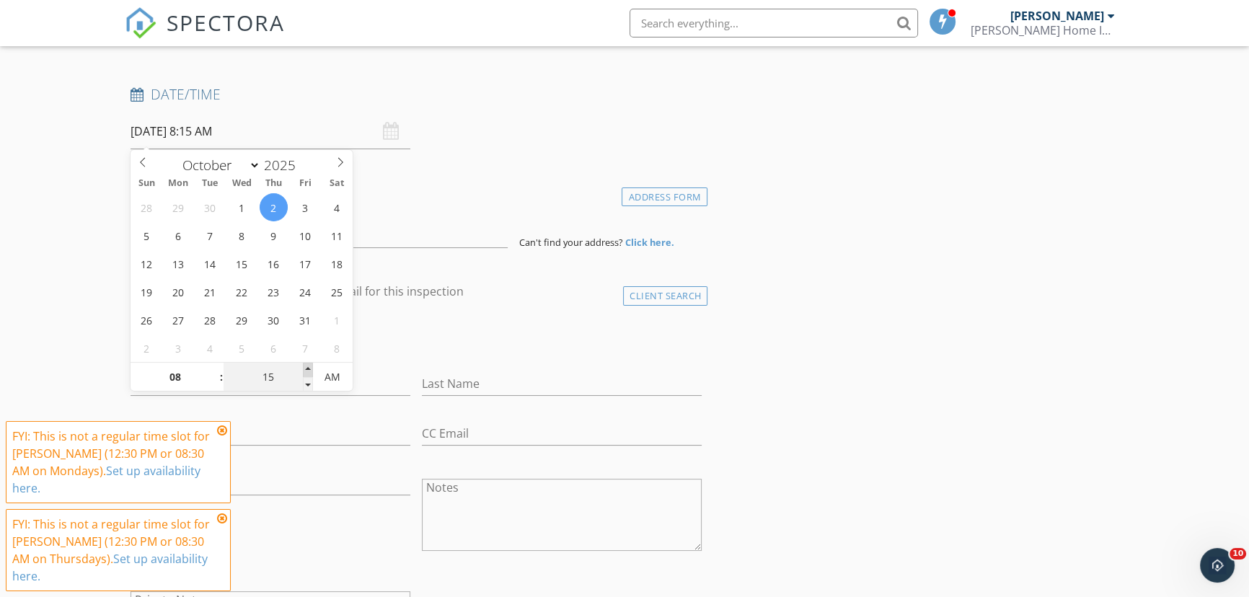
type input "10/02/2025 8:20 AM"
click at [306, 365] on span at bounding box center [308, 370] width 10 height 14
type input "25"
type input "10/02/2025 8:25 AM"
click at [306, 365] on span at bounding box center [308, 370] width 10 height 14
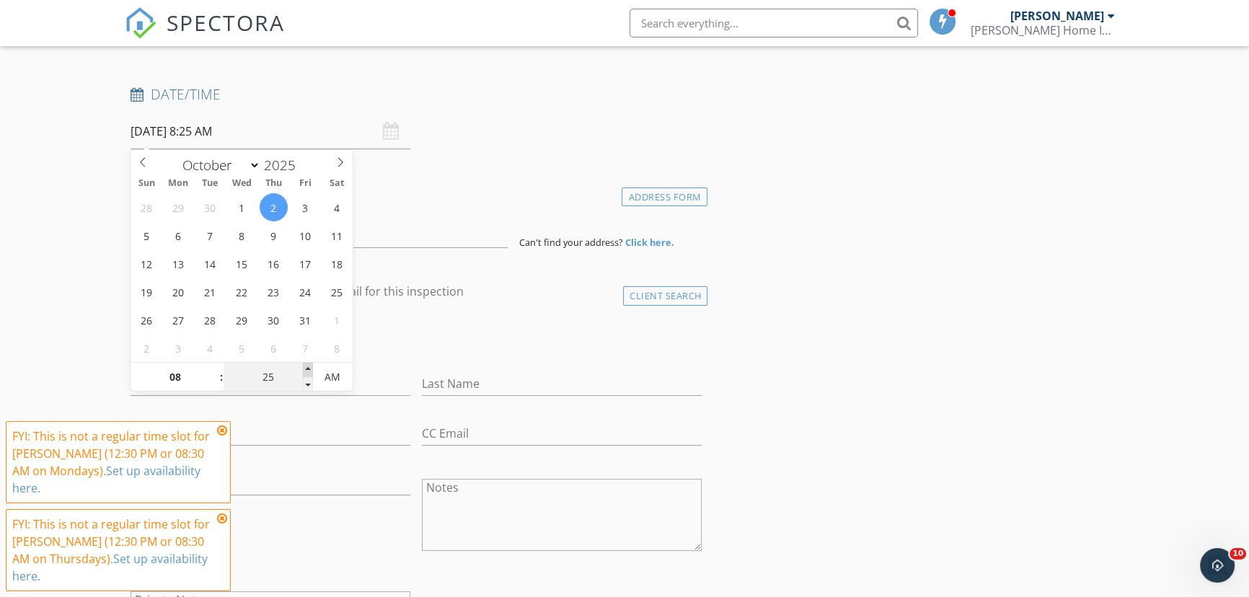
type input "30"
type input "10/02/2025 8:30 AM"
click at [306, 365] on span at bounding box center [308, 370] width 10 height 14
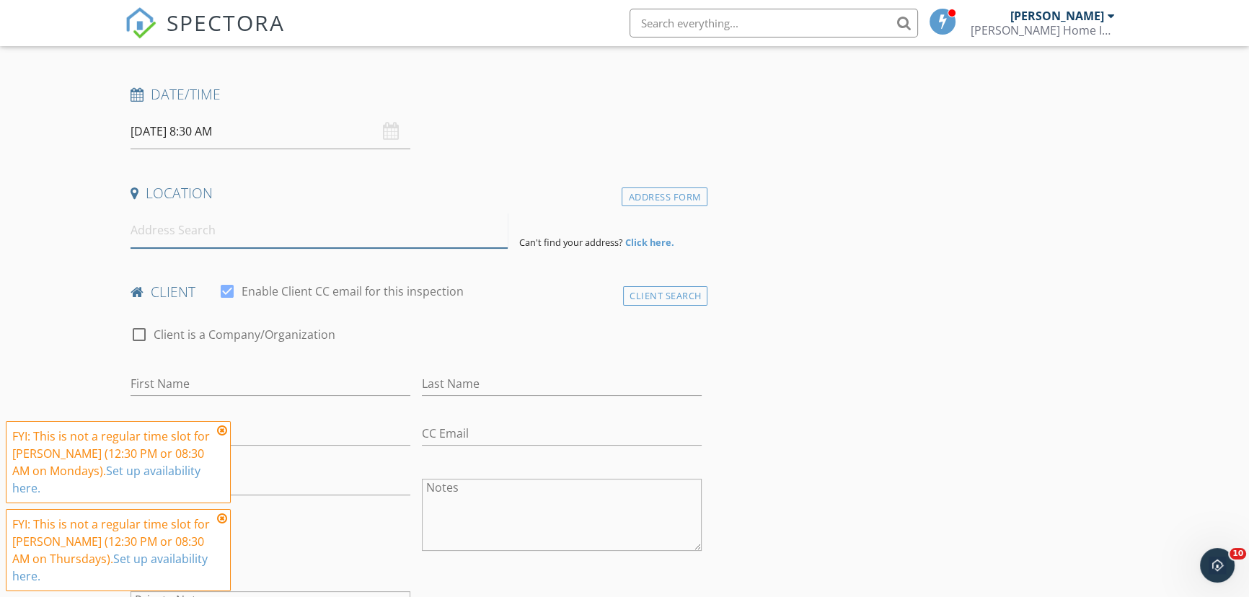
click at [142, 234] on input at bounding box center [318, 230] width 377 height 35
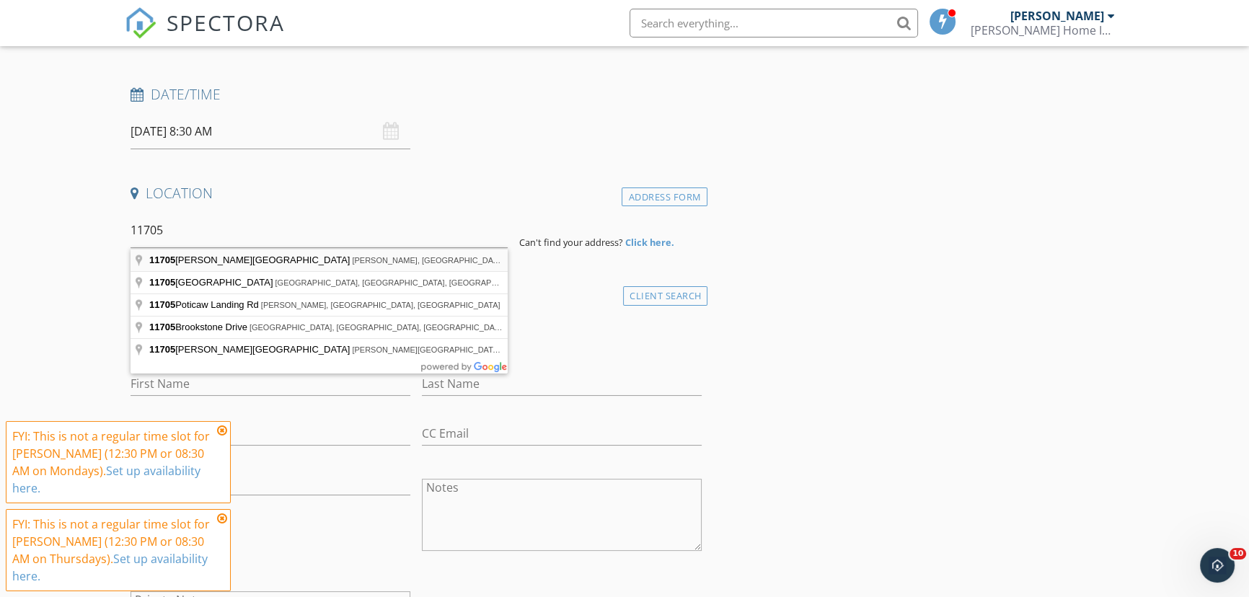
type input "11705 Burgess Avenue, Walker, LA, USA"
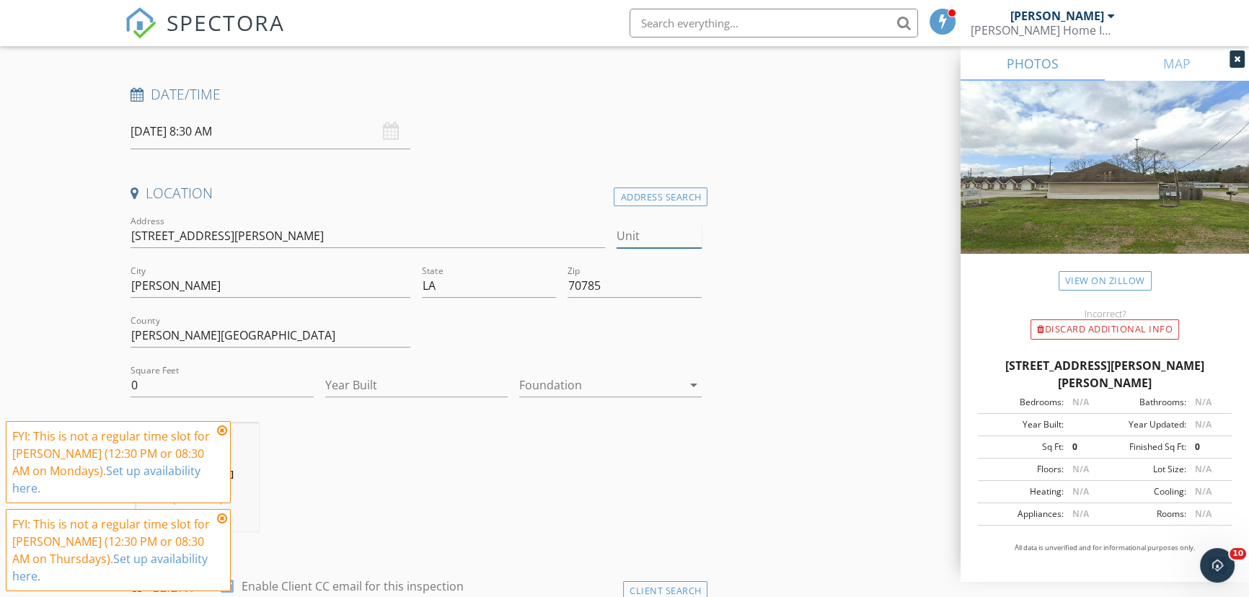
click at [634, 232] on input "Unit" at bounding box center [659, 236] width 86 height 24
type input "2"
type input "2B"
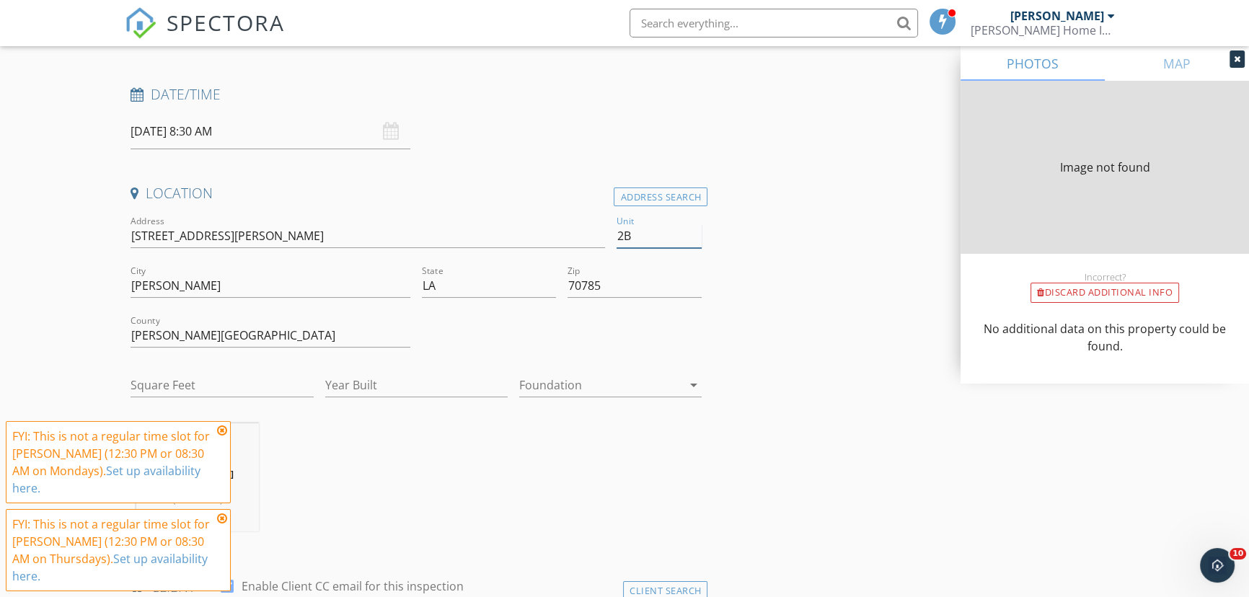
type input "0"
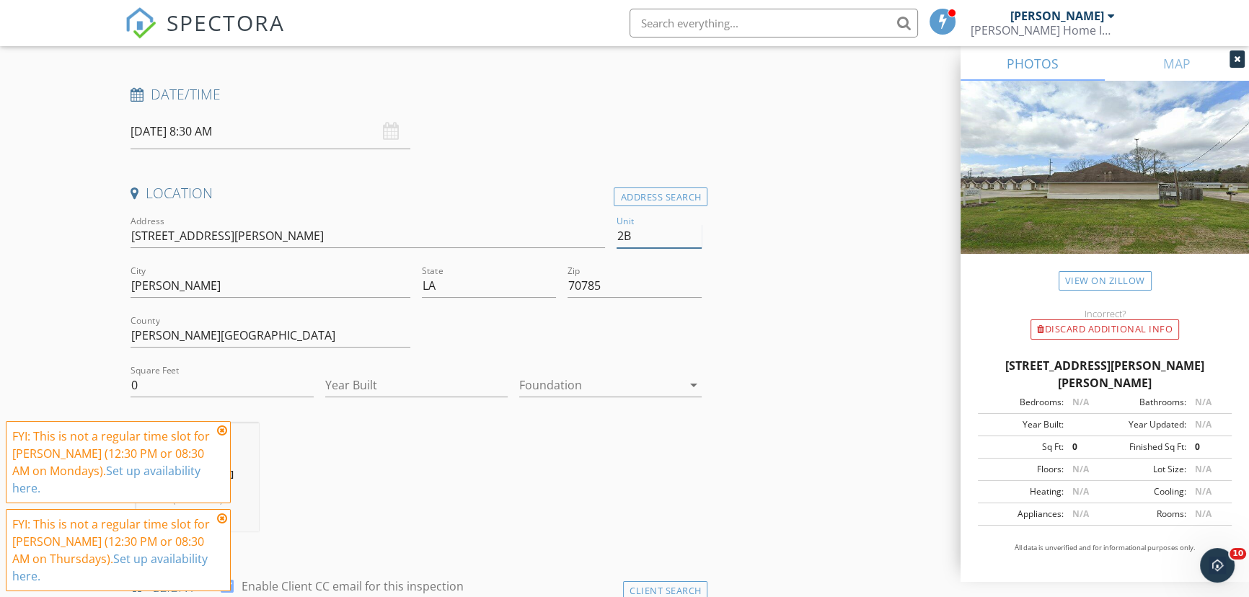
type input "2B"
click at [146, 381] on input "0" at bounding box center [221, 385] width 182 height 24
type input "968"
click at [221, 436] on icon at bounding box center [222, 431] width 10 height 12
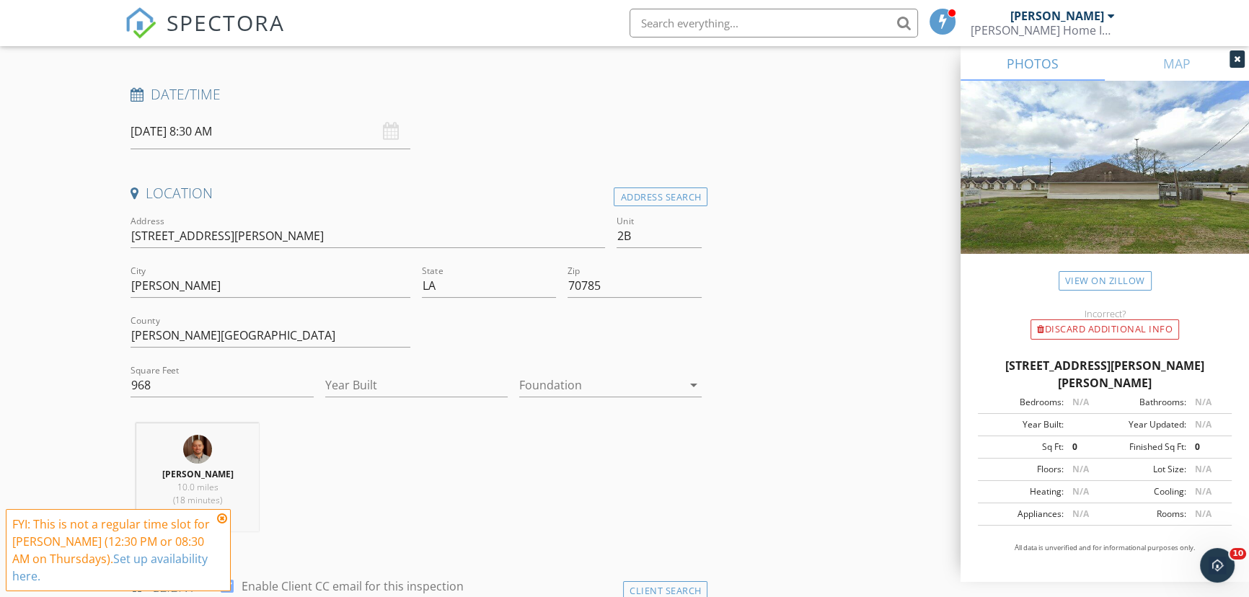
click at [223, 517] on icon at bounding box center [222, 519] width 10 height 12
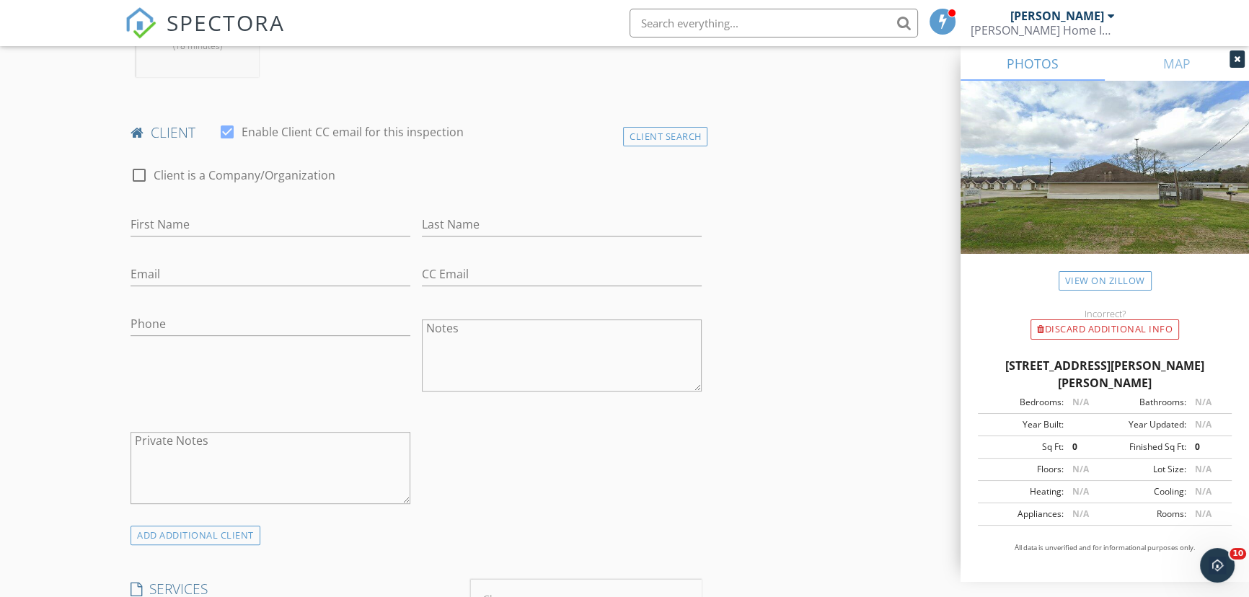
scroll to position [655, 0]
click at [181, 220] on input "First Name" at bounding box center [270, 220] width 280 height 24
type input "Jennifer"
click at [440, 221] on input "Last Name" at bounding box center [562, 220] width 280 height 24
type input "Fowler"
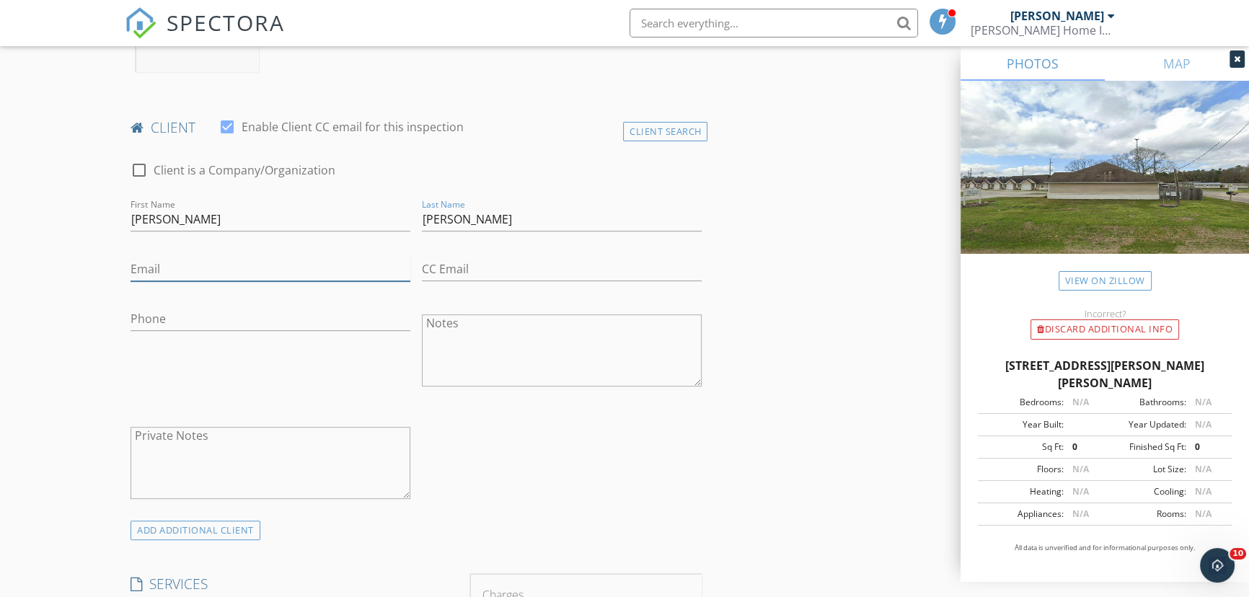
click at [143, 269] on input "Email" at bounding box center [270, 269] width 280 height 24
click at [149, 218] on input "Jennifer" at bounding box center [270, 220] width 280 height 24
type input "Jenifer"
click at [138, 266] on input "Email" at bounding box center [270, 269] width 280 height 24
type input "jeniferfowler07@gmail.com"
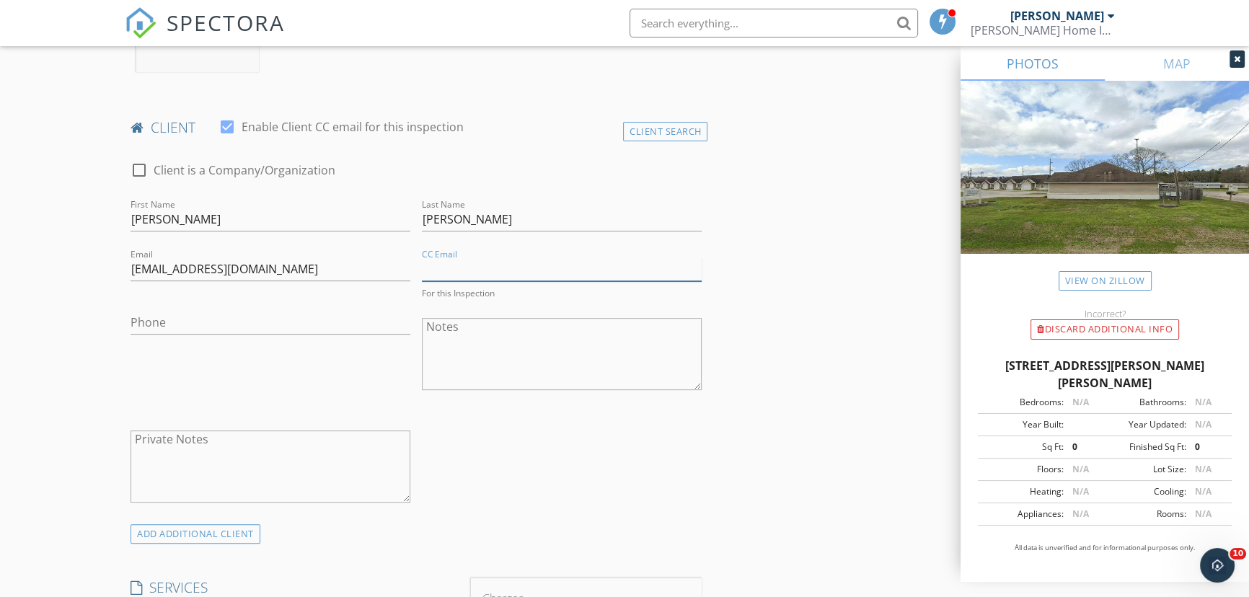
click at [439, 267] on input "CC Email" at bounding box center [562, 269] width 280 height 24
type input "benjaminfowler10@gmail.com"
click at [234, 528] on div "ADD ADDITIONAL client" at bounding box center [195, 533] width 130 height 19
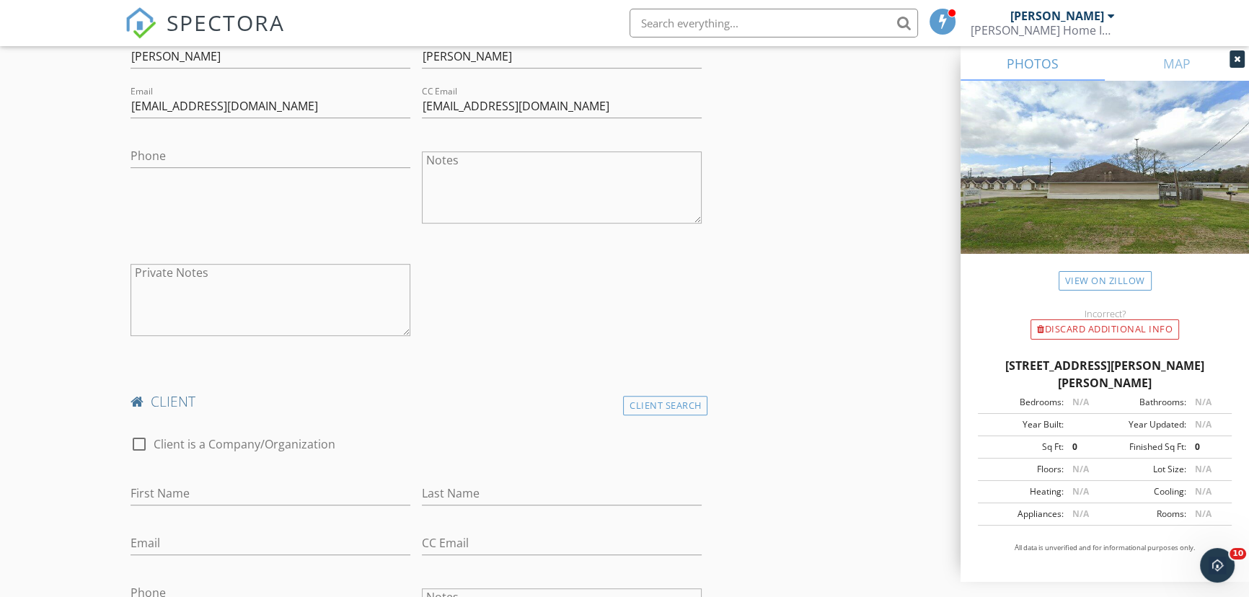
scroll to position [917, 0]
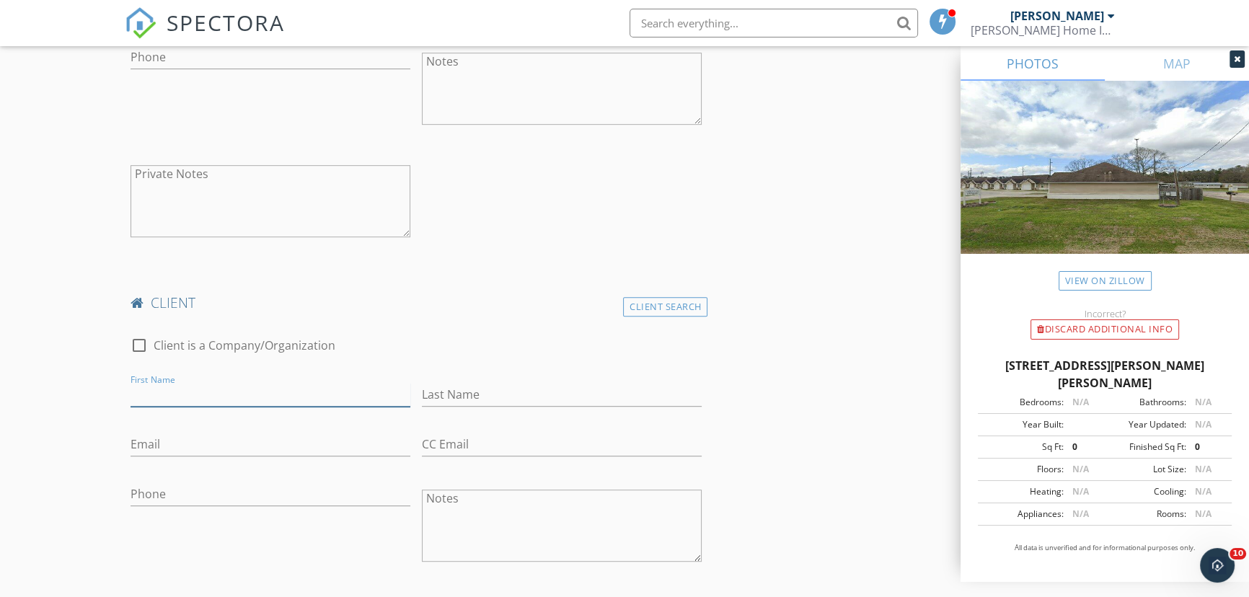
click at [165, 390] on input "First Name" at bounding box center [270, 395] width 280 height 24
type input "B"
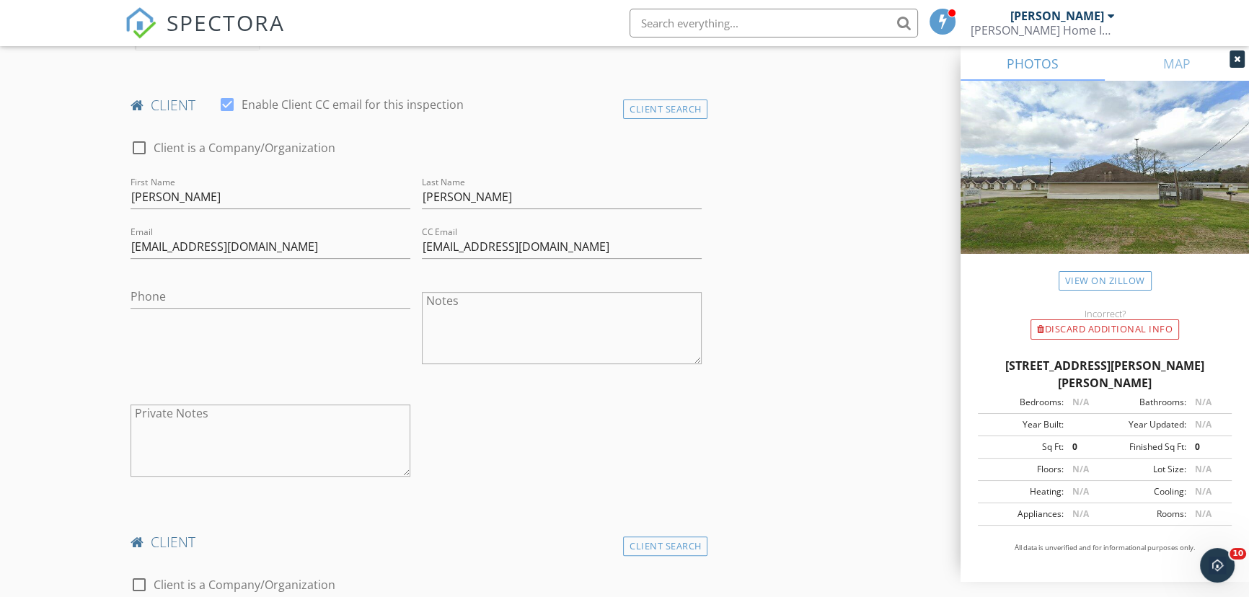
scroll to position [655, 0]
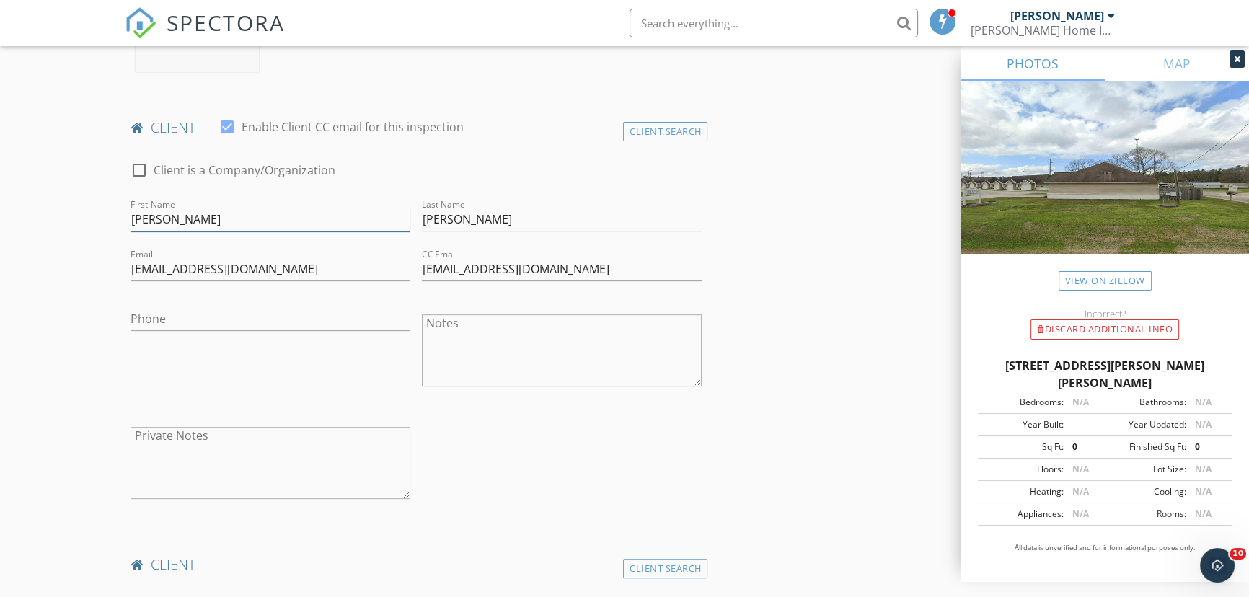
click at [168, 220] on input "Jenifer" at bounding box center [270, 220] width 280 height 24
type input "Jenifer & Benjamin"
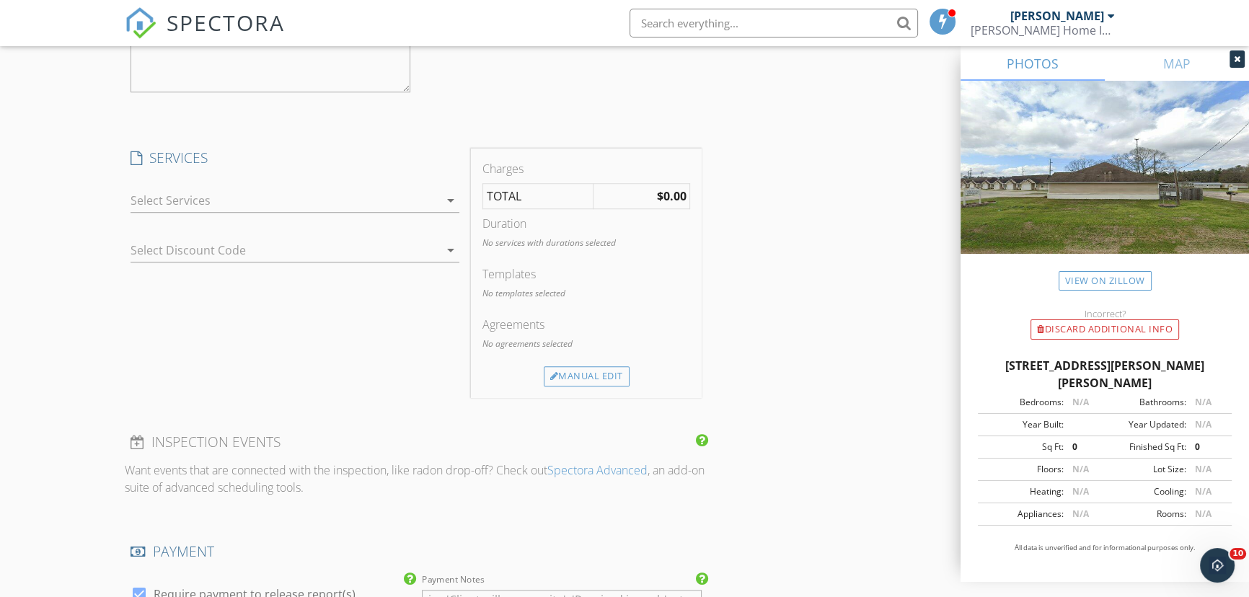
scroll to position [1507, 0]
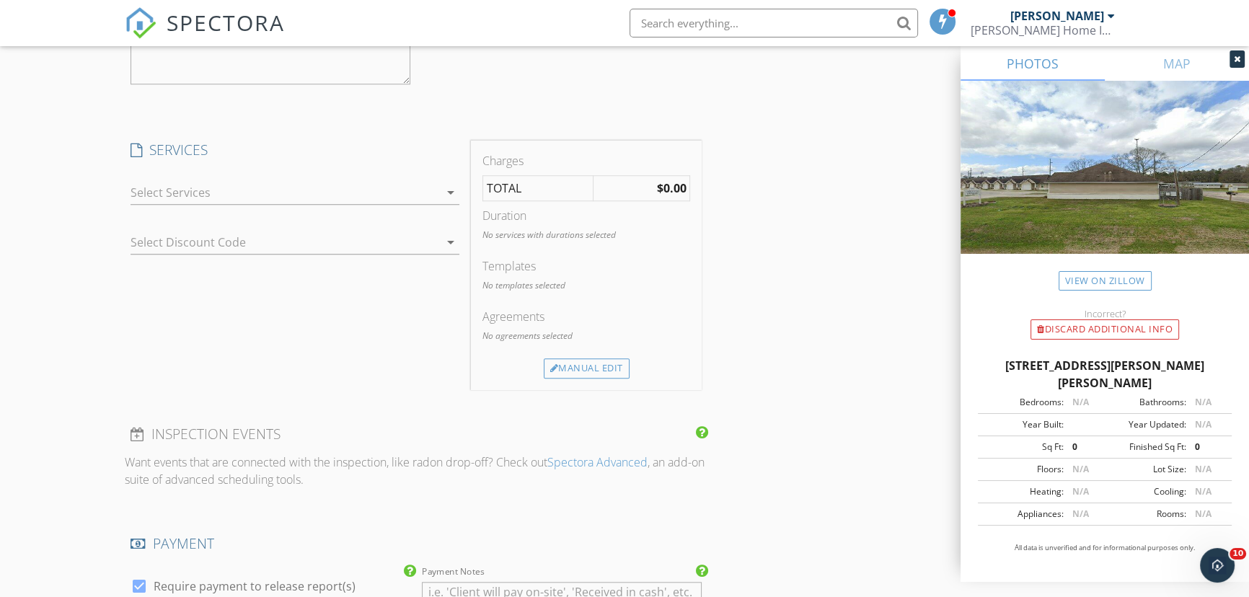
click at [180, 195] on div at bounding box center [284, 192] width 308 height 23
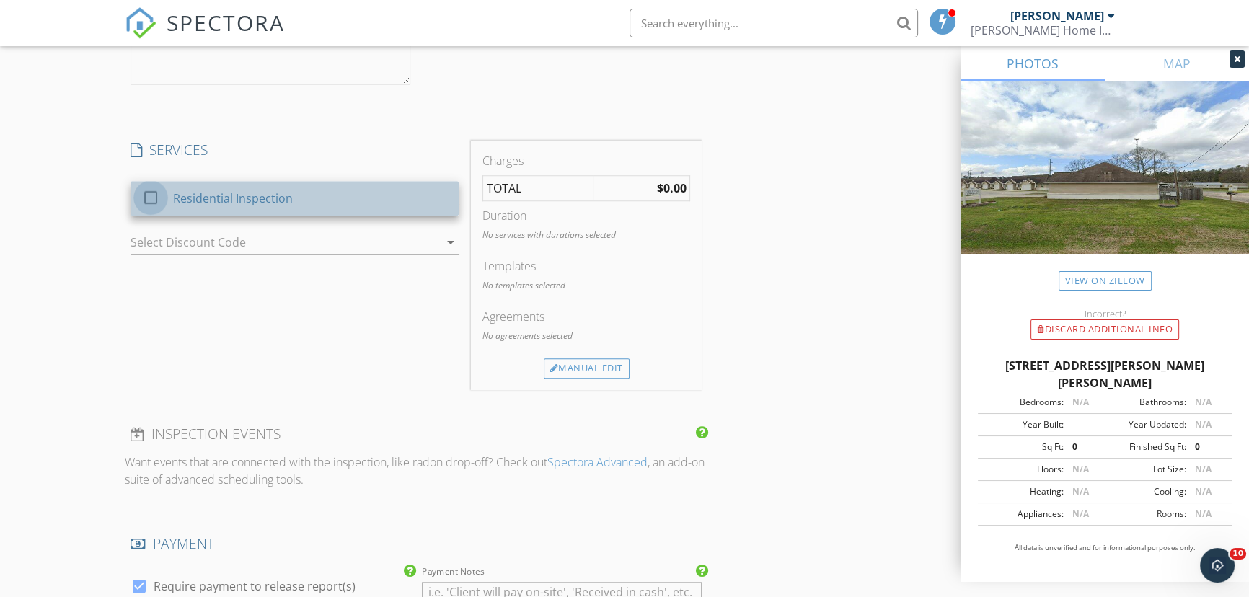
click at [151, 195] on div at bounding box center [150, 197] width 25 height 25
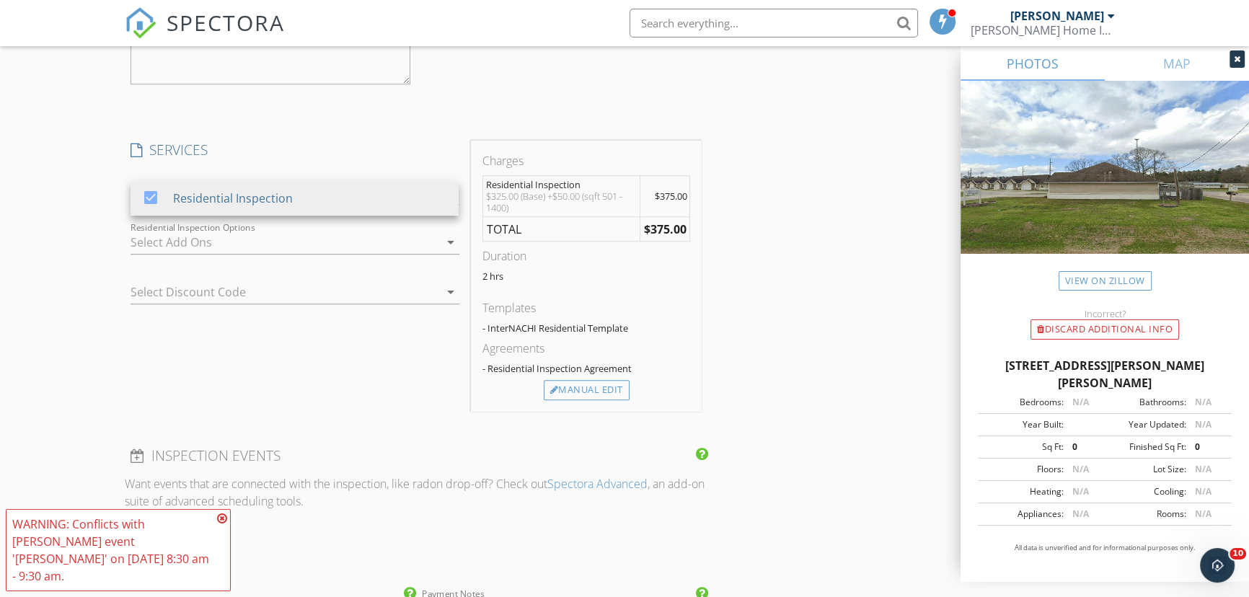
click at [223, 524] on icon at bounding box center [222, 519] width 10 height 12
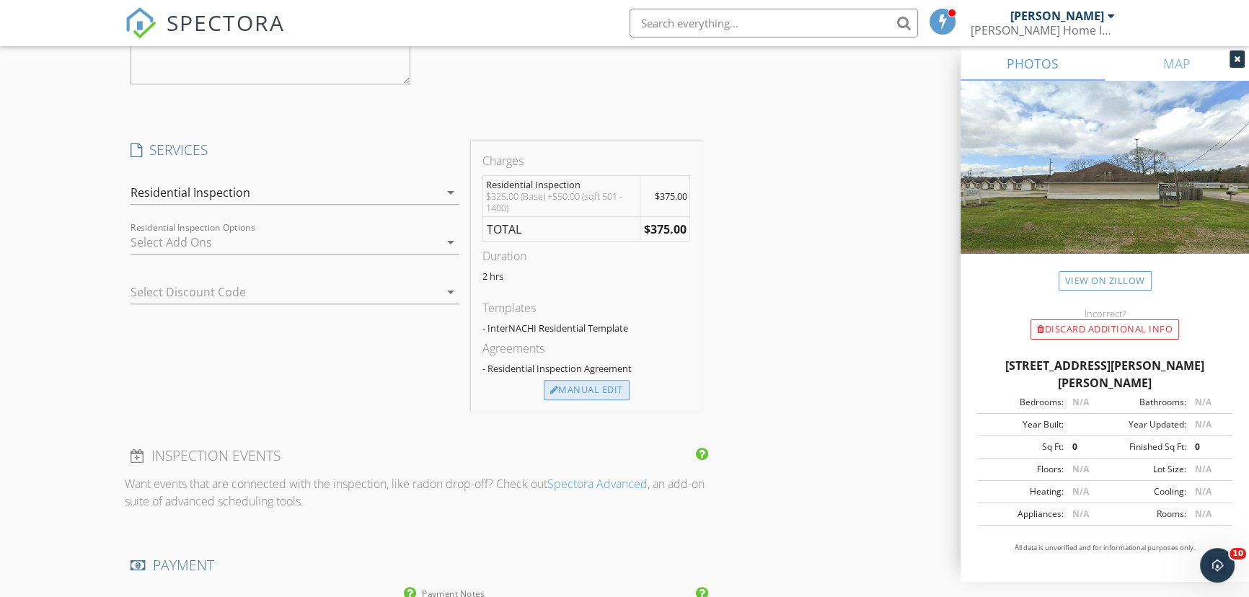
click at [574, 391] on div "Manual Edit" at bounding box center [587, 390] width 86 height 20
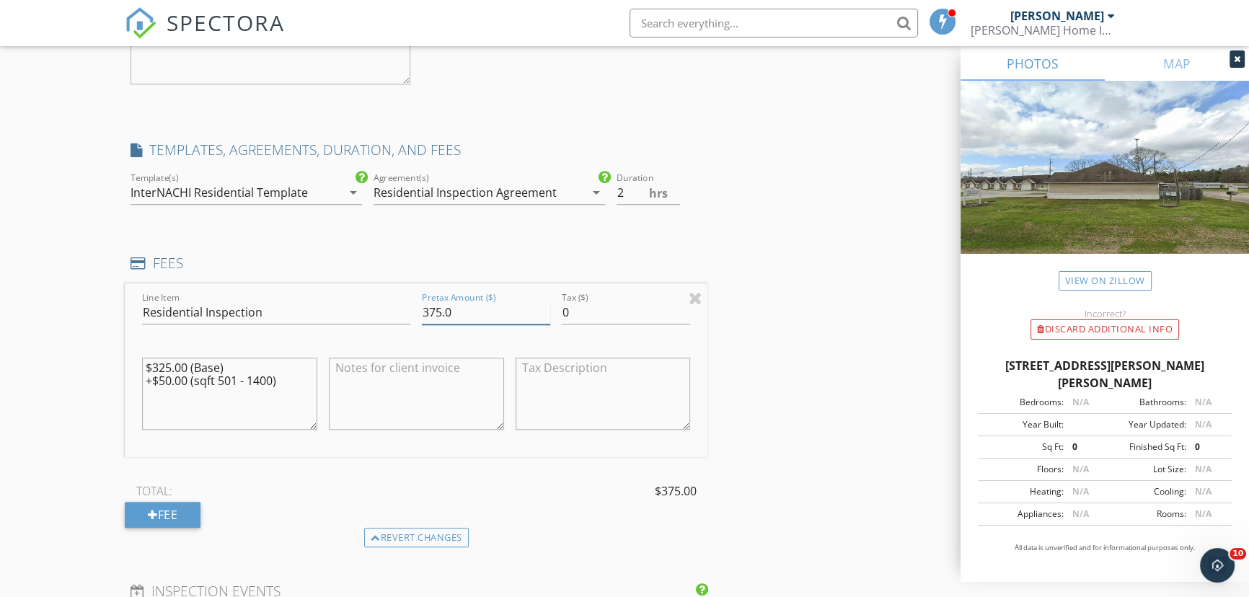
click at [443, 311] on input "375.0" at bounding box center [486, 313] width 128 height 24
type input "350.0"
drag, startPoint x: 144, startPoint y: 362, endPoint x: 288, endPoint y: 388, distance: 145.8
click at [288, 388] on textarea "$325.00 (Base) +$50.00 (sqft 501 - 1400)" at bounding box center [229, 394] width 175 height 72
click at [50, 298] on div "New Inspection Click here to use the New Order Form INSPECTOR(S) check_box Kell…" at bounding box center [624, 155] width 1249 height 3155
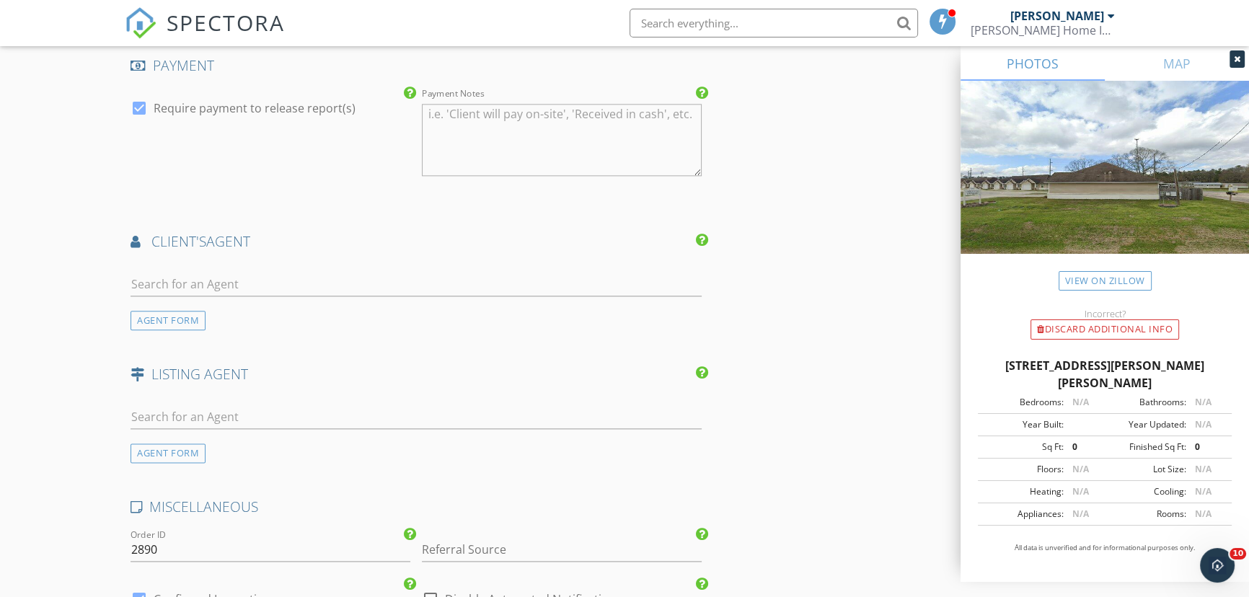
scroll to position [2163, 0]
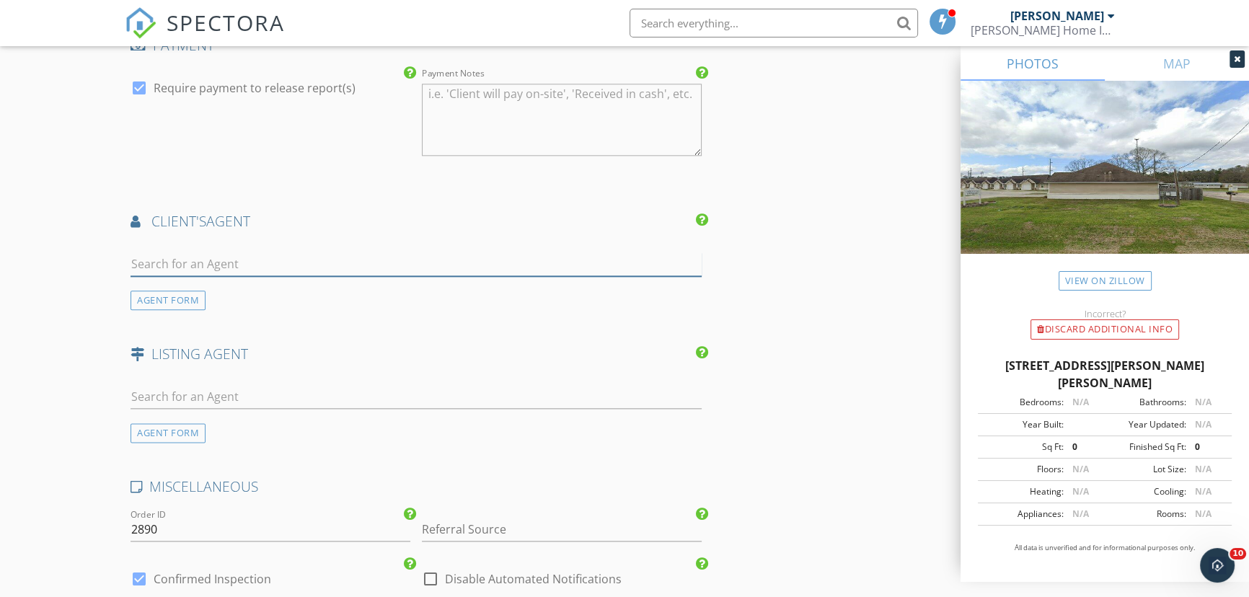
click at [151, 257] on input "text" at bounding box center [415, 264] width 571 height 24
type input "lamar"
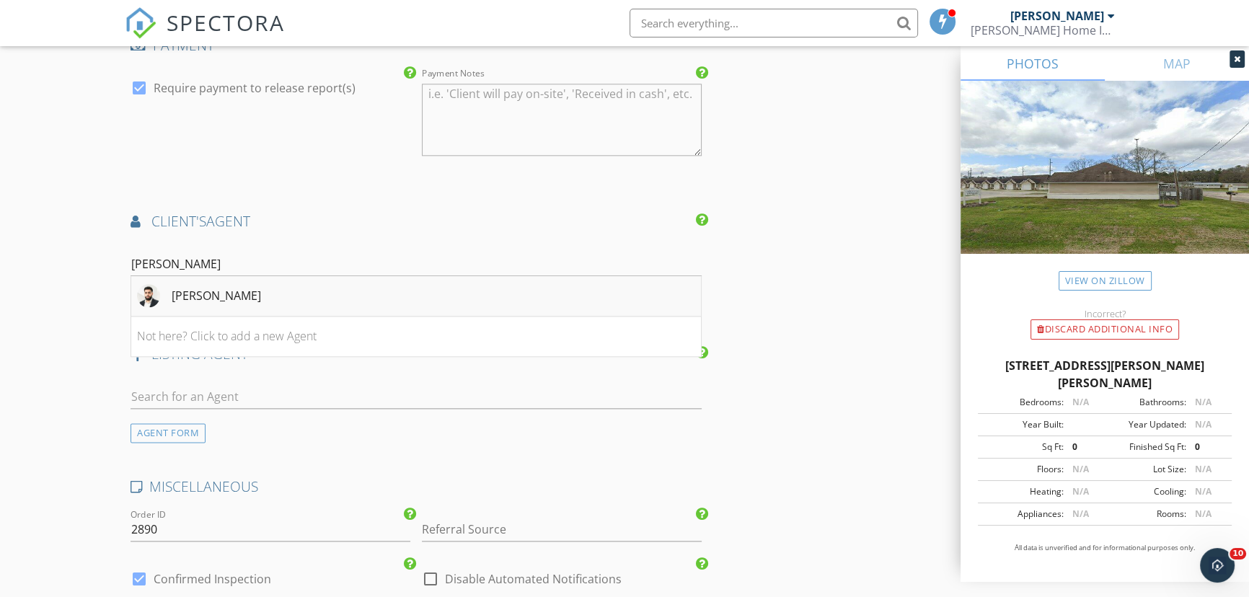
click at [199, 287] on div "Lamar Albagdadi" at bounding box center [216, 295] width 89 height 17
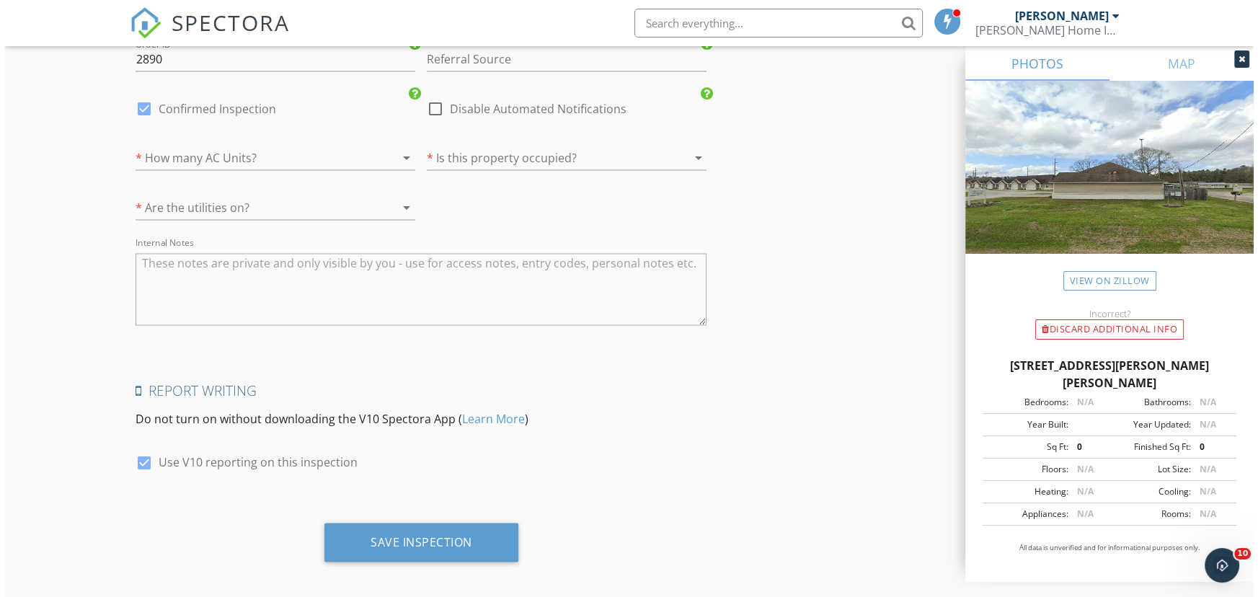
scroll to position [2968, 0]
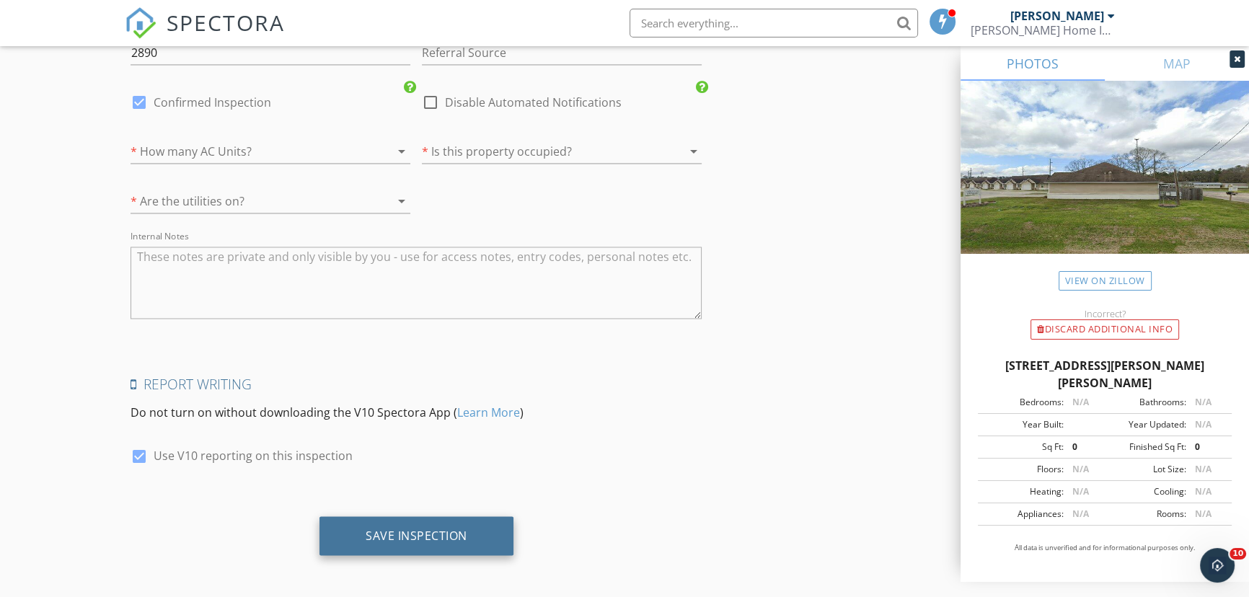
click at [404, 520] on div "Save Inspection" at bounding box center [416, 535] width 194 height 39
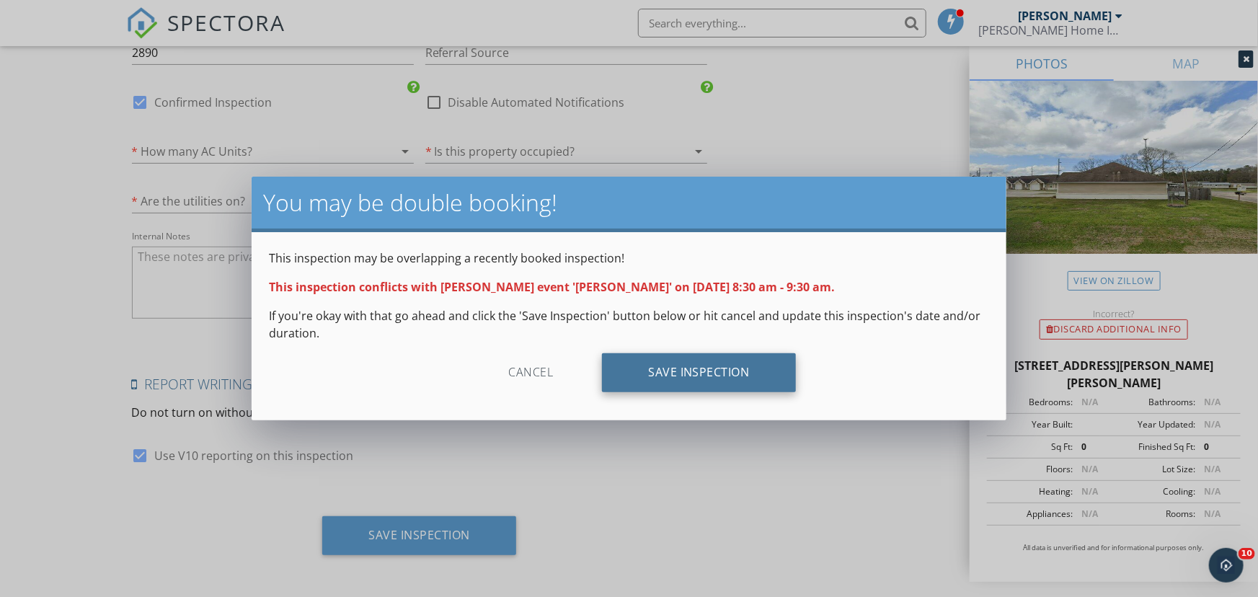
click at [648, 378] on div "Save Inspection" at bounding box center [699, 372] width 194 height 39
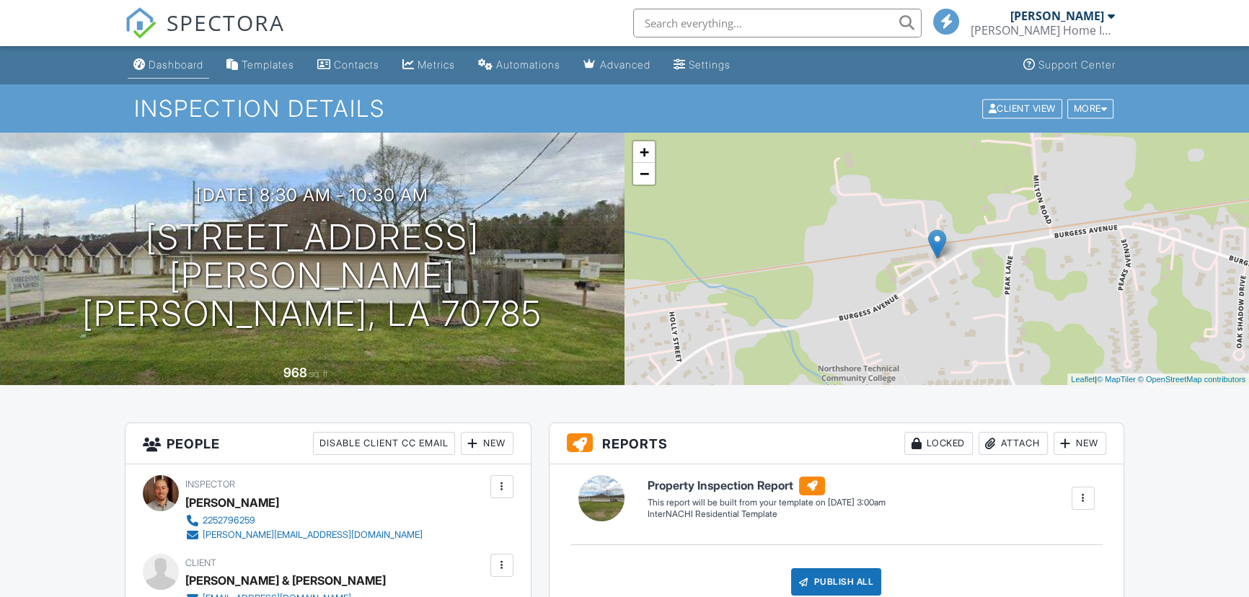
click at [174, 66] on div "Dashboard" at bounding box center [176, 64] width 55 height 12
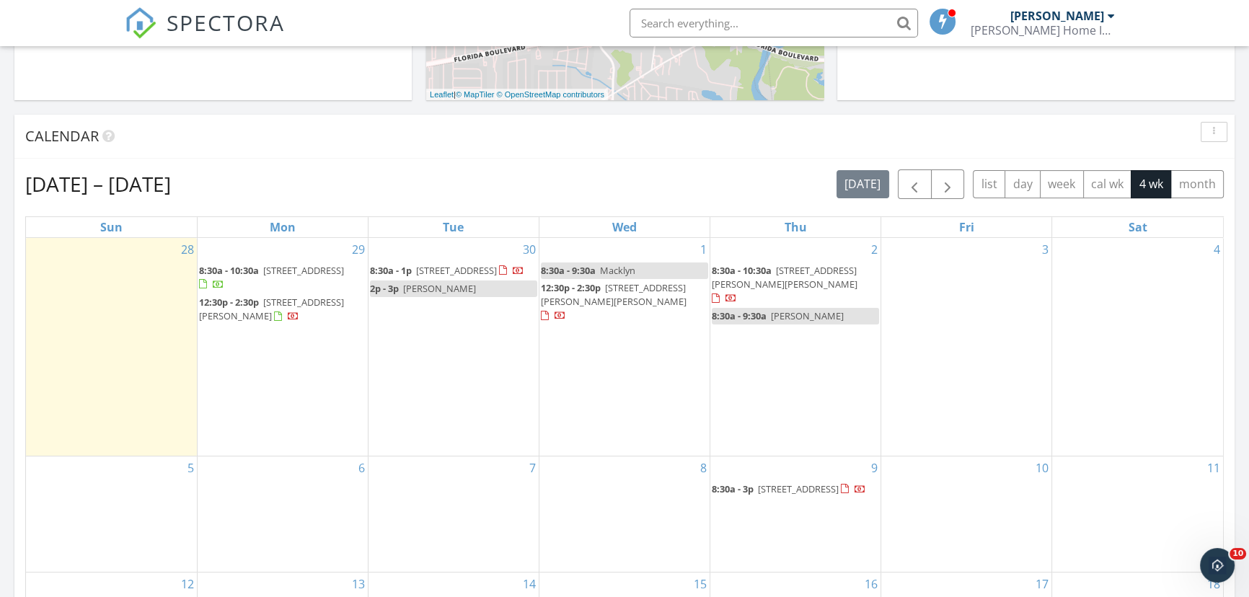
scroll to position [524, 0]
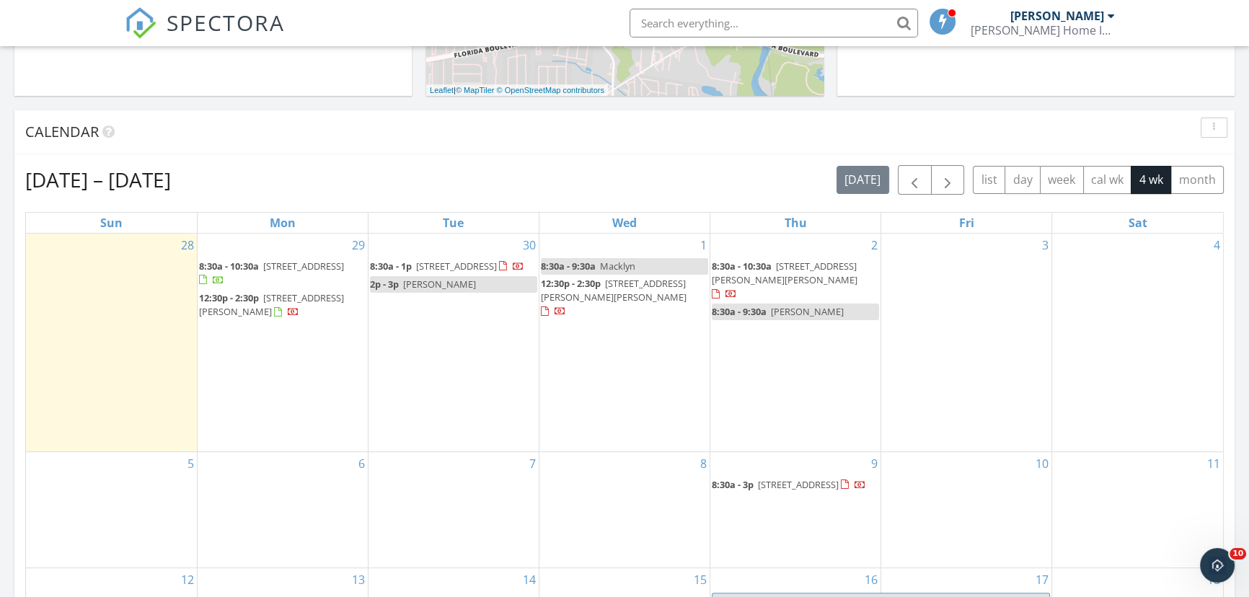
click at [822, 303] on link "8:30a - 9:30a Lamar" at bounding box center [795, 311] width 167 height 17
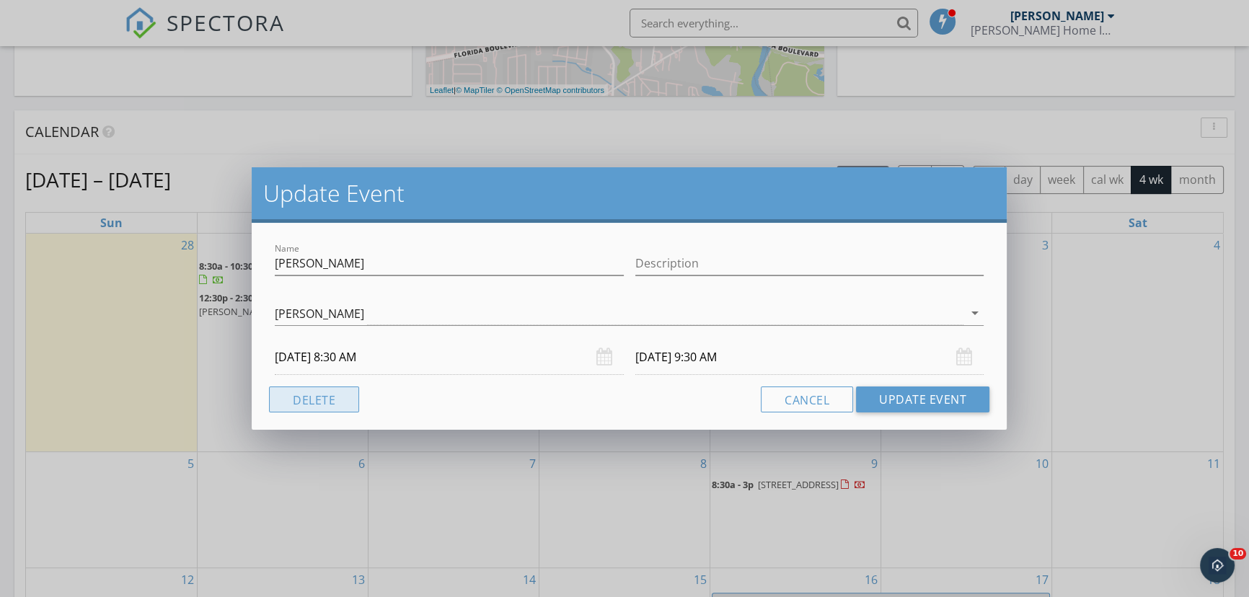
click at [324, 394] on button "Delete" at bounding box center [314, 399] width 90 height 26
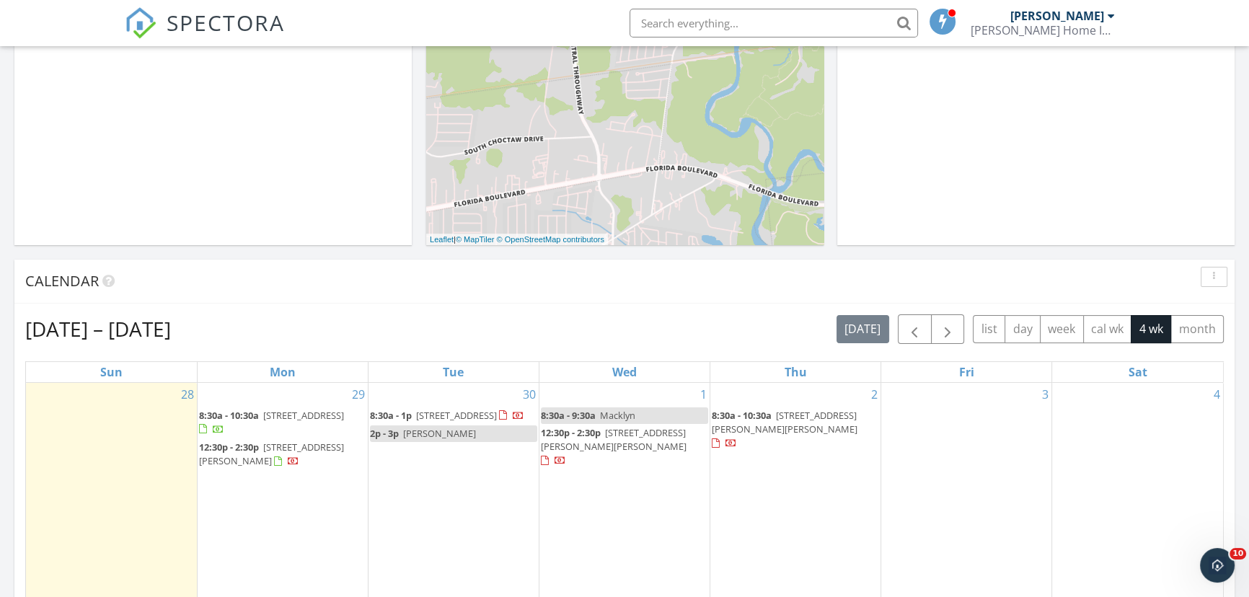
scroll to position [458, 0]
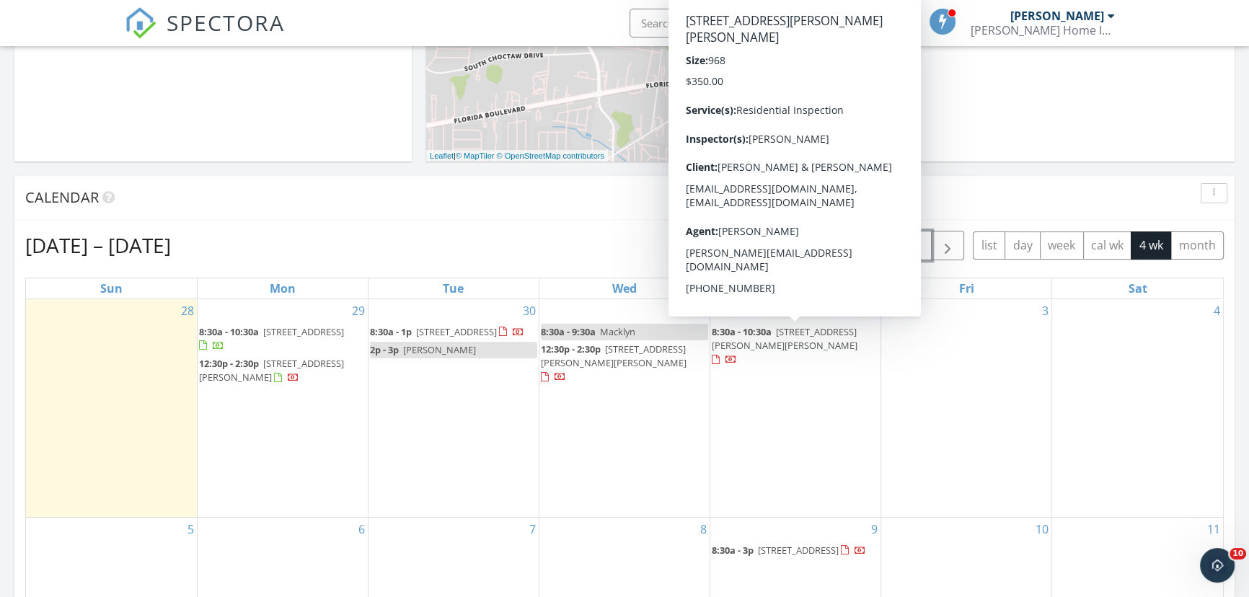
click at [909, 240] on span "button" at bounding box center [913, 245] width 17 height 17
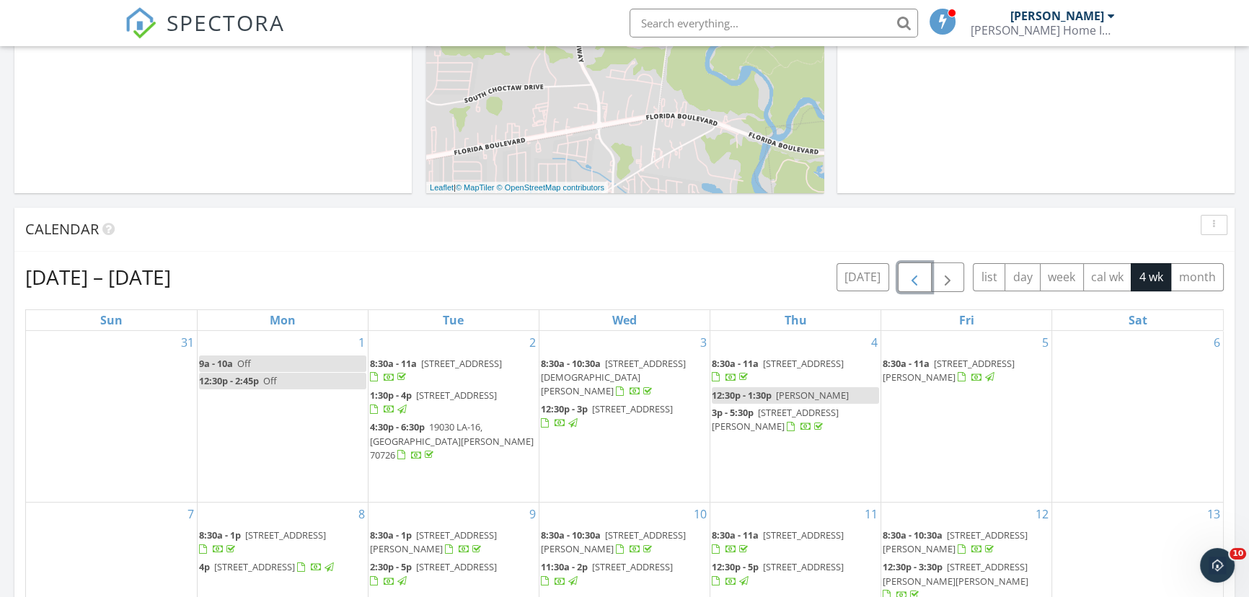
scroll to position [393, 0]
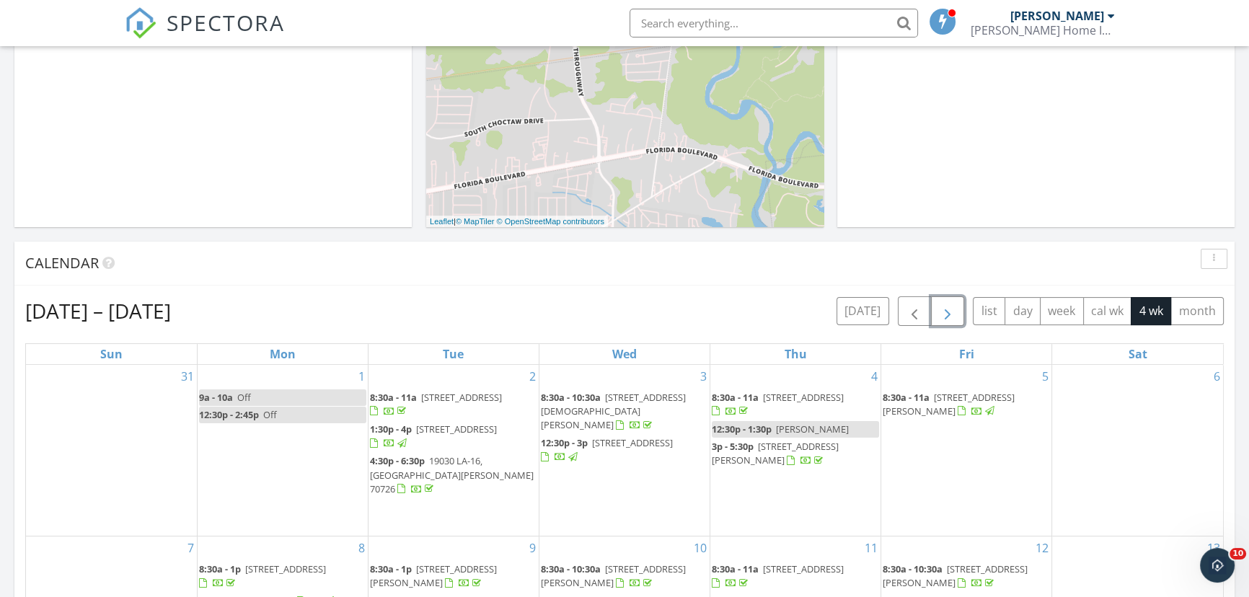
click at [950, 309] on span "button" at bounding box center [947, 311] width 17 height 17
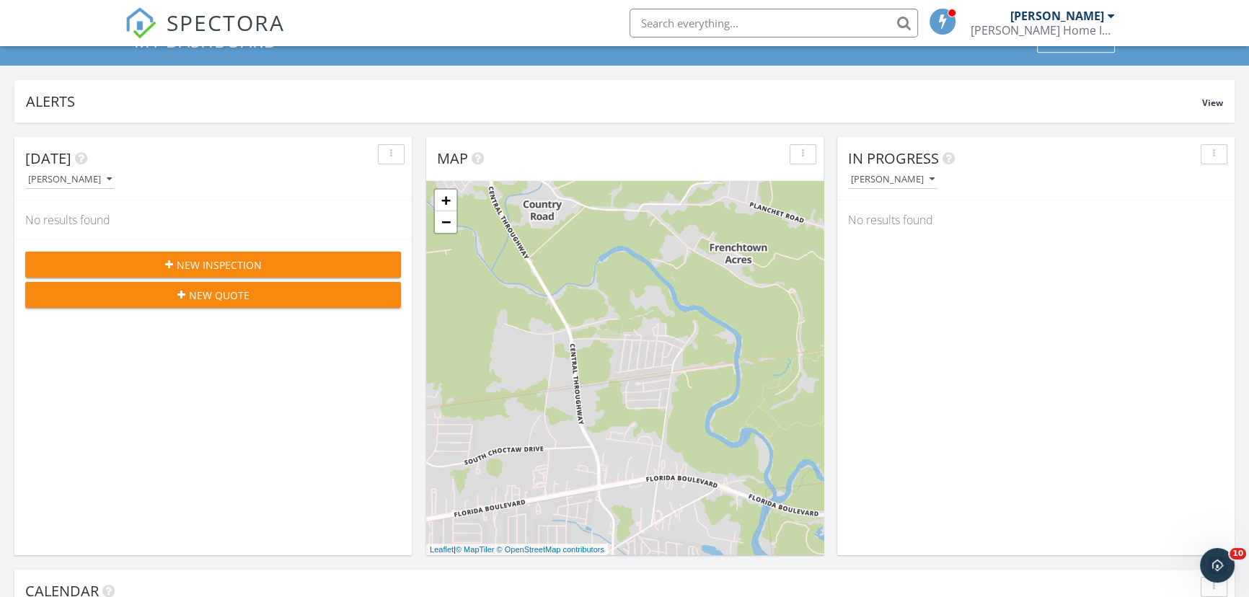
scroll to position [0, 0]
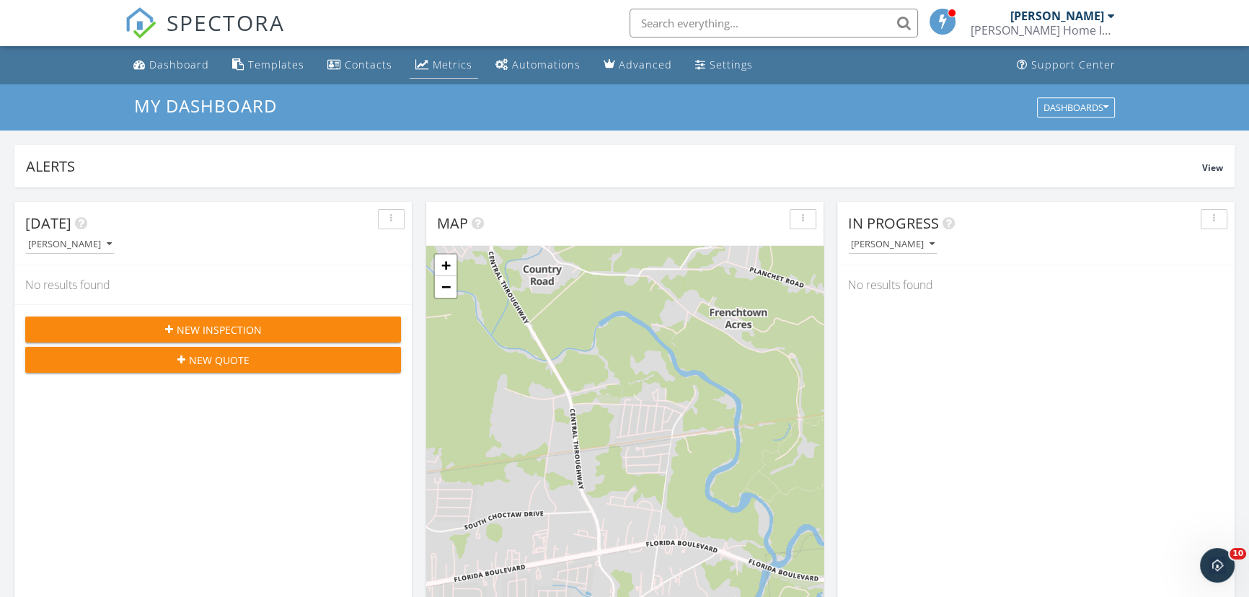
click at [443, 63] on div "Metrics" at bounding box center [453, 65] width 40 height 14
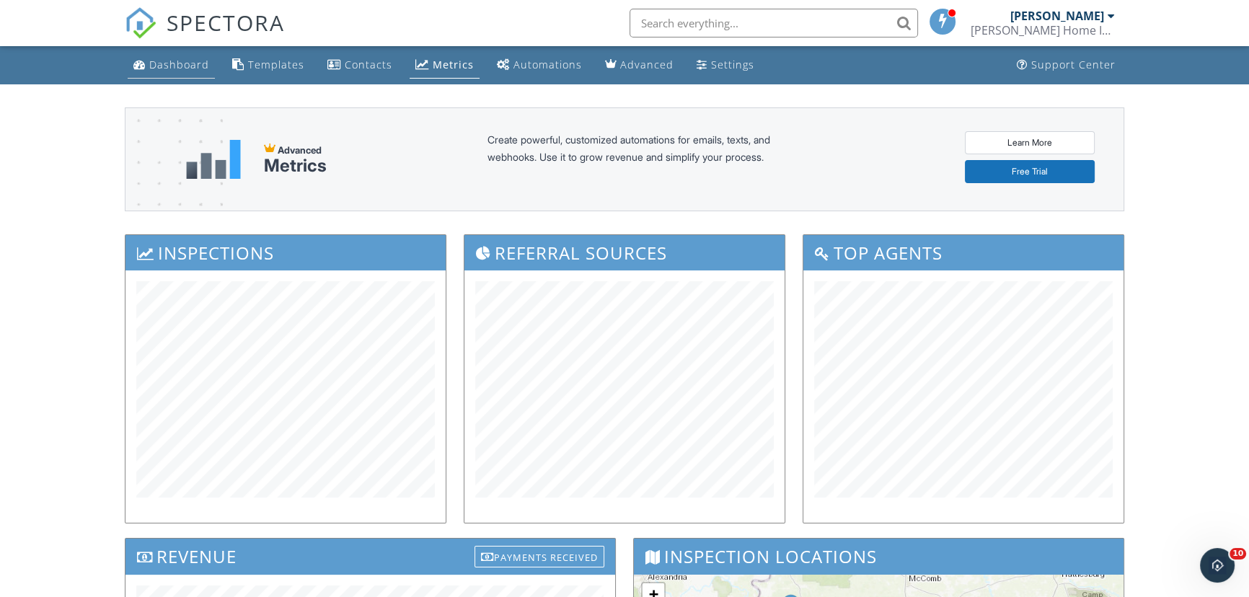
click at [177, 63] on div "Dashboard" at bounding box center [179, 65] width 60 height 14
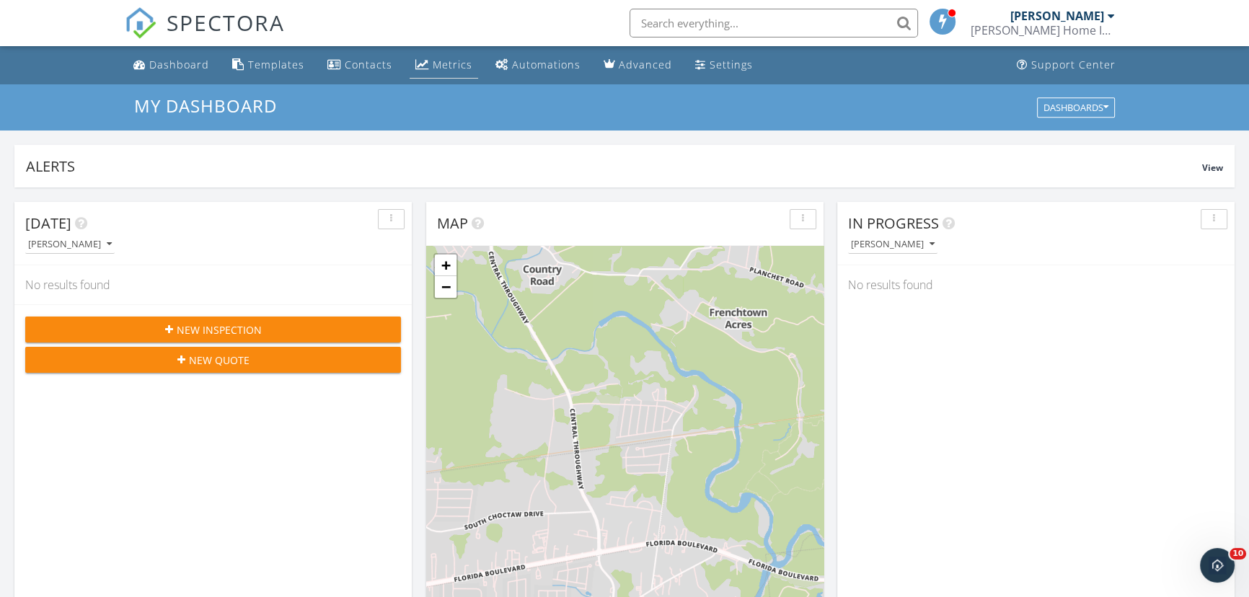
click at [433, 71] on div "Metrics" at bounding box center [453, 65] width 40 height 14
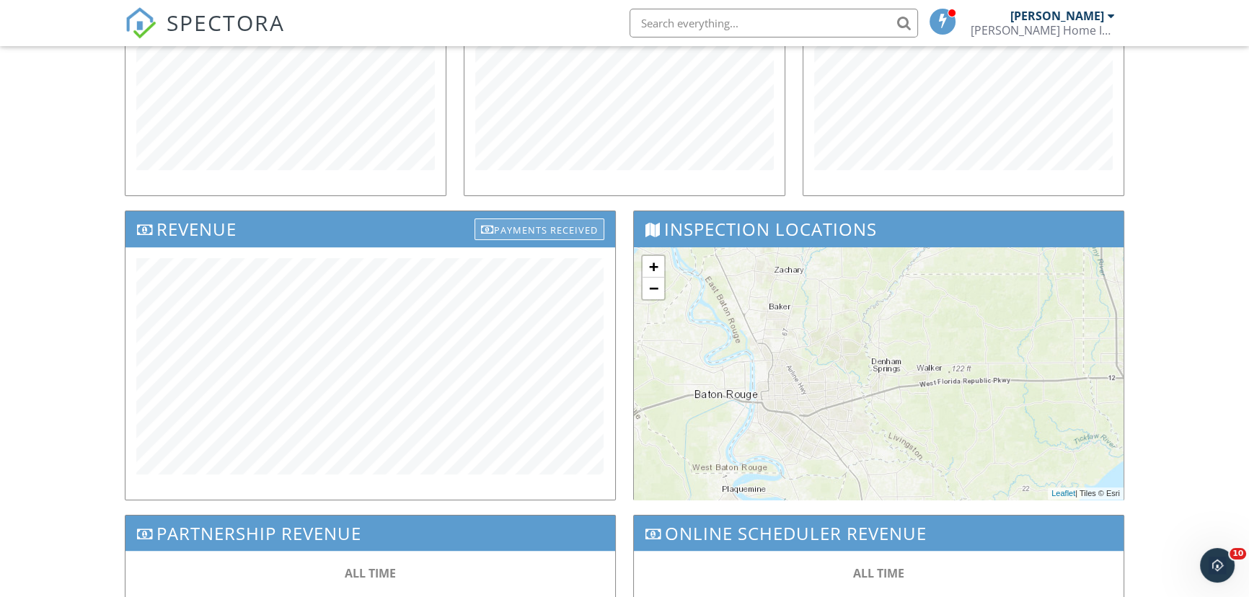
click at [537, 221] on div "Payments Received" at bounding box center [539, 229] width 130 height 22
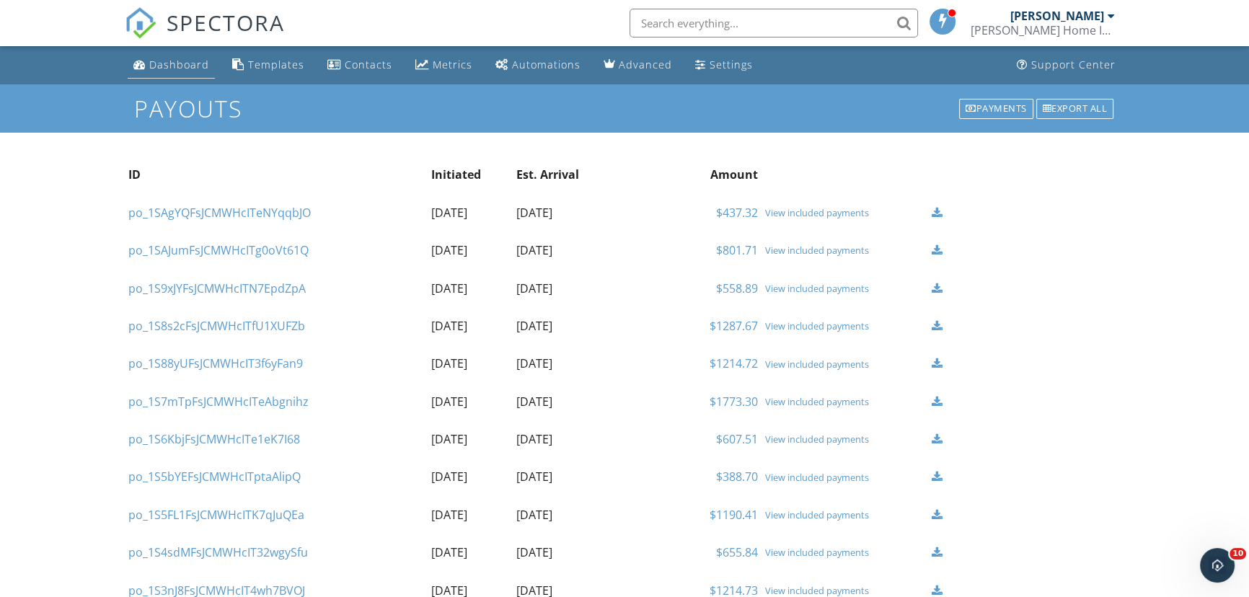
click at [187, 65] on div "Dashboard" at bounding box center [179, 65] width 60 height 14
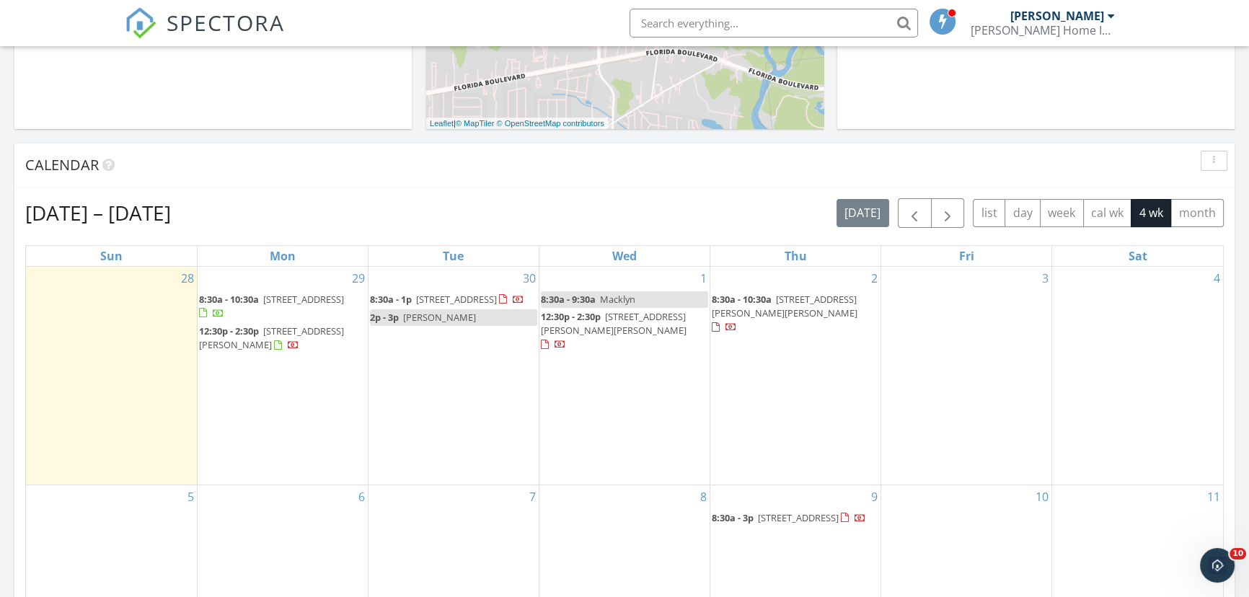
scroll to position [524, 0]
